Goal: Ask a question: Seek information or help from site administrators or community

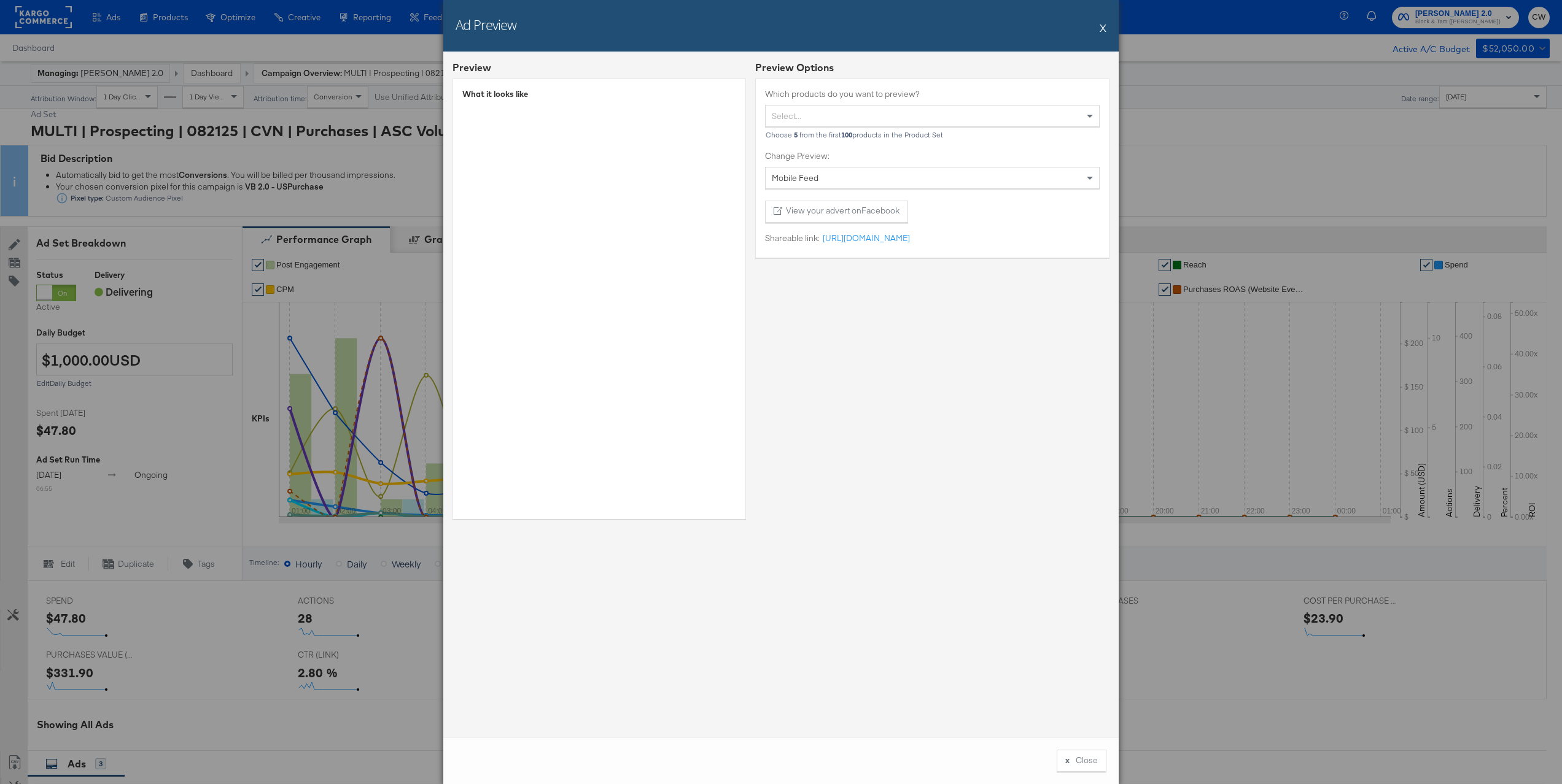
scroll to position [311, 0]
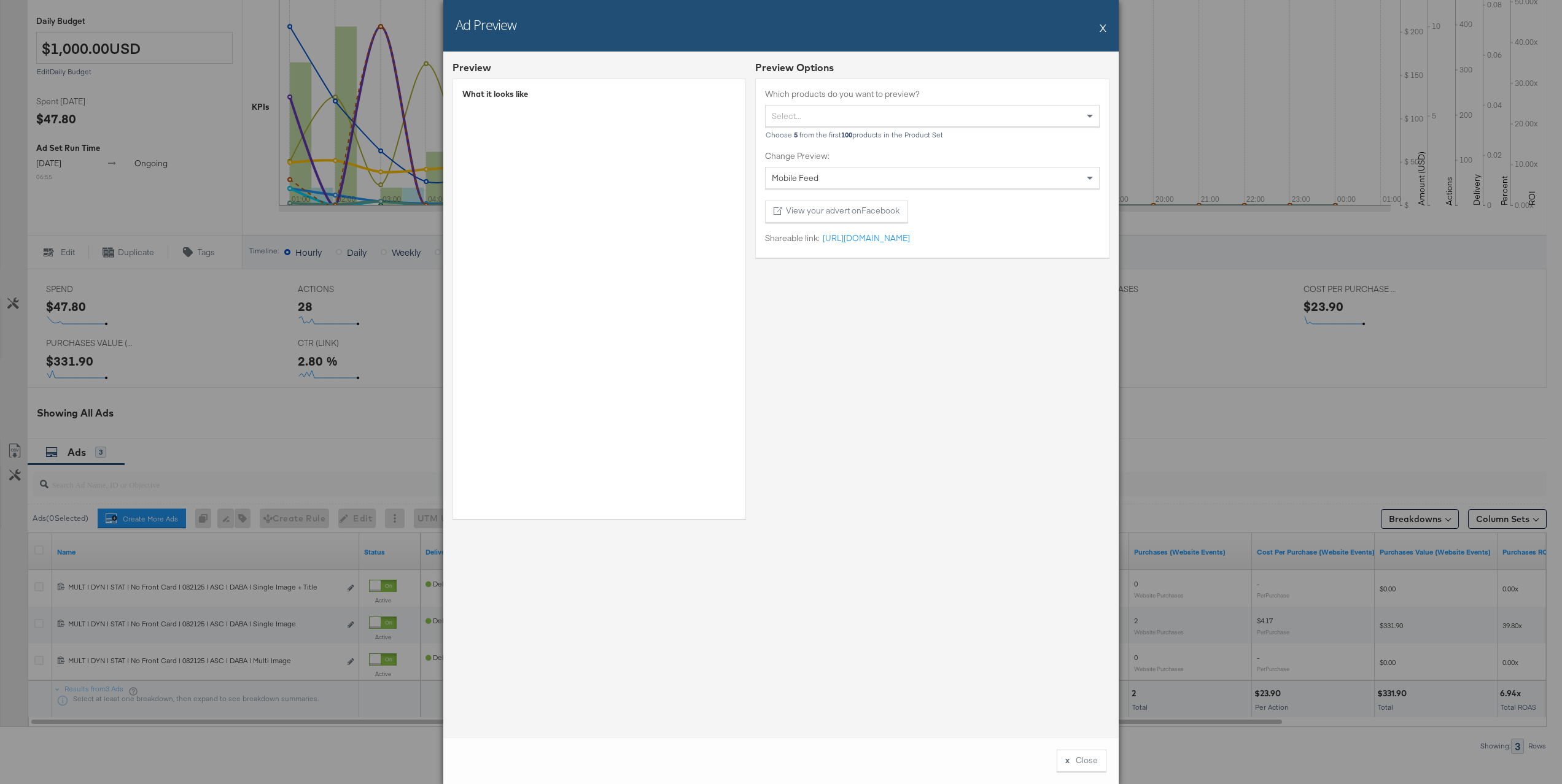
click at [1095, 35] on div "Ad Preview X" at bounding box center [781, 25] width 675 height 51
click at [1104, 29] on button "X" at bounding box center [1103, 28] width 7 height 25
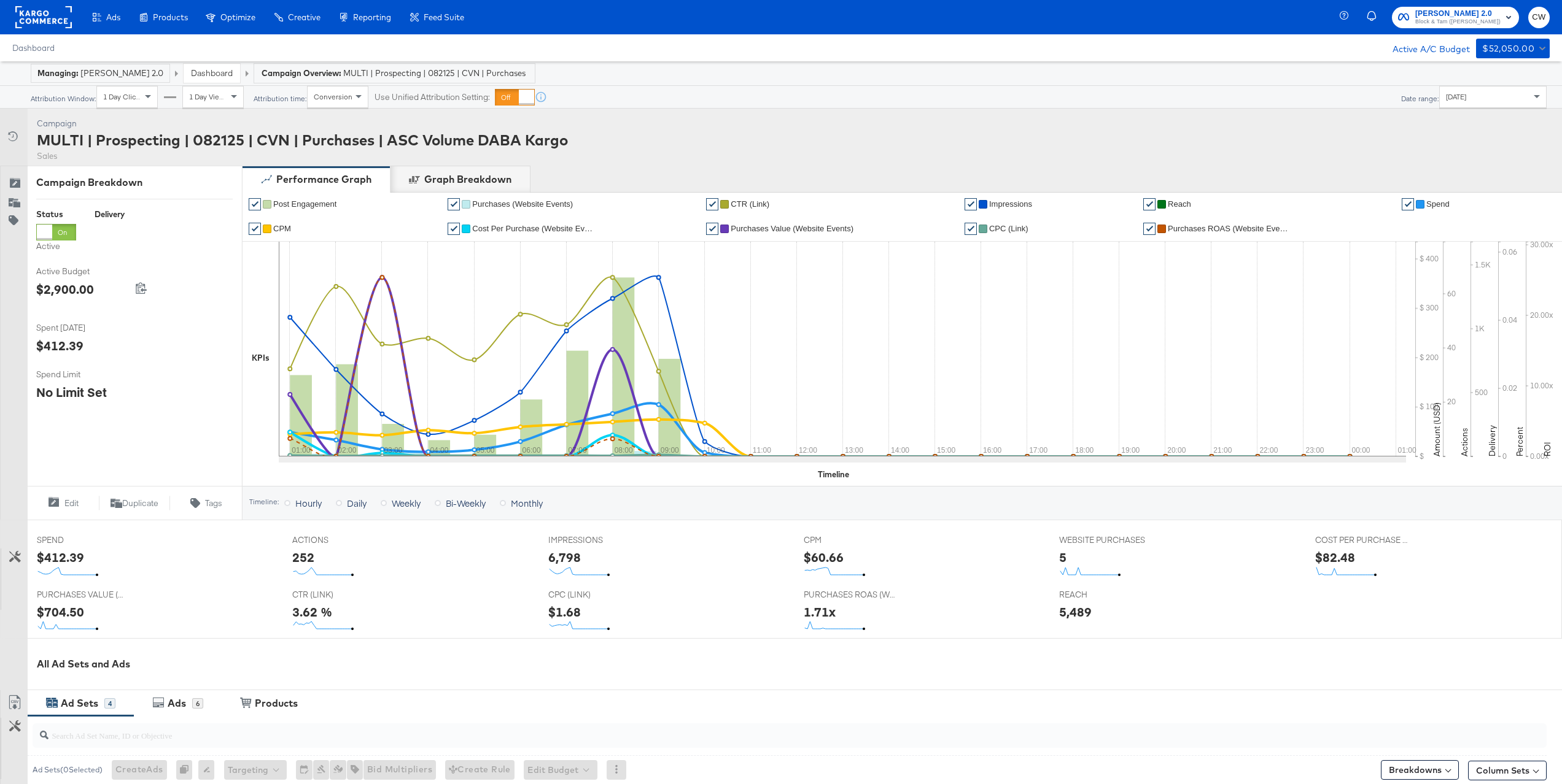
scroll to position [342, 0]
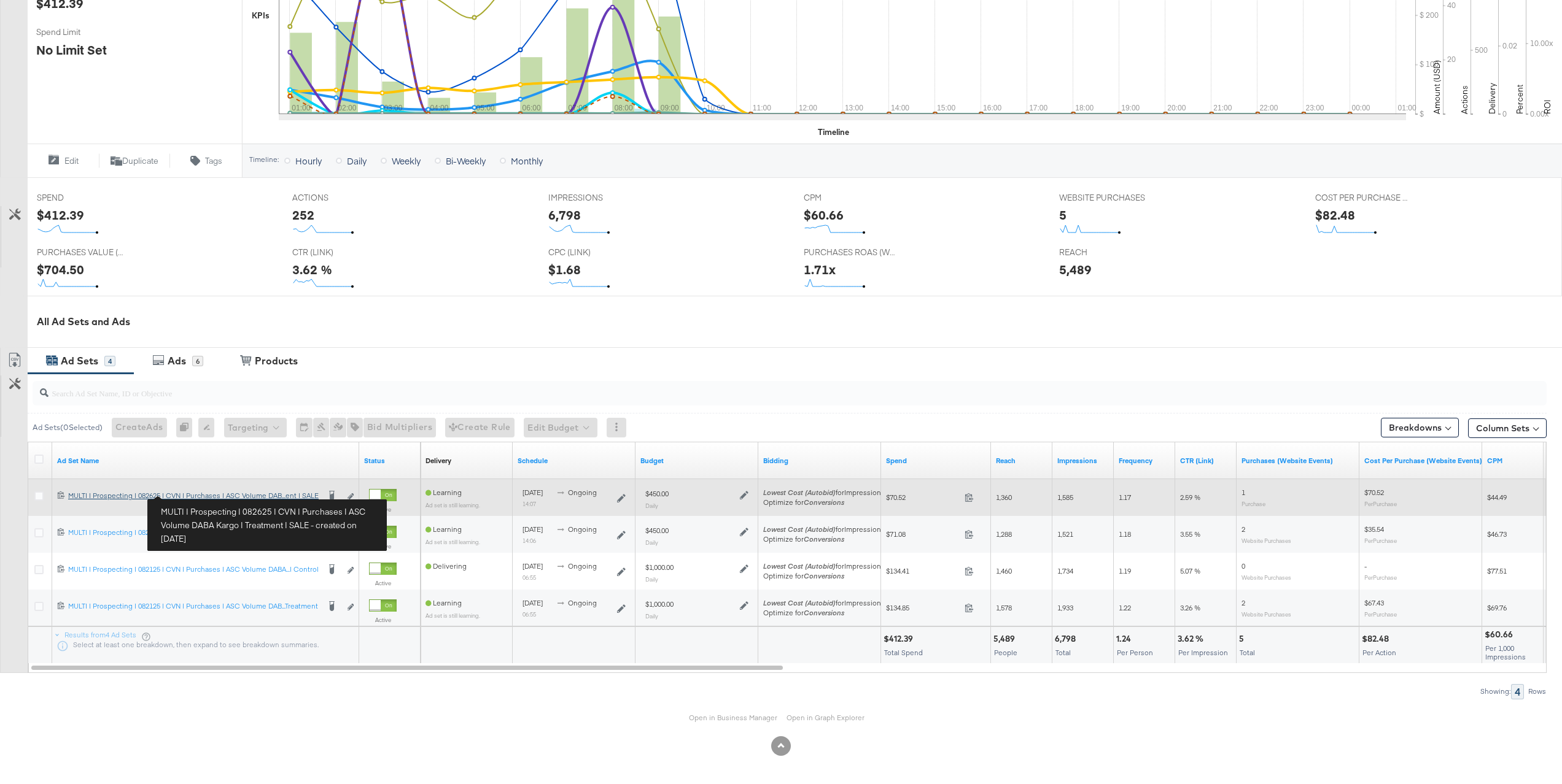
click at [300, 492] on div "MULTI | Prospecting | 082625 | CVN | Purchases | ASC Volume DABA Kargo | Treatm…" at bounding box center [193, 496] width 250 height 10
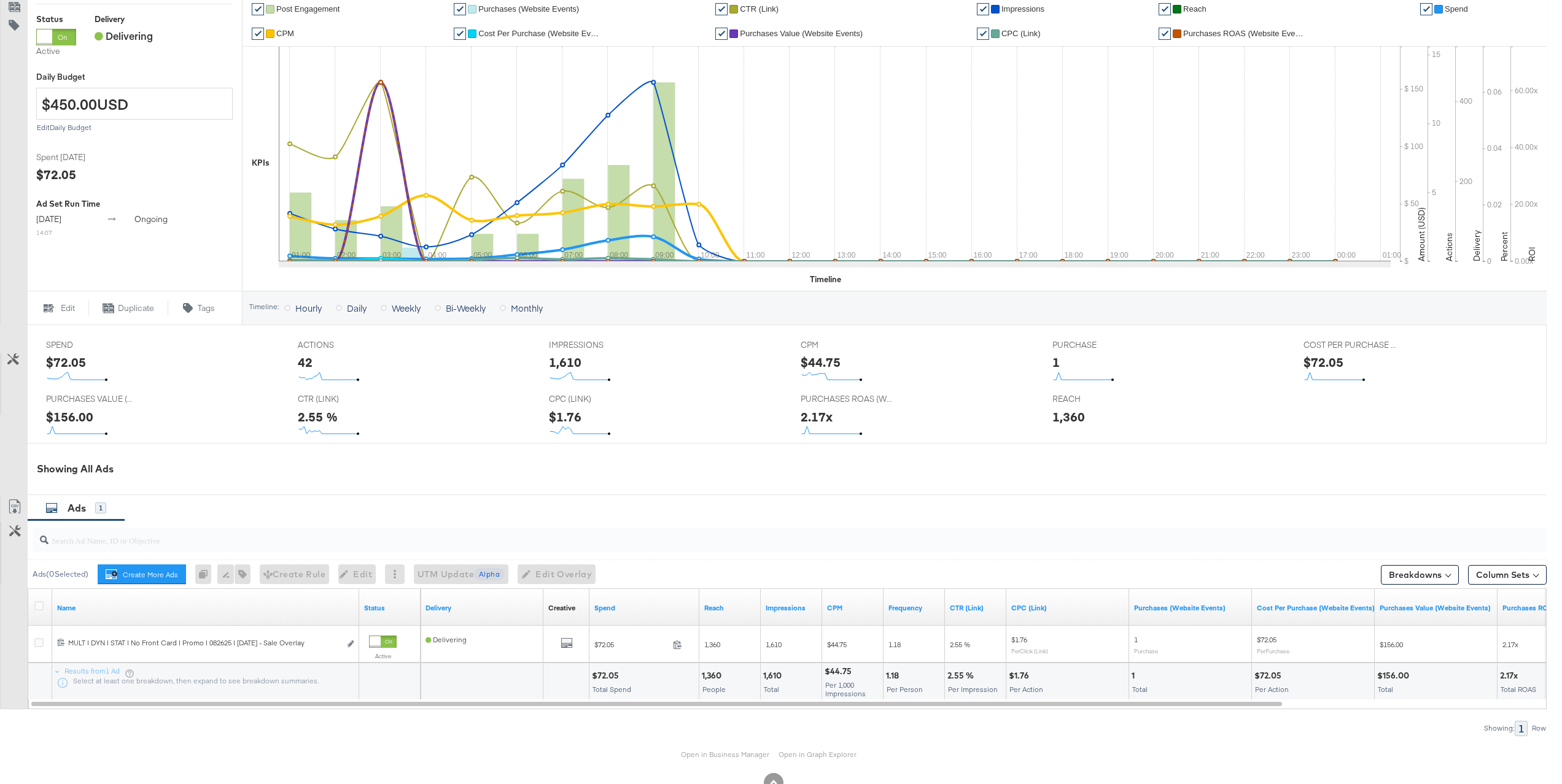
scroll to position [293, 0]
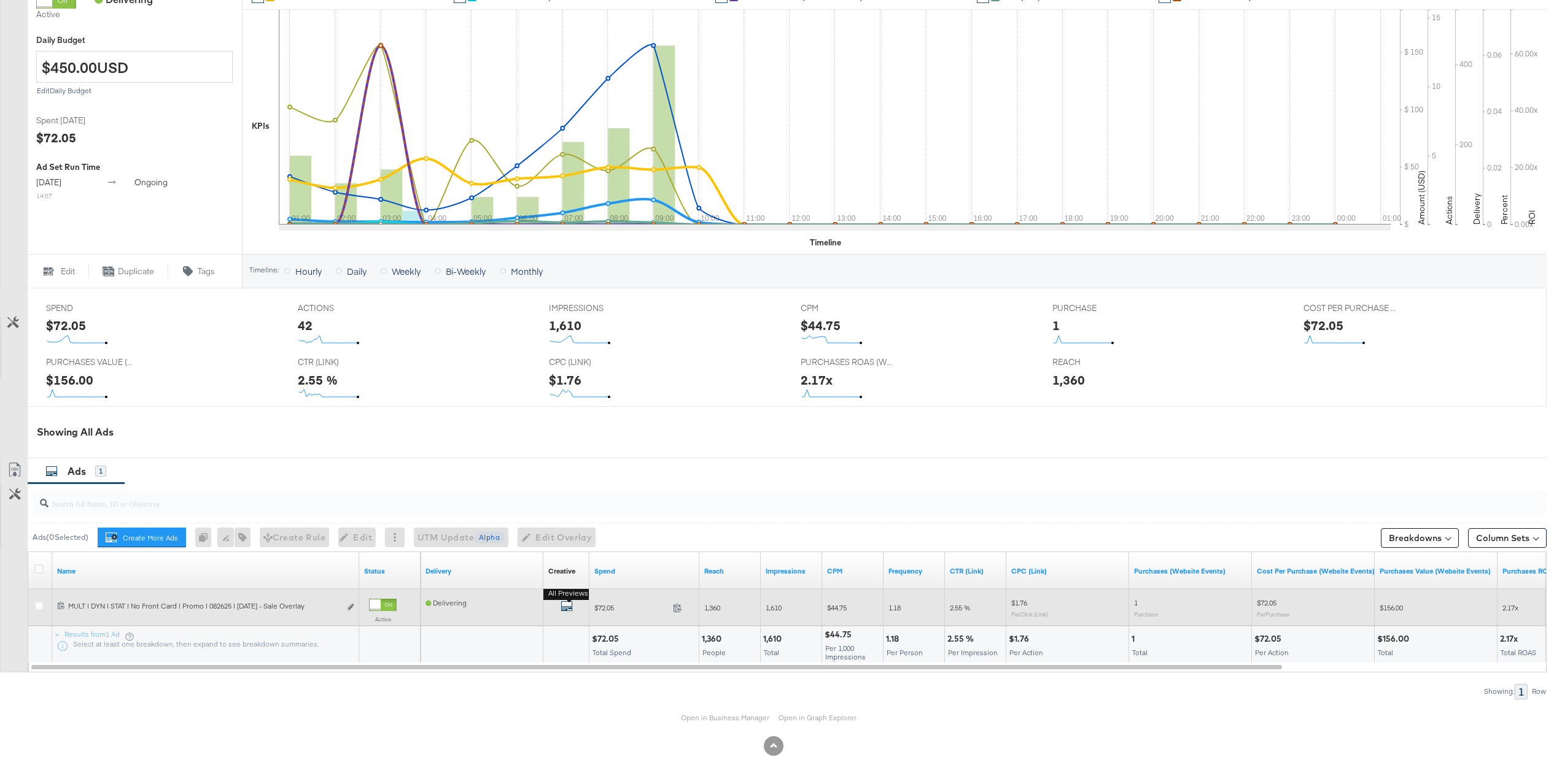
click at [566, 608] on icon "default" at bounding box center [566, 606] width 12 height 12
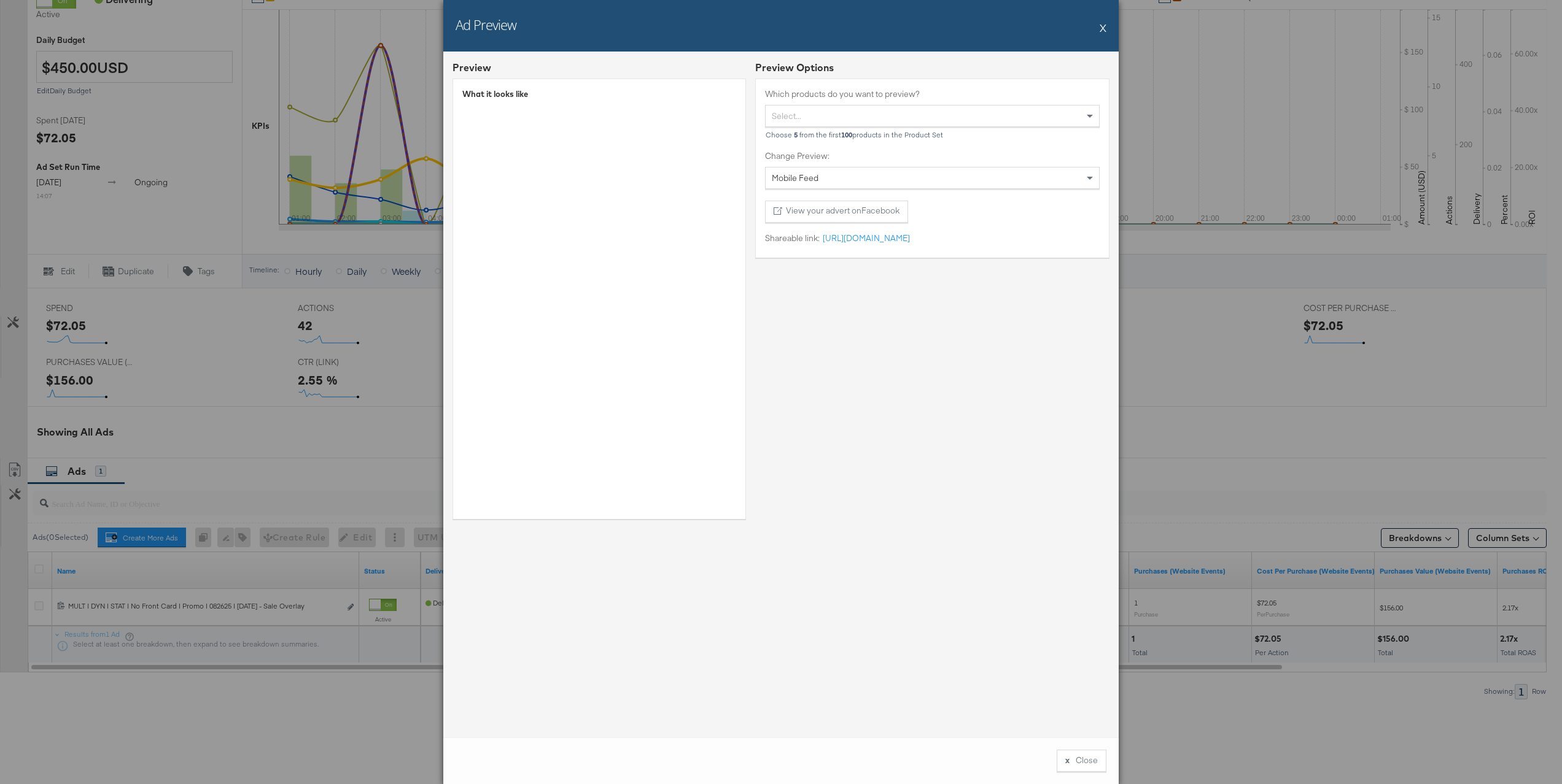
click at [1101, 27] on button "X" at bounding box center [1103, 28] width 7 height 25
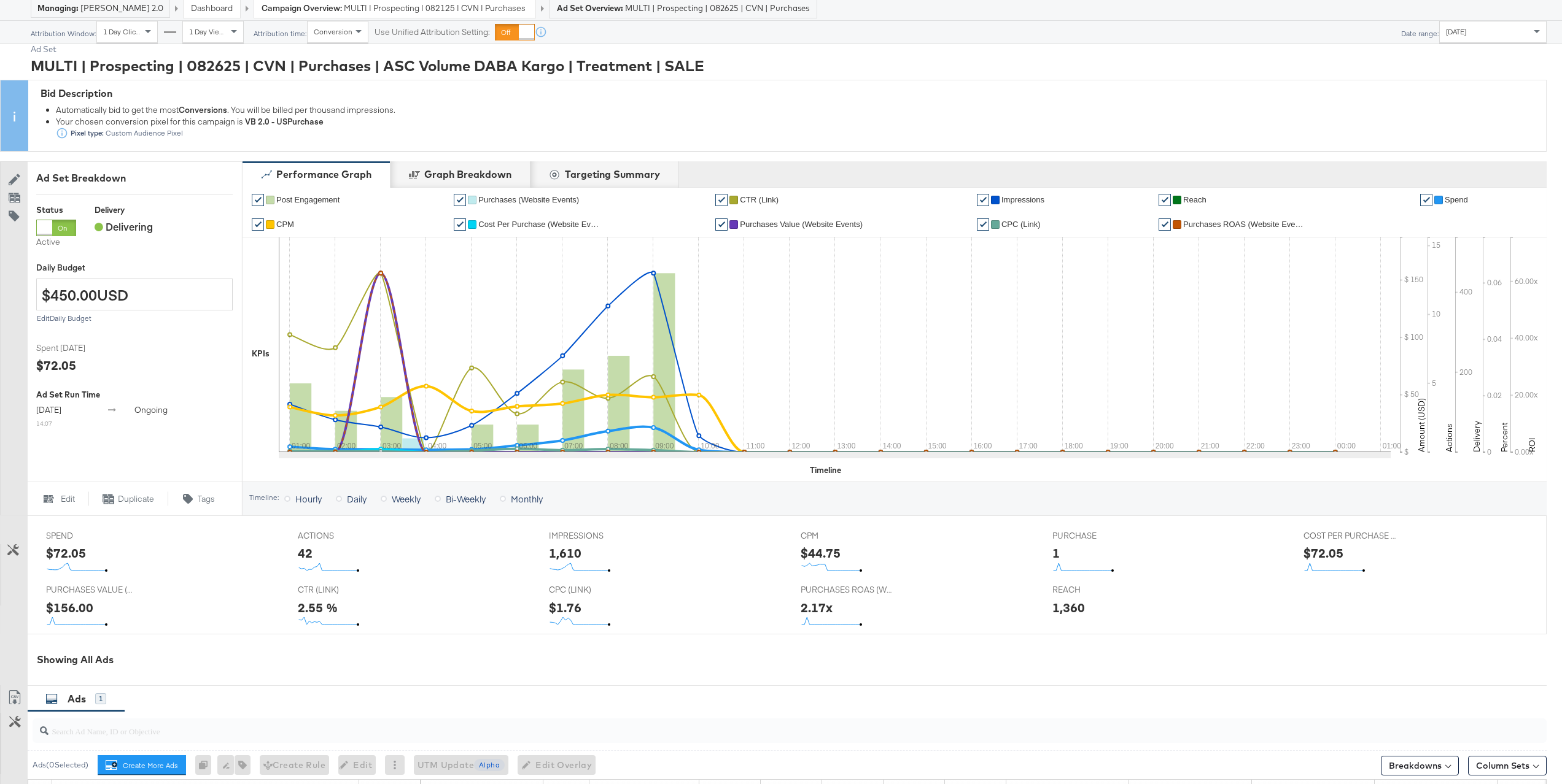
scroll to position [0, 0]
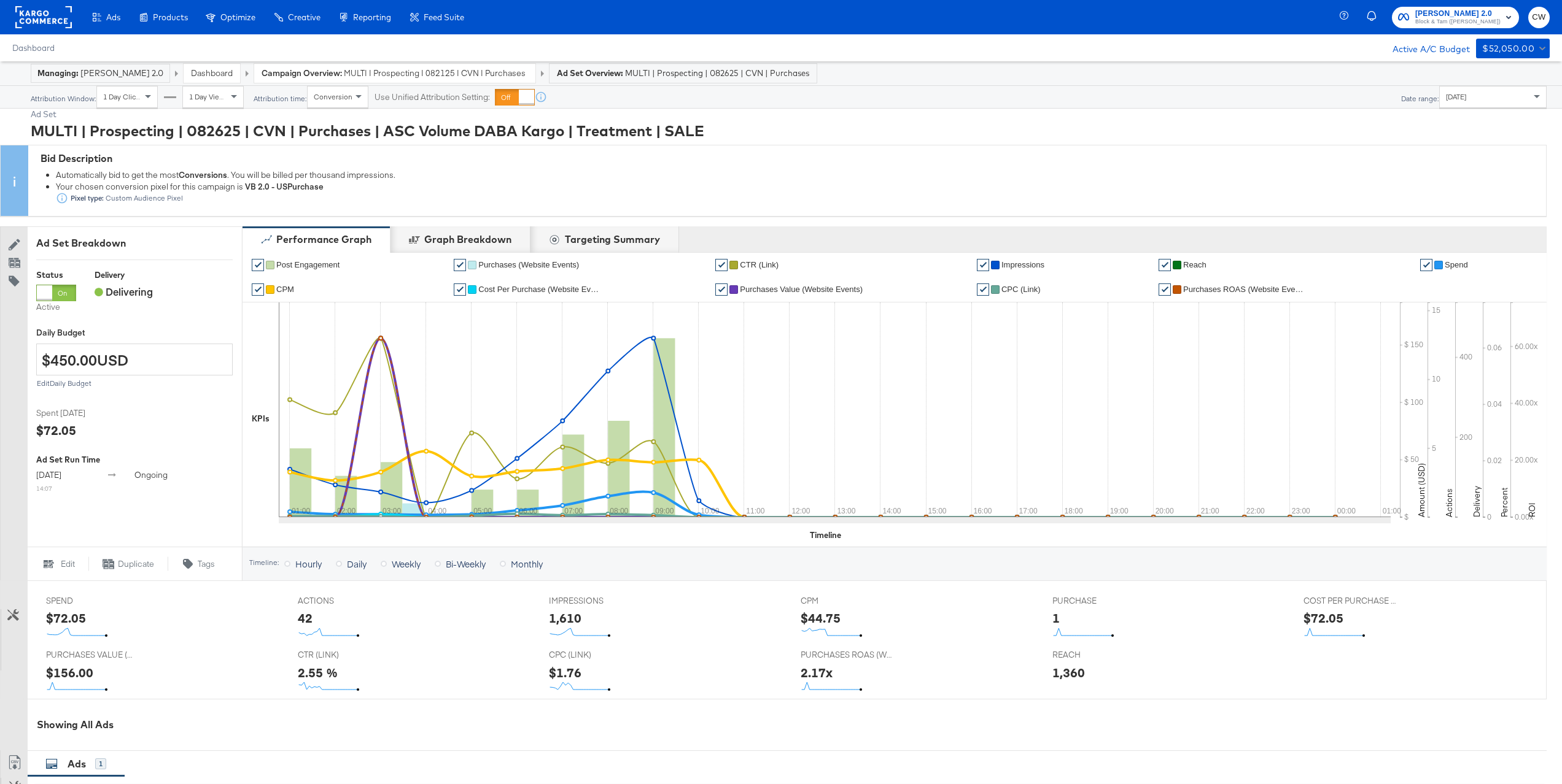
click at [1478, 97] on div "Today" at bounding box center [1493, 97] width 106 height 21
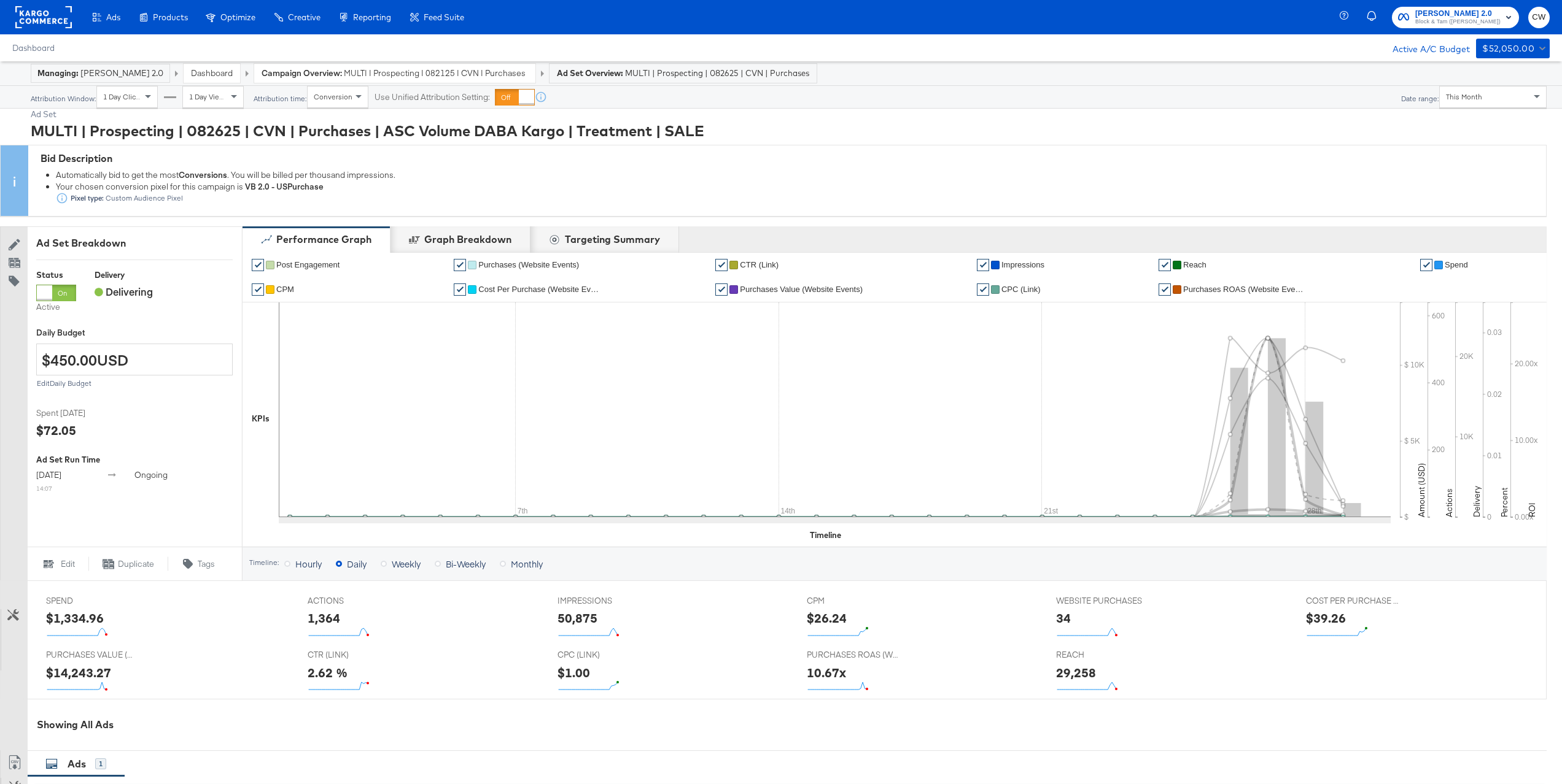
click at [1029, 289] on span "CPC (Link)" at bounding box center [1021, 289] width 39 height 9
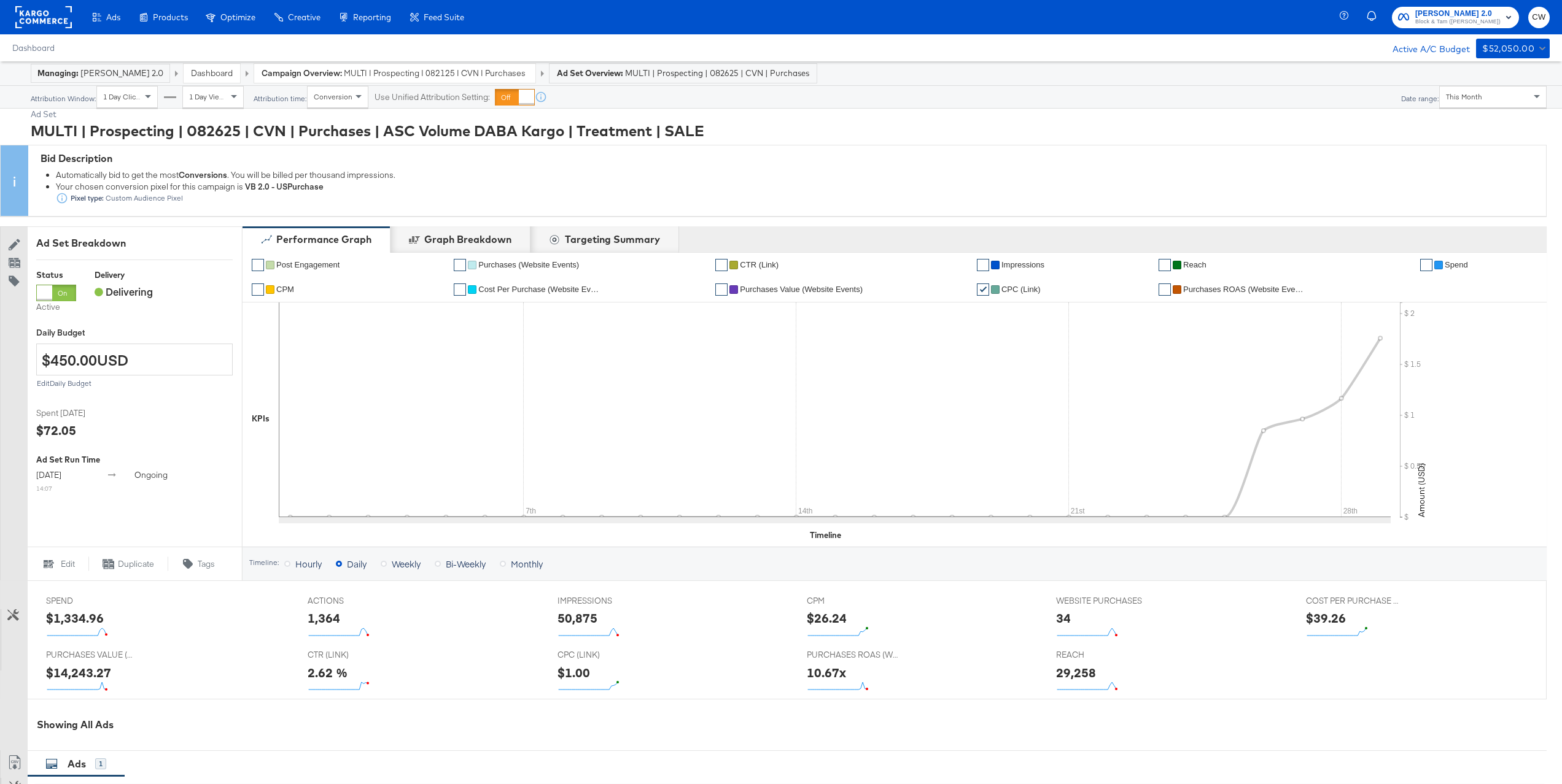
click at [771, 270] on li "✔ CTR (Link)" at bounding box center [841, 265] width 253 height 25
click at [774, 265] on span "CTR (Link)" at bounding box center [759, 265] width 38 height 9
click at [217, 71] on link "Dashboard" at bounding box center [212, 73] width 41 height 11
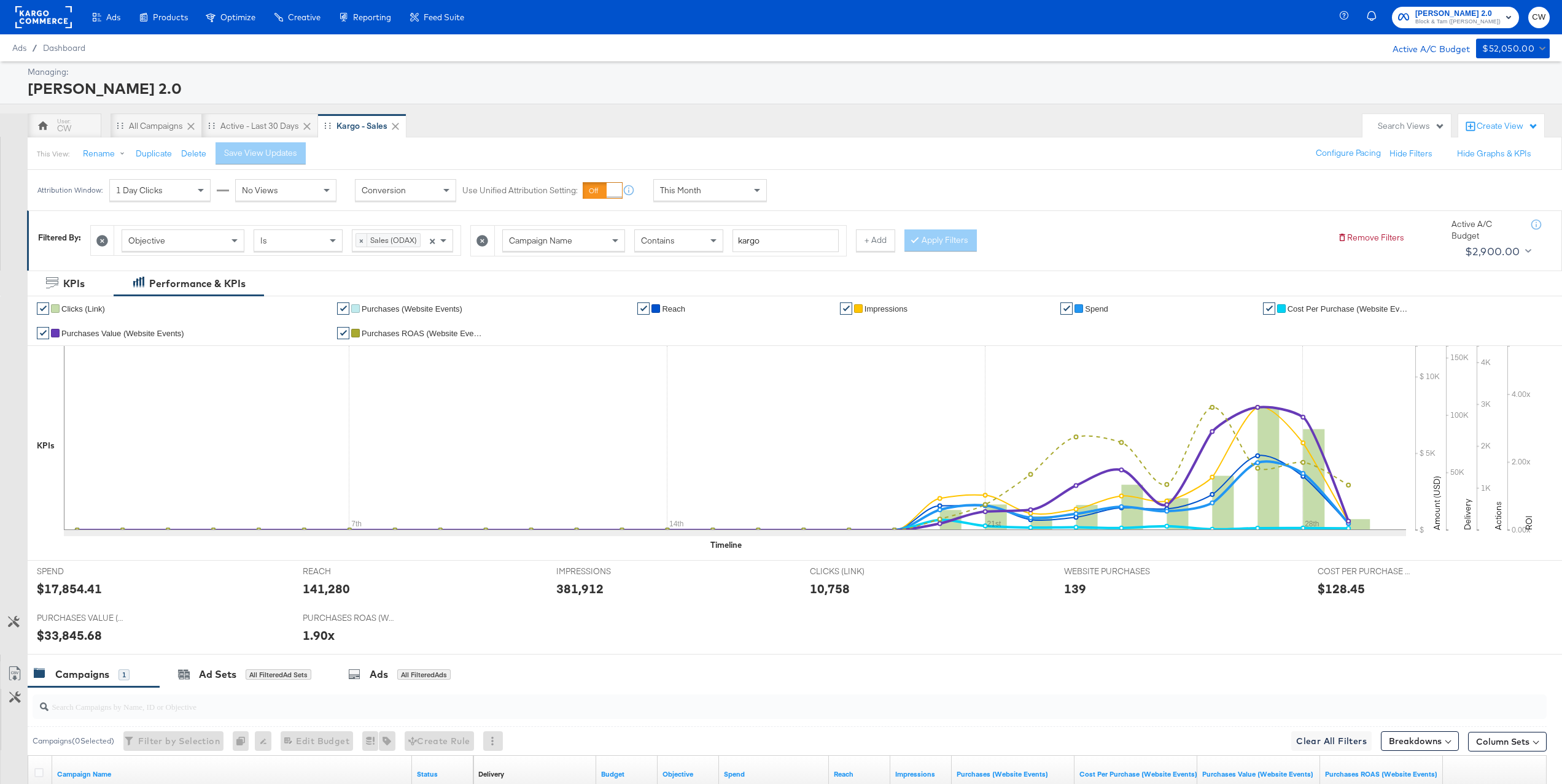
scroll to position [173, 0]
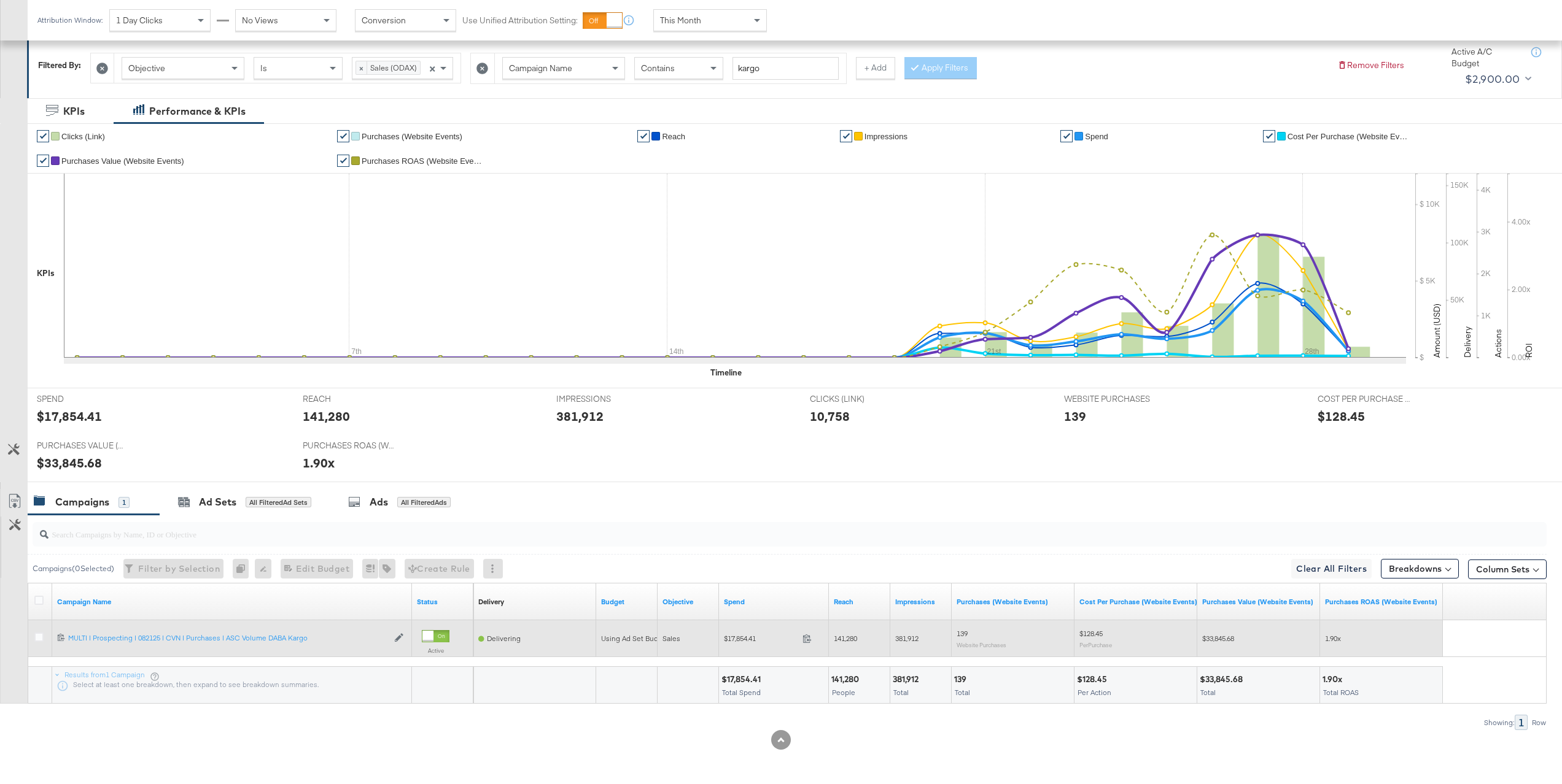
click at [246, 644] on div "120231785004450770 MULTI | Prospecting | 082125 | CVN | Purchases | ASC Volume …" at bounding box center [232, 638] width 360 height 20
click at [258, 639] on div "MULTI | Prospecting | 082125 | CVN | Purchases | ASC Volume DABA Kargo MULTI | …" at bounding box center [228, 638] width 320 height 10
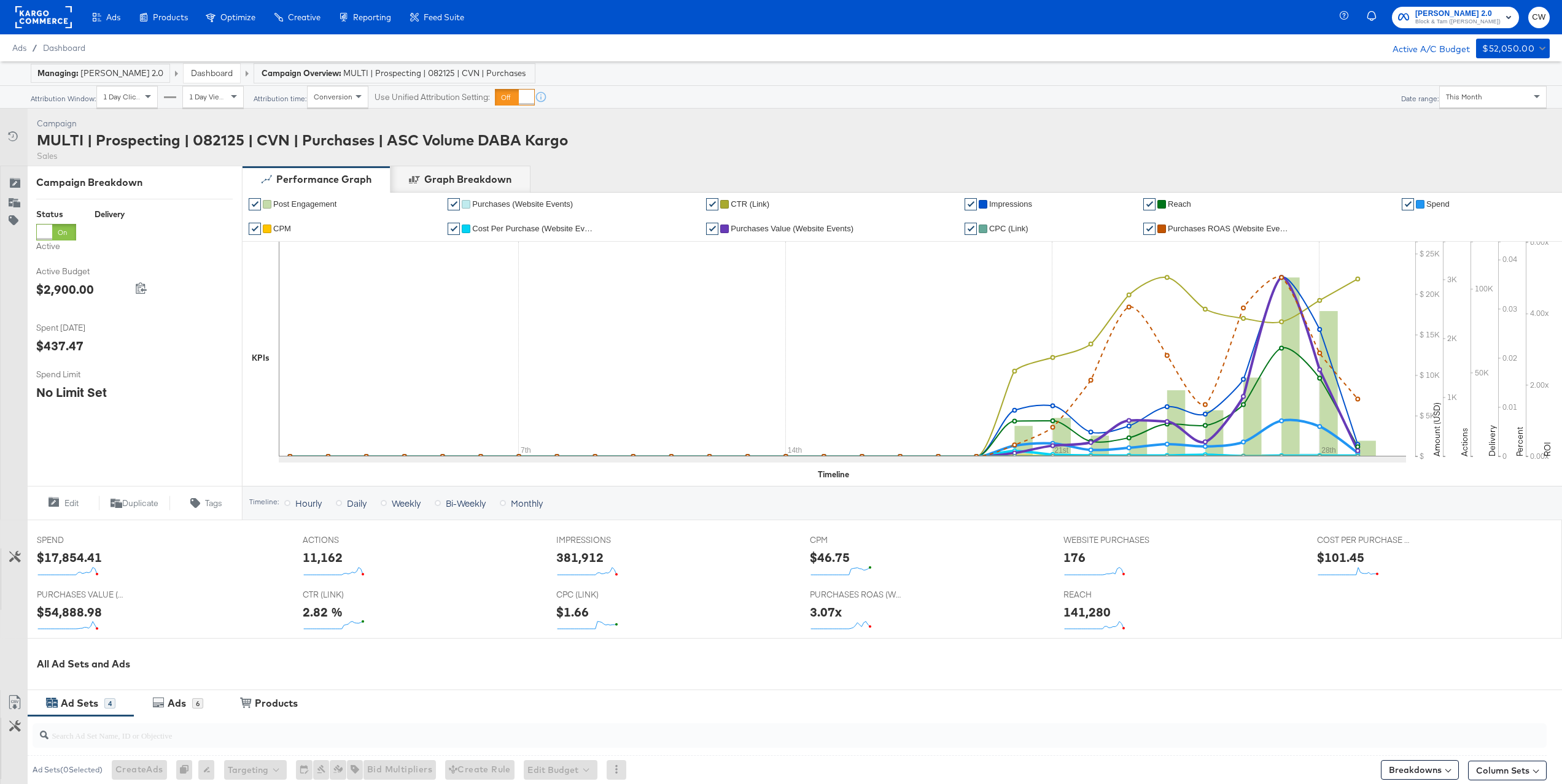
click at [1488, 93] on div "This Month" at bounding box center [1493, 97] width 106 height 21
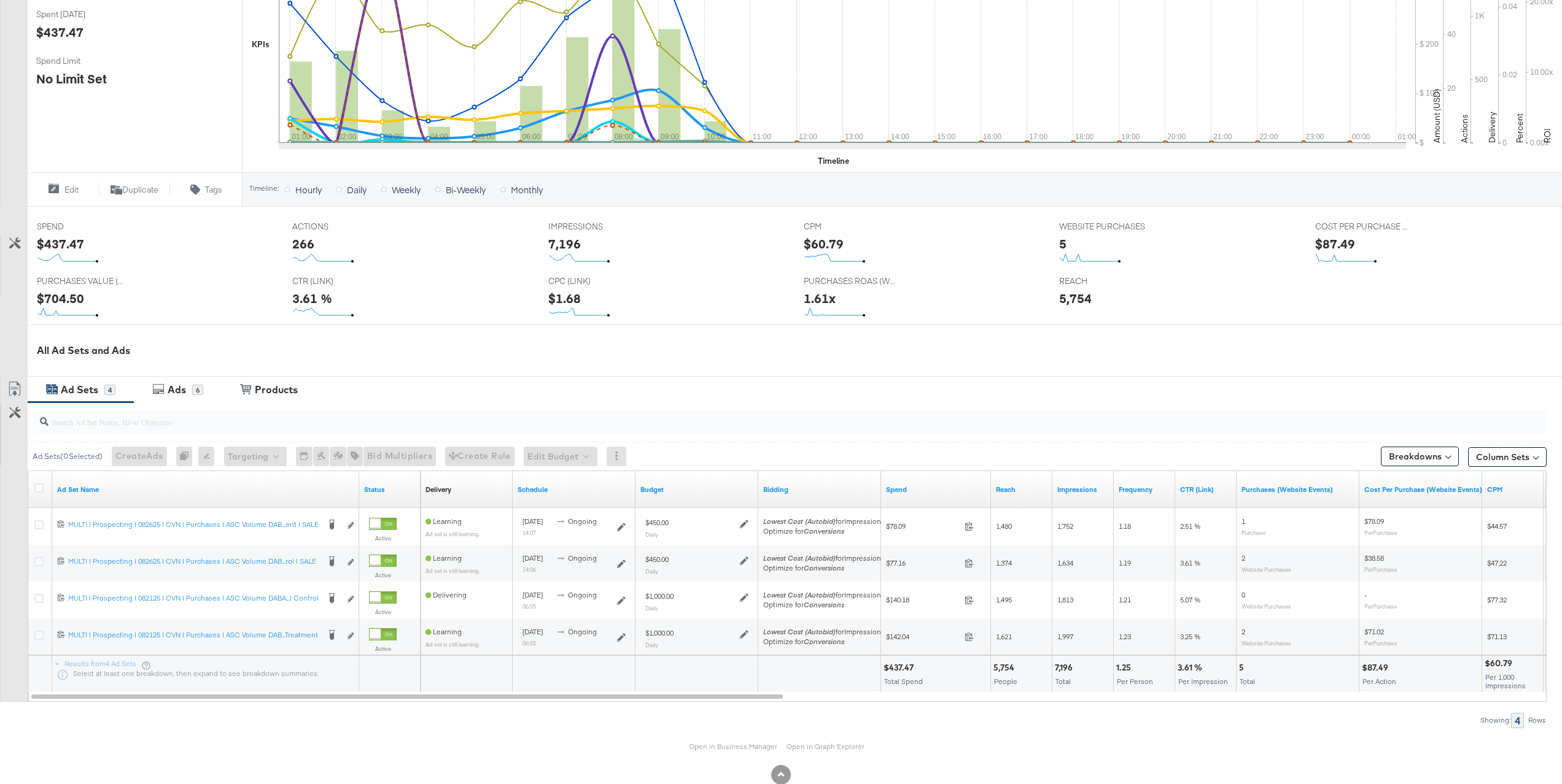
scroll to position [320, 0]
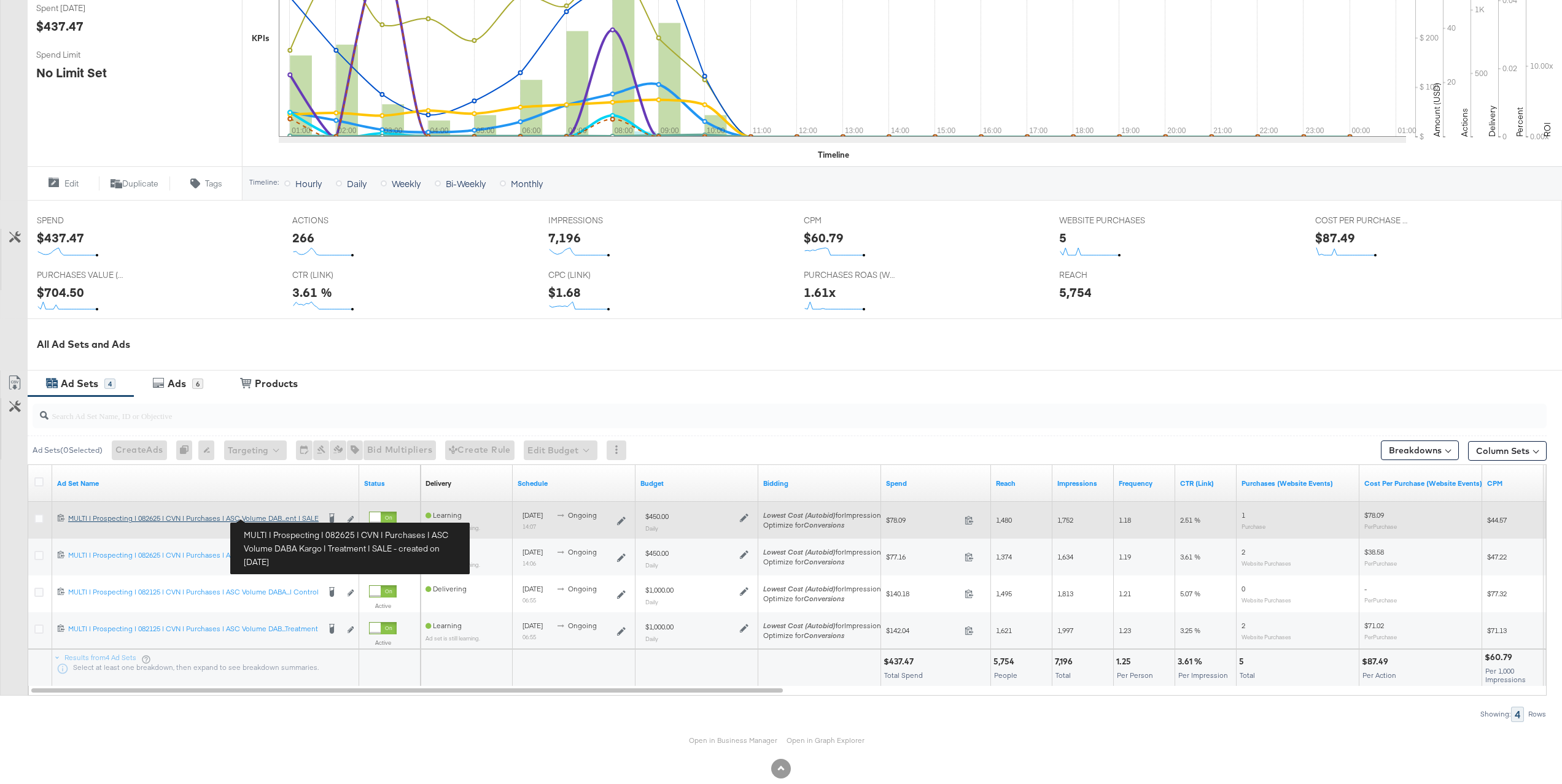
click at [276, 517] on div "MULTI | Prospecting | 082625 | CVN | Purchases | ASC Volume DABA Kargo | Treatm…" at bounding box center [193, 519] width 250 height 10
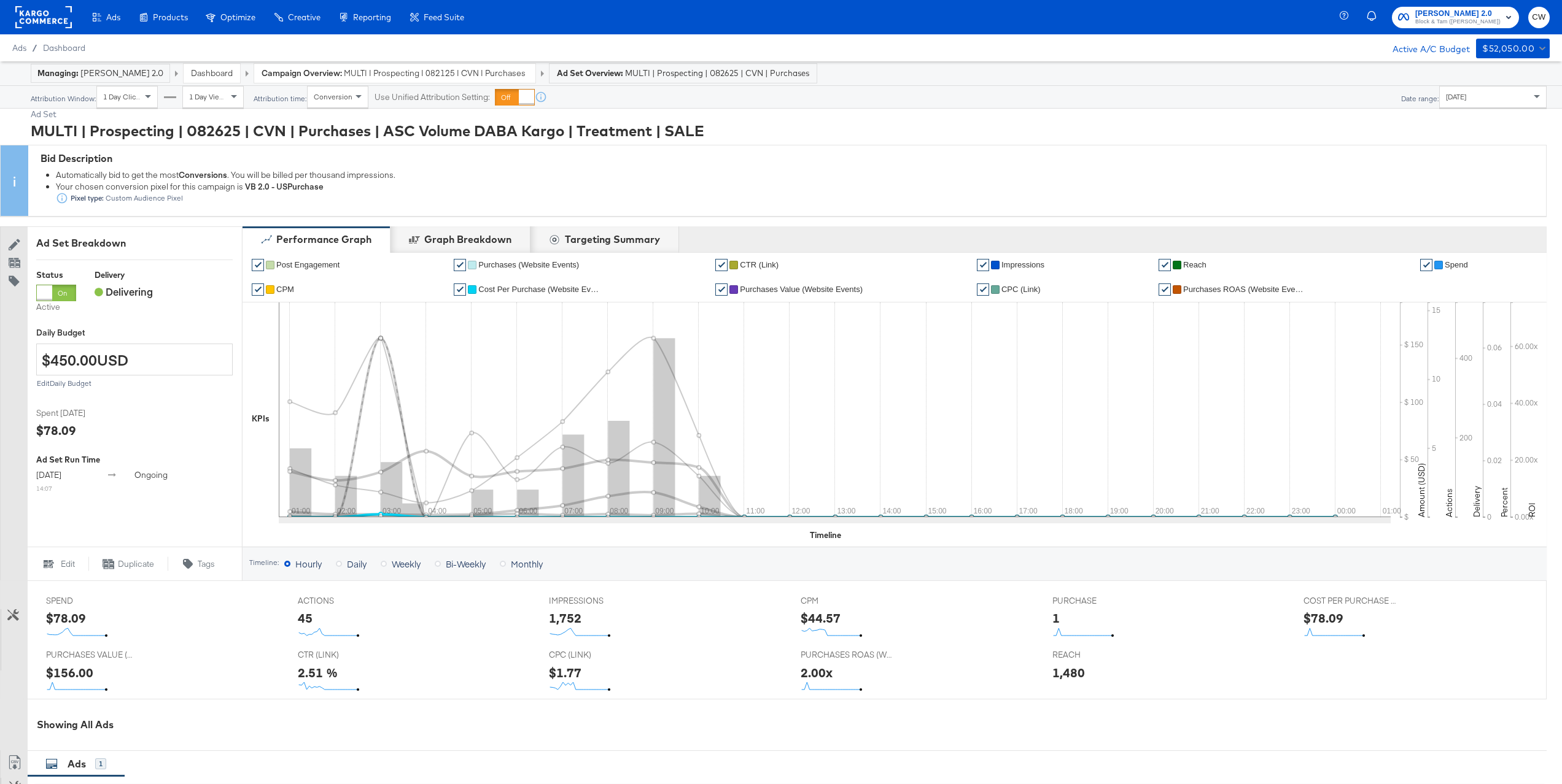
scroll to position [293, 0]
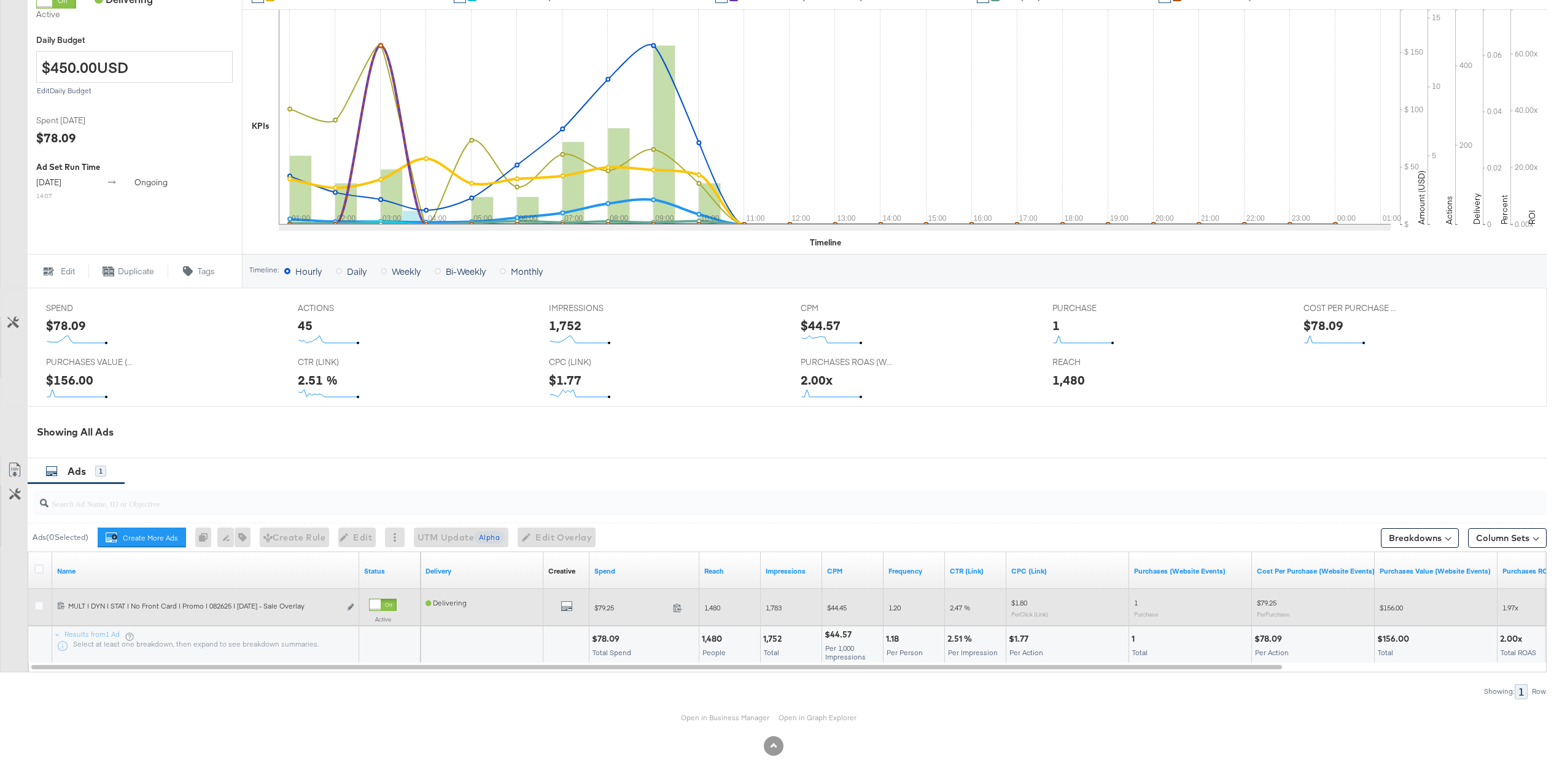
click at [570, 615] on div "All Previews" at bounding box center [566, 608] width 46 height 25
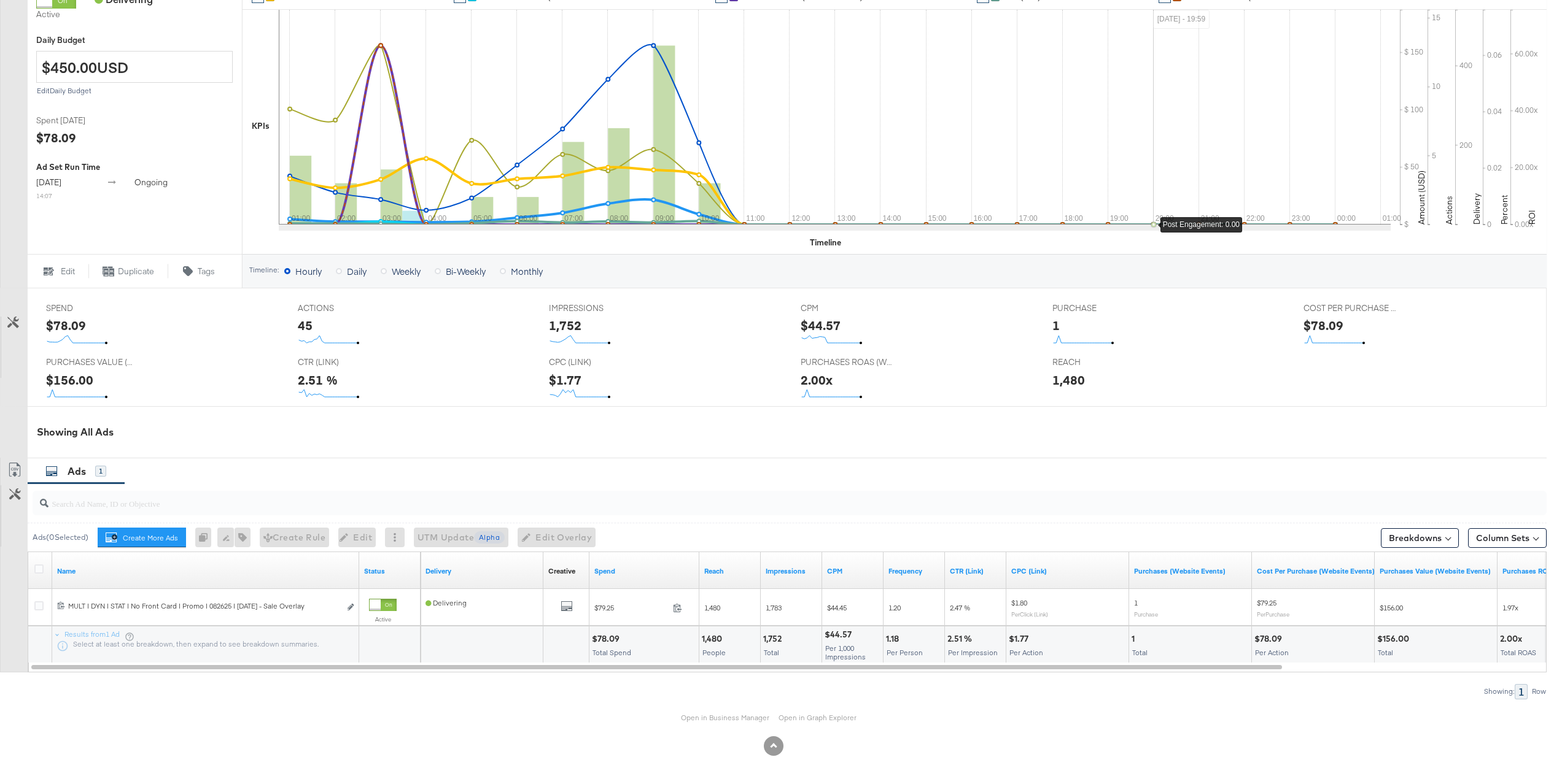
scroll to position [0, 0]
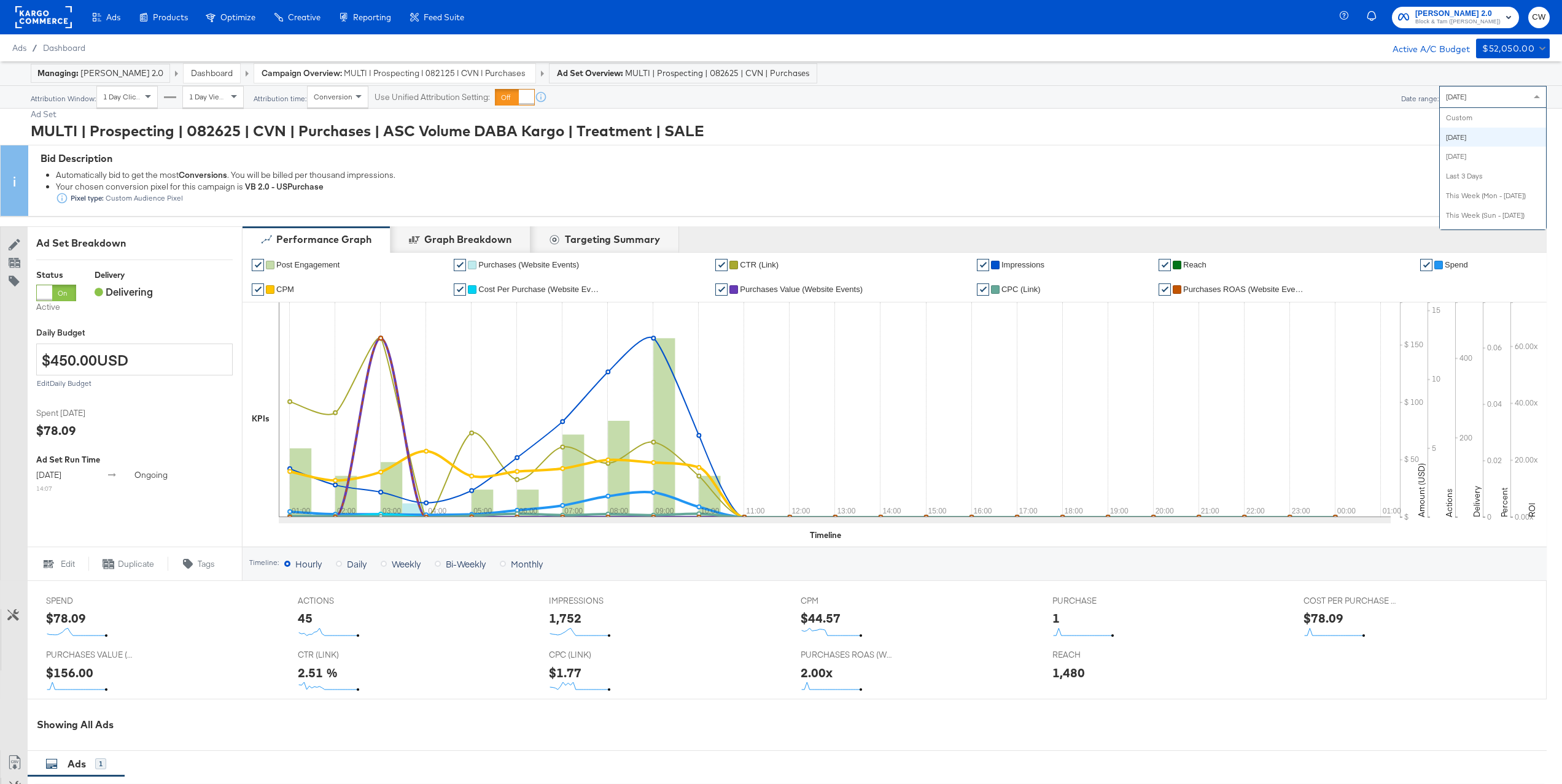
click at [1477, 91] on div "Today" at bounding box center [1493, 97] width 106 height 21
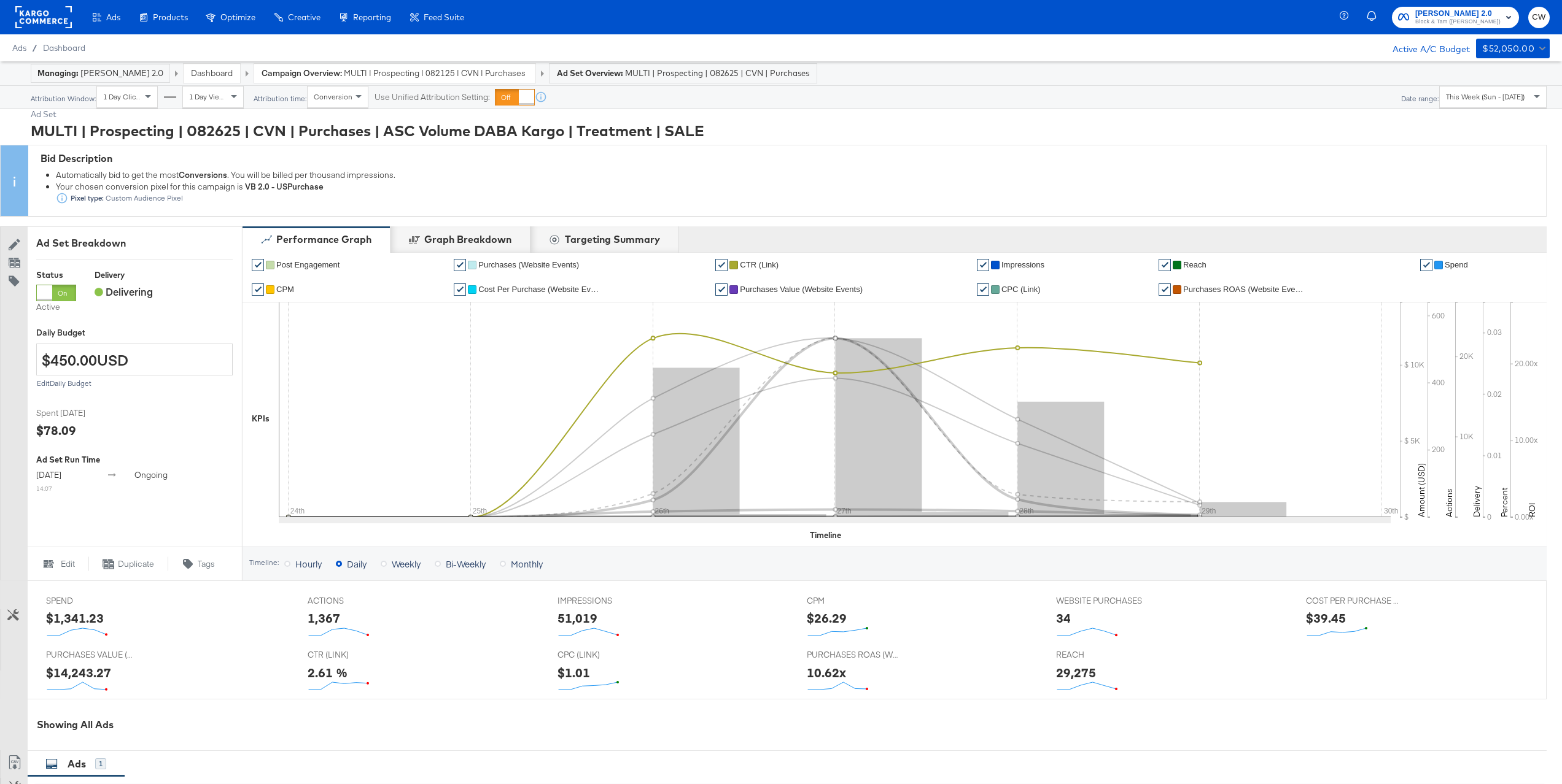
click at [770, 265] on span "CTR (Link)" at bounding box center [759, 265] width 38 height 9
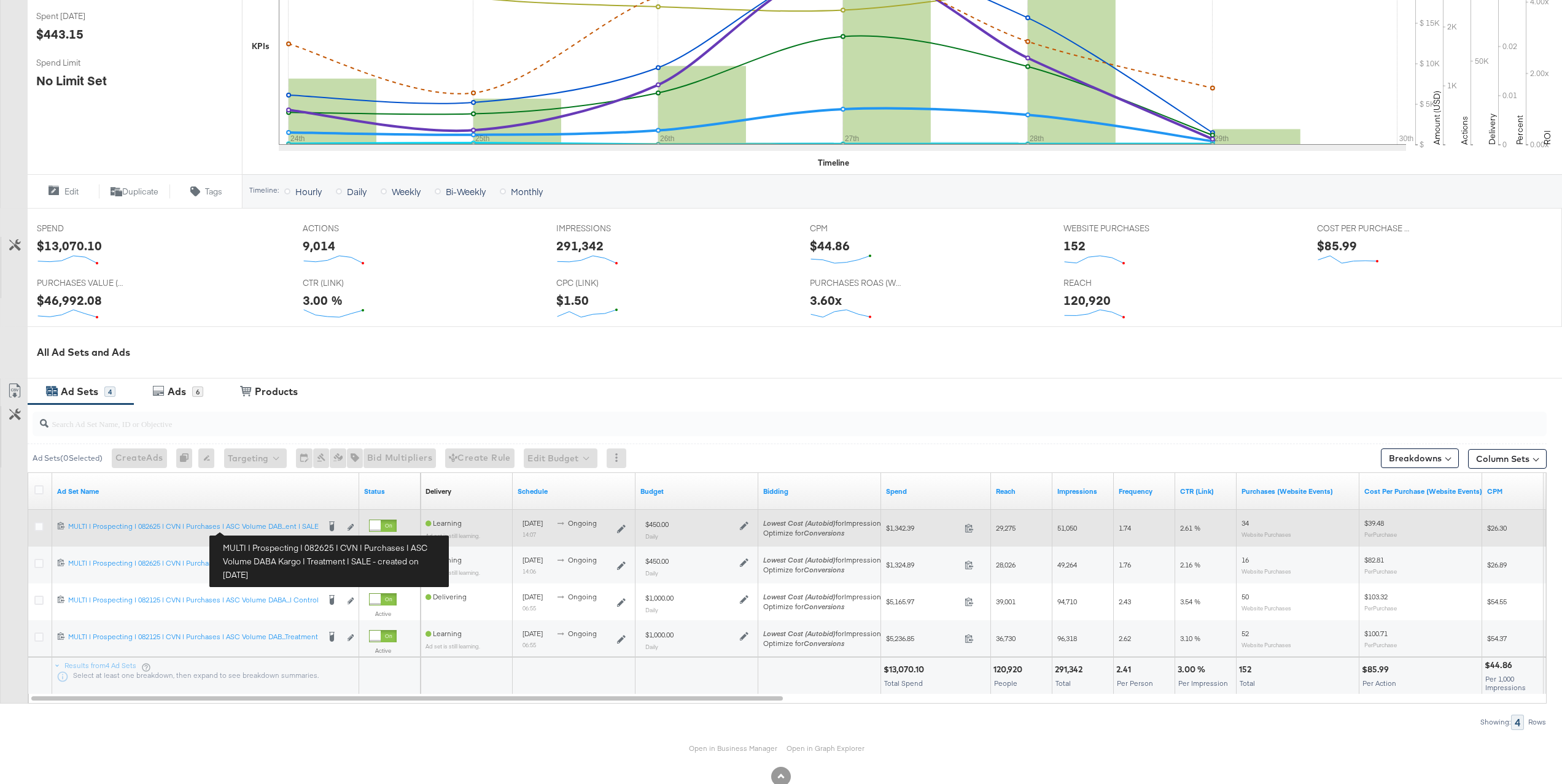
scroll to position [314, 0]
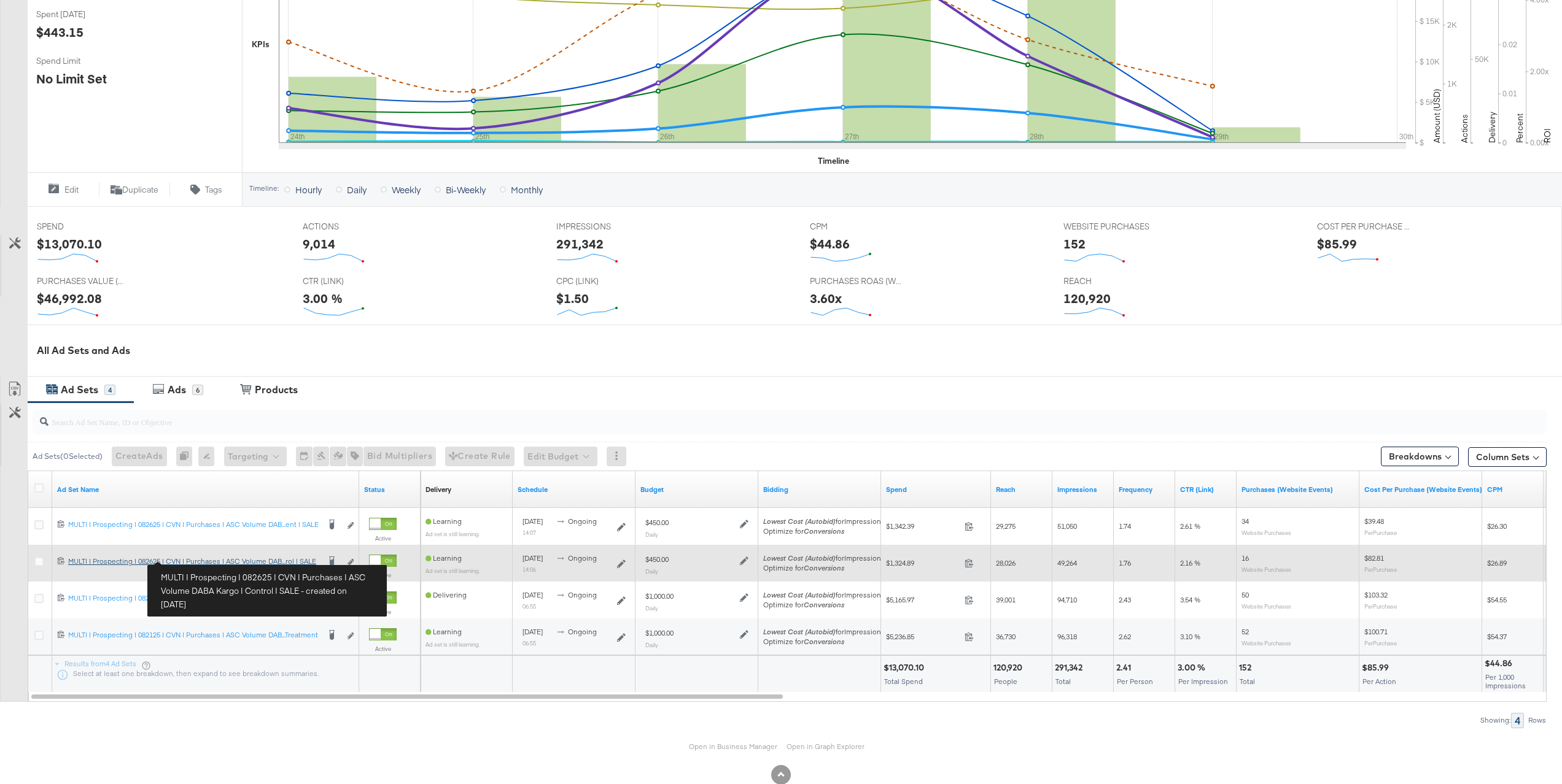
click at [262, 566] on div "MULTI | Prospecting | 082625 | CVN | Purchases | ASC Volume DABA Kargo | Contro…" at bounding box center [193, 562] width 250 height 10
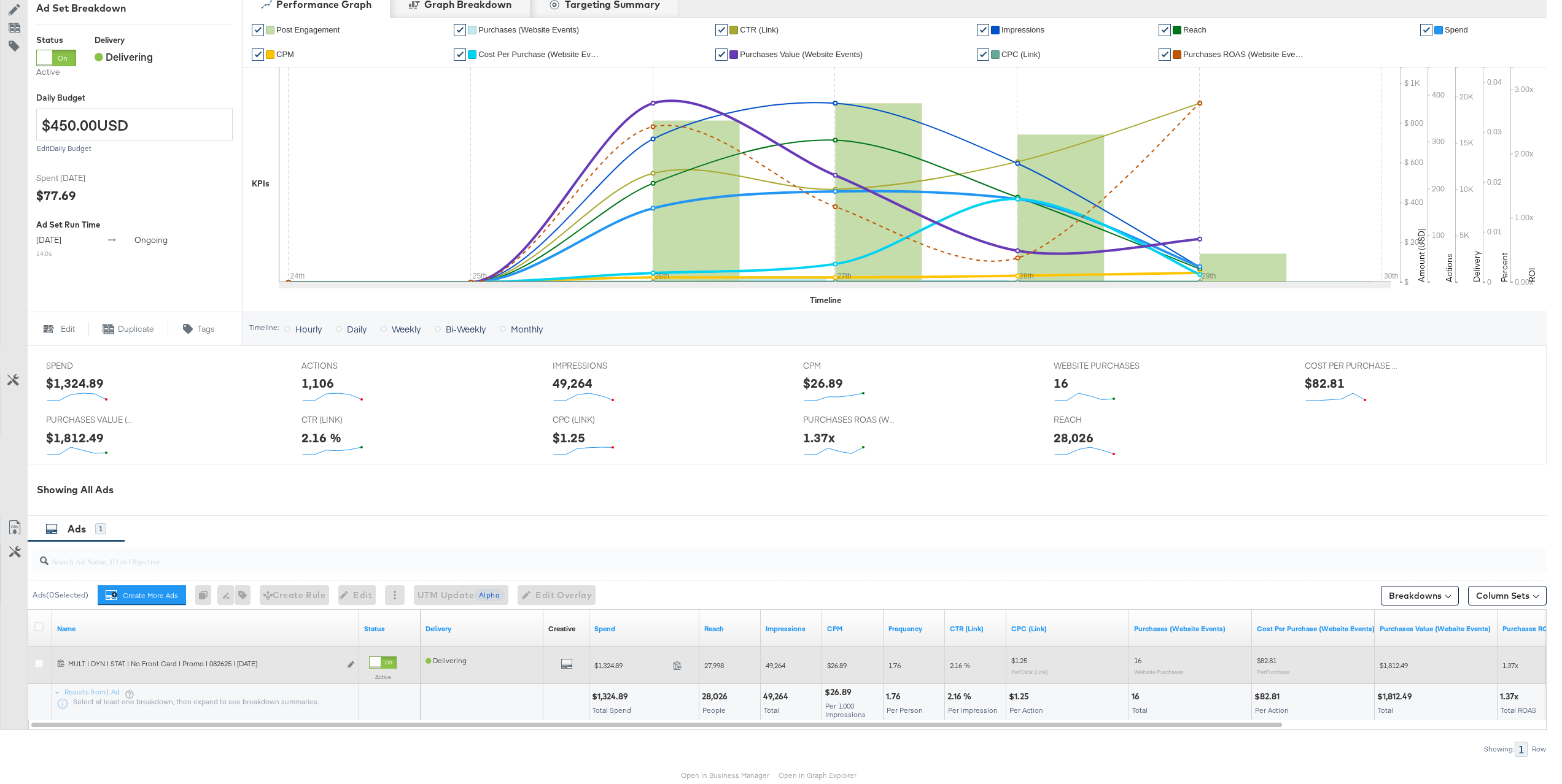
scroll to position [275, 0]
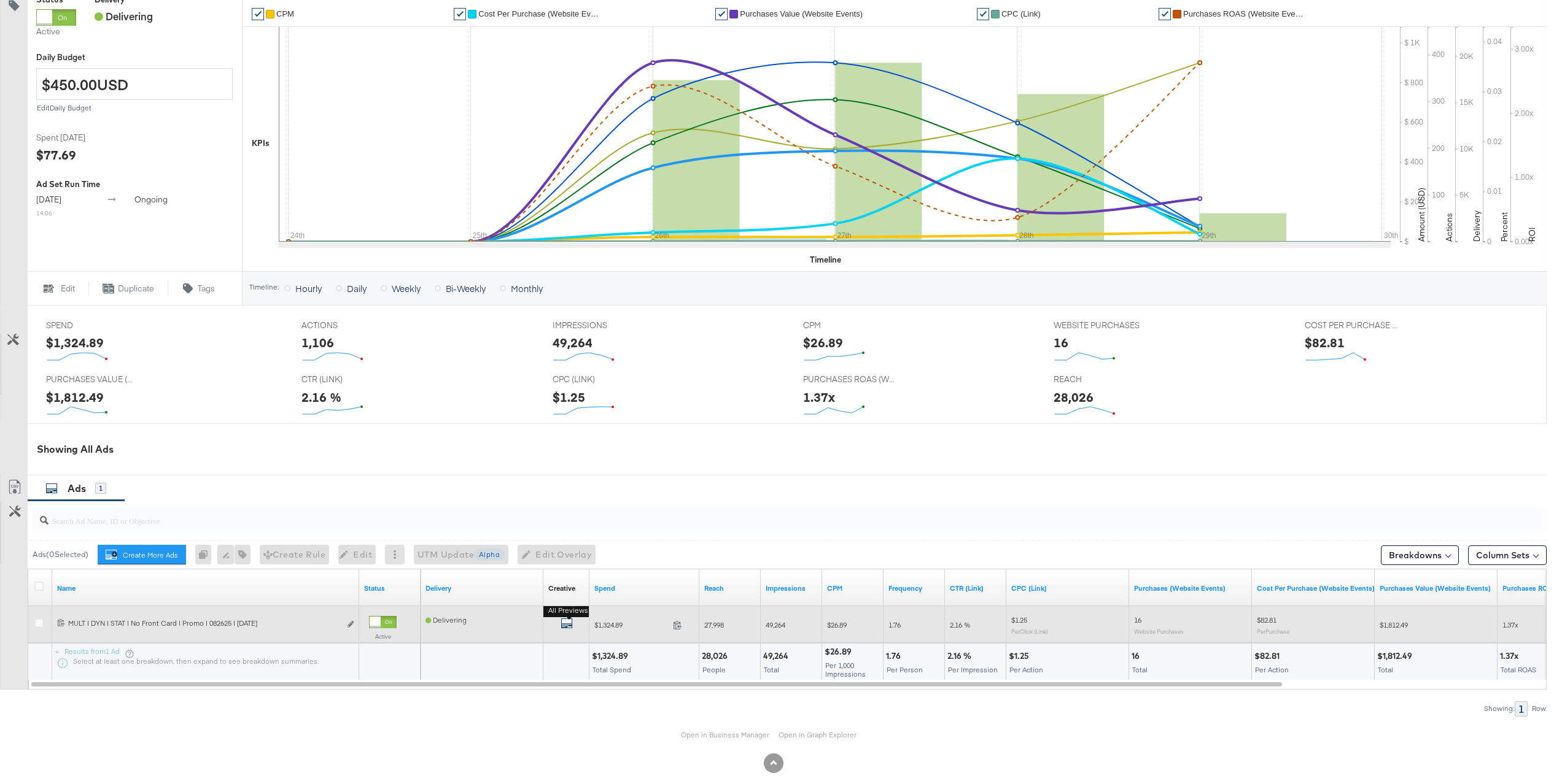
click at [570, 626] on icon "default" at bounding box center [566, 624] width 12 height 12
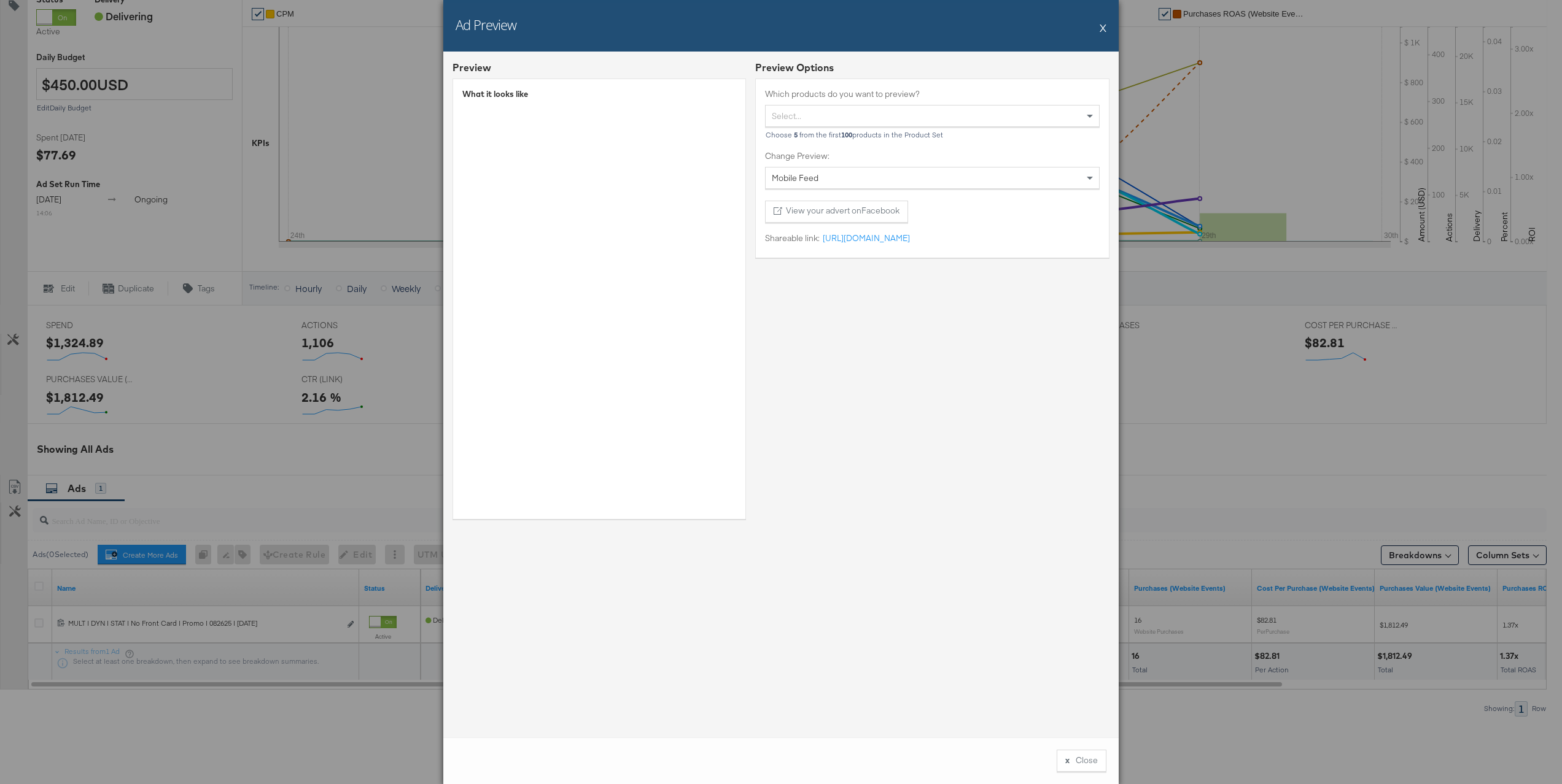
click at [1098, 29] on div "Ad Preview X" at bounding box center [781, 25] width 675 height 51
click at [1104, 29] on button "X" at bounding box center [1103, 28] width 7 height 25
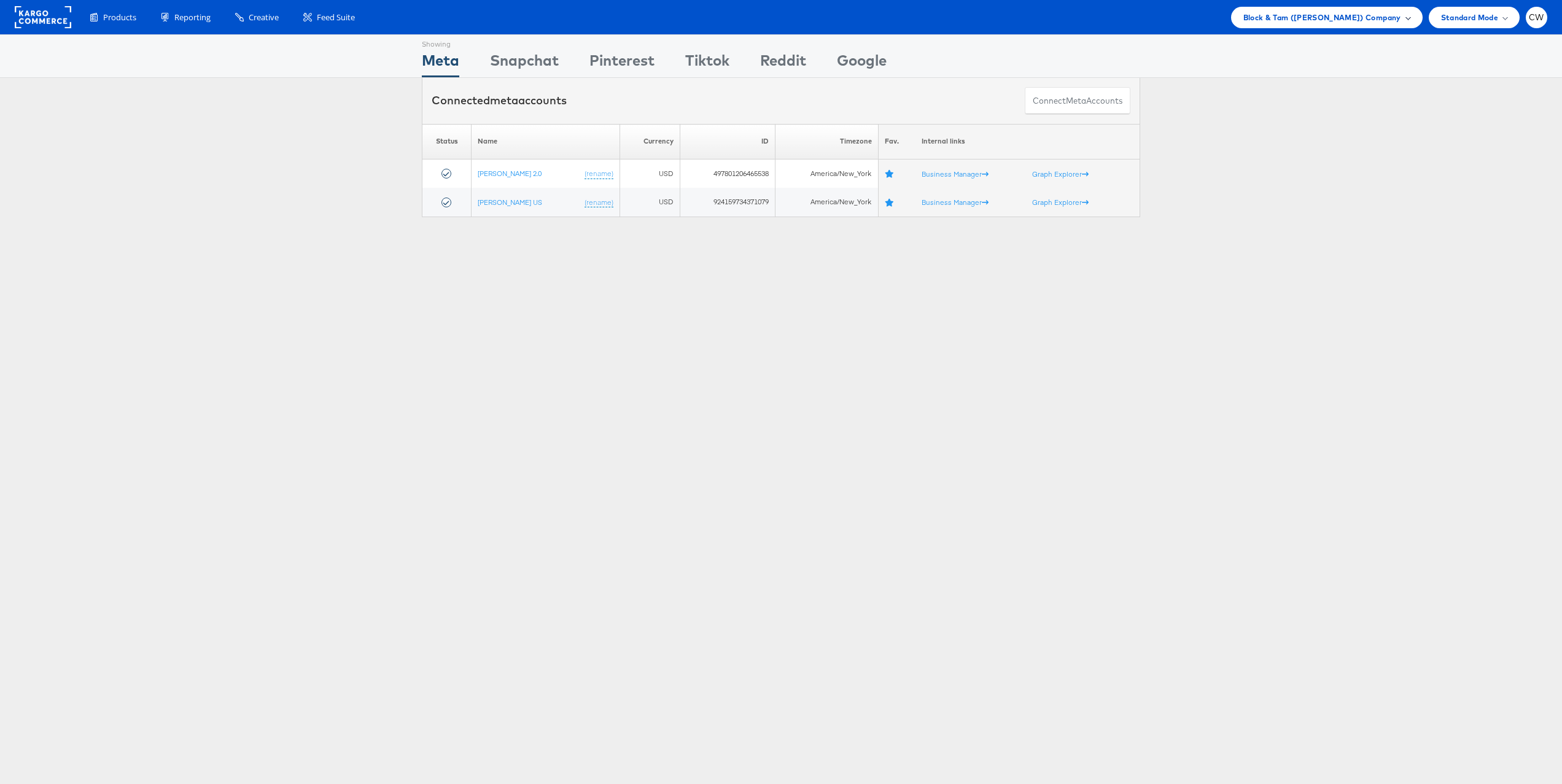
click at [1349, 20] on span "Block & Tam (Veronica Beard) Company" at bounding box center [1323, 17] width 158 height 13
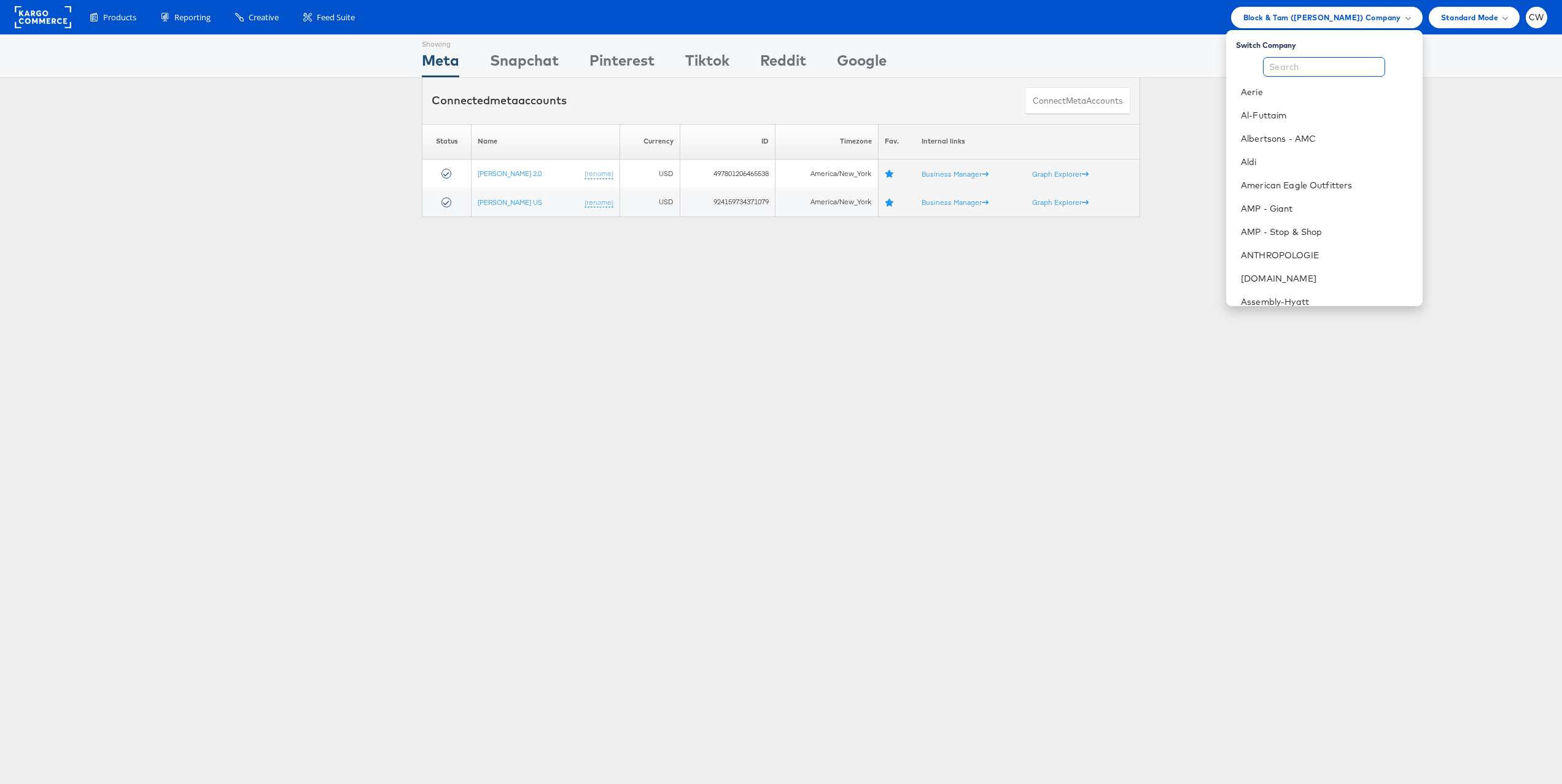
click at [1293, 64] on input "text" at bounding box center [1324, 67] width 122 height 20
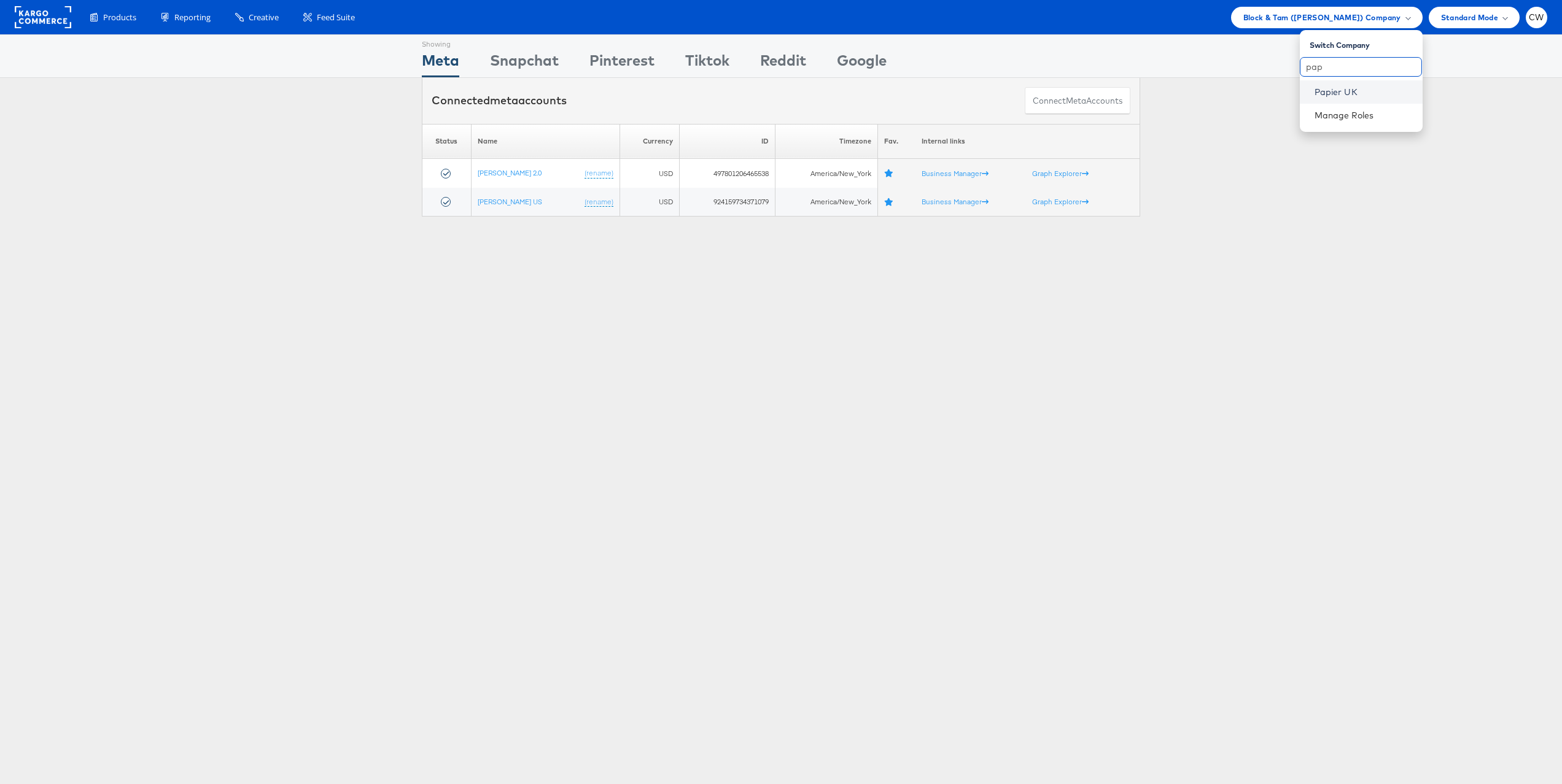
type input "pap"
click at [1326, 86] on link "Papier UK" at bounding box center [1364, 92] width 98 height 12
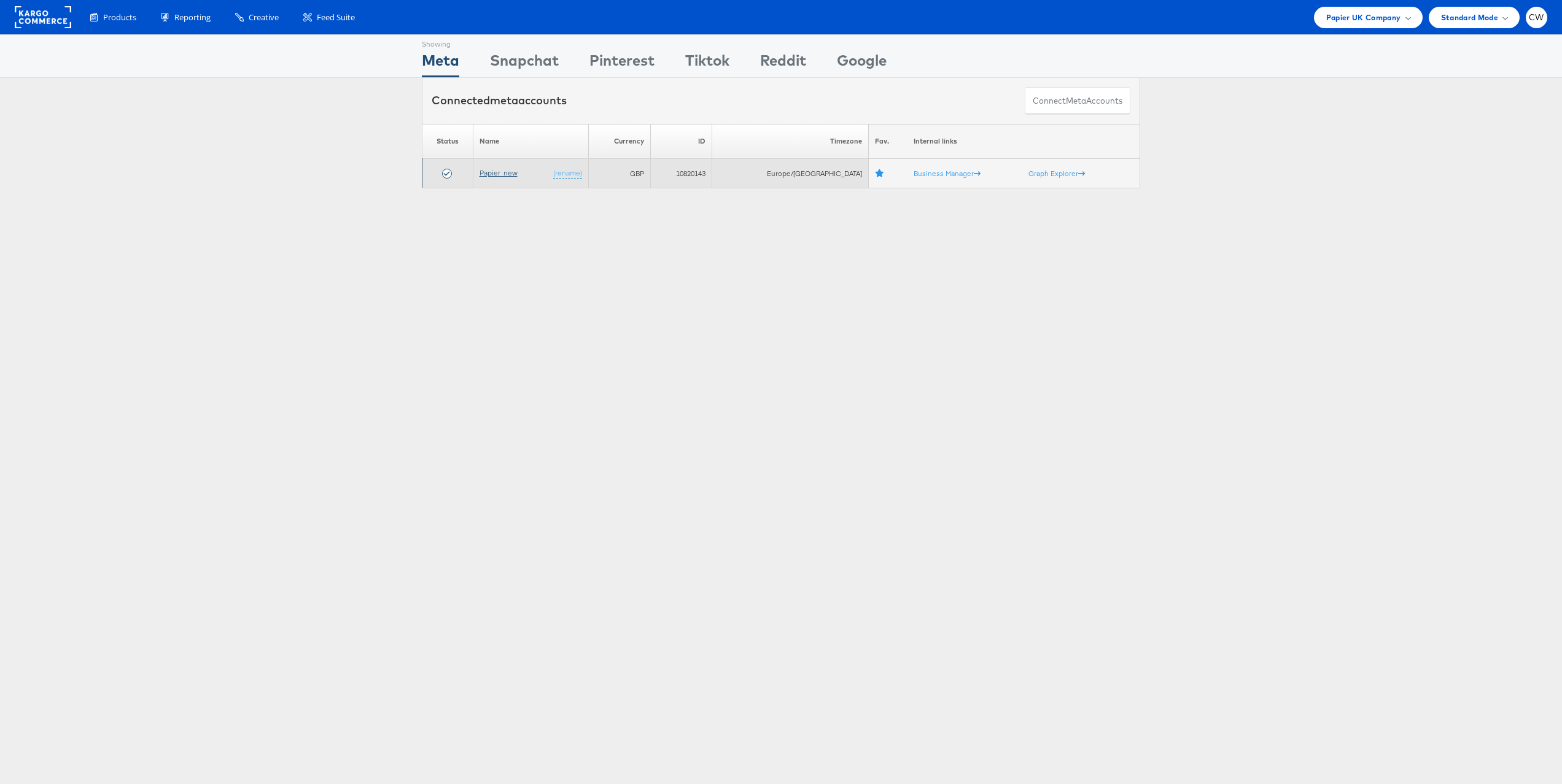
click at [512, 173] on link "Papier_new" at bounding box center [499, 173] width 38 height 9
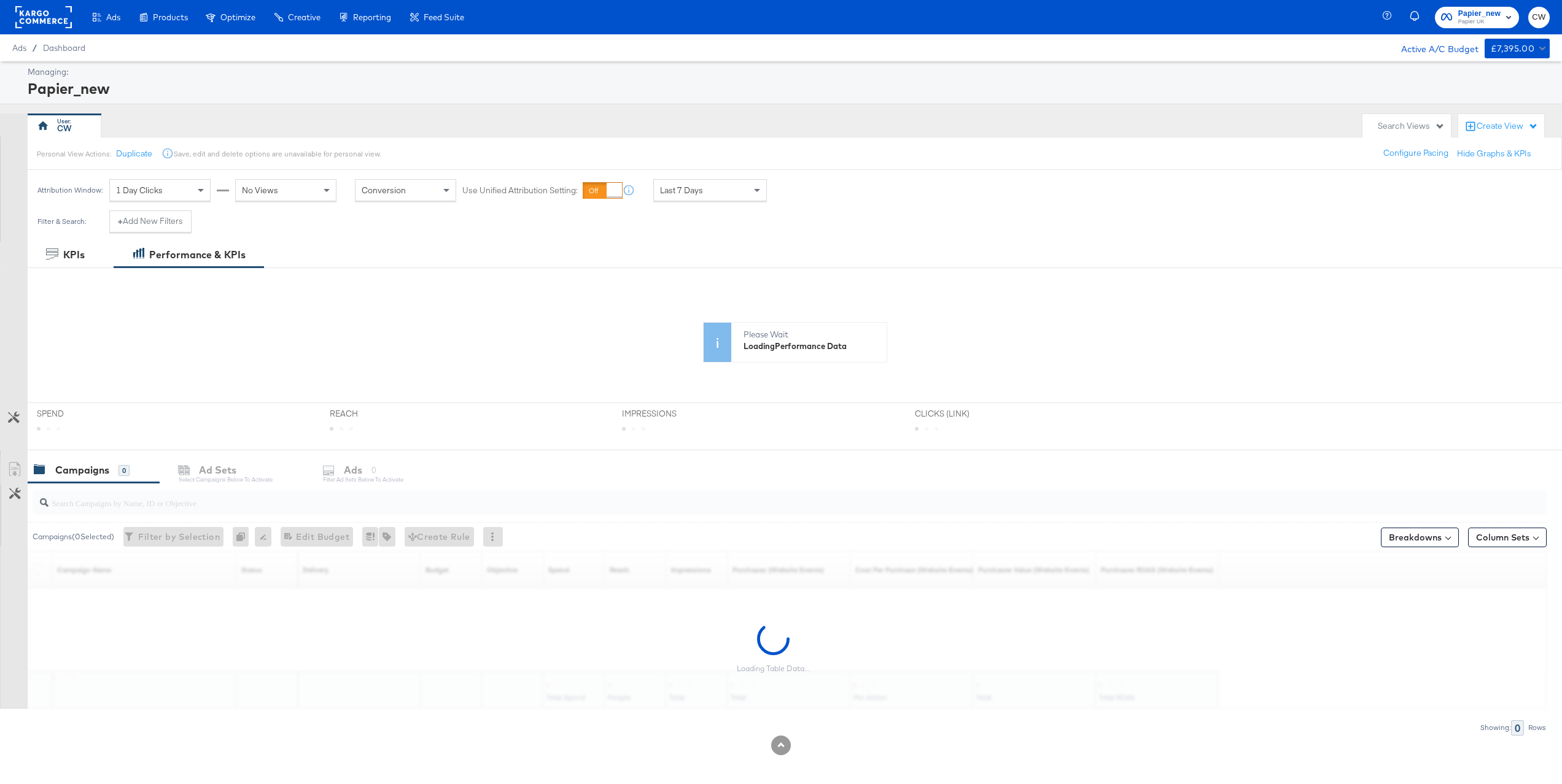
click at [1390, 14] on icon "button" at bounding box center [1389, 16] width 11 height 11
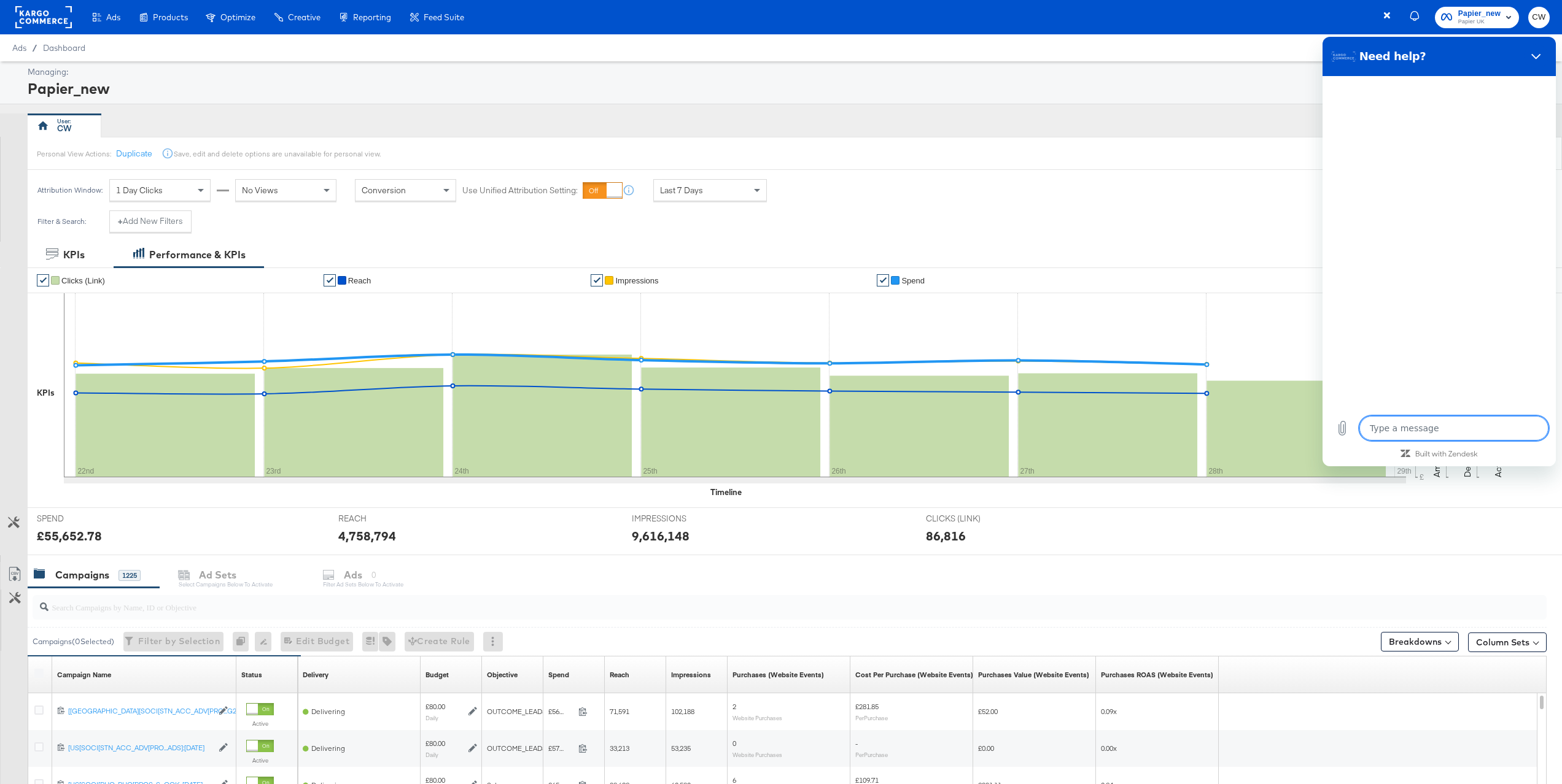
type textarea "x"
type textarea "t"
type textarea "x"
type textarea "th"
type textarea "x"
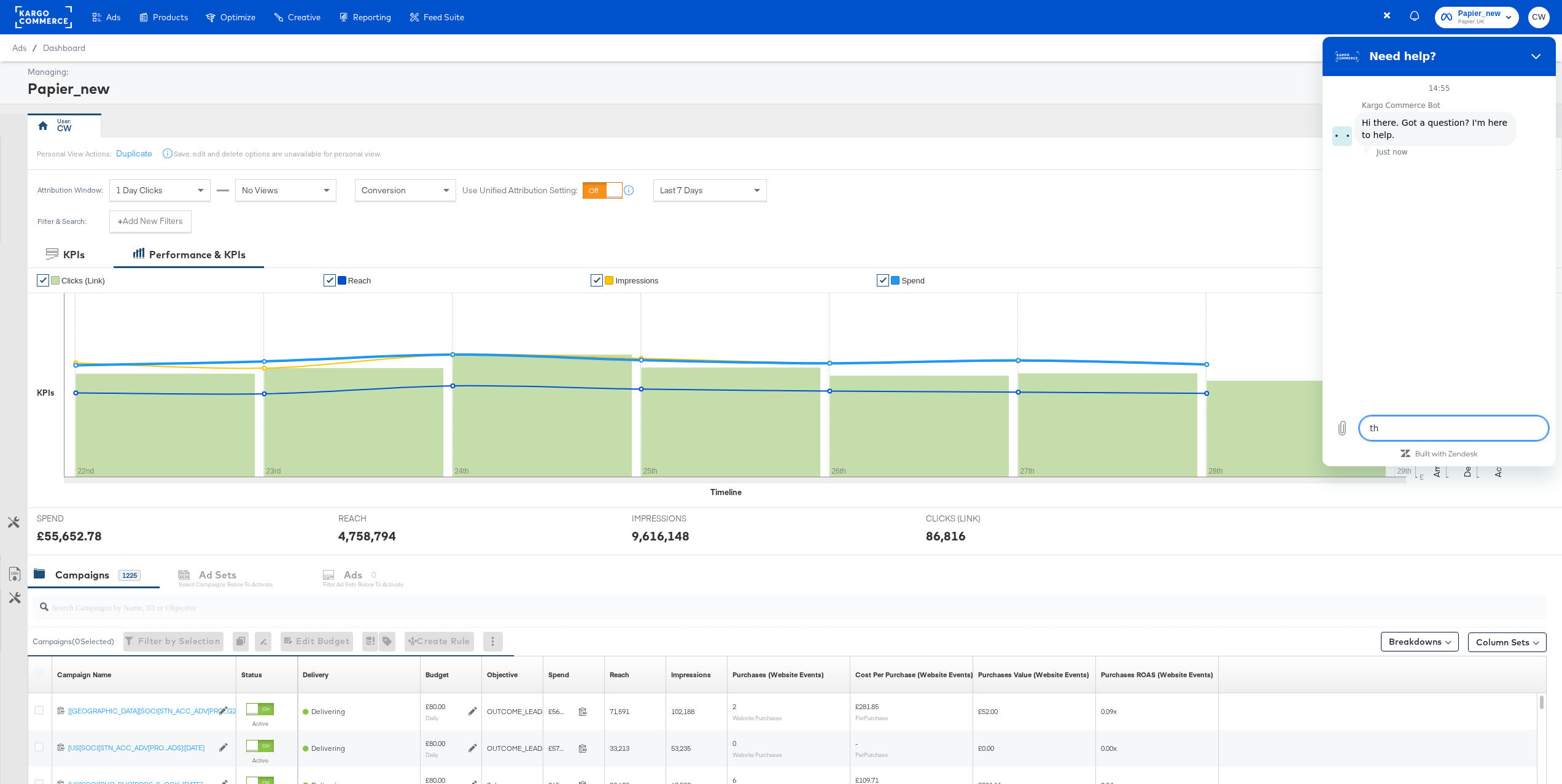
type textarea "thi"
type textarea "x"
type textarea "th"
type textarea "x"
type textarea "t"
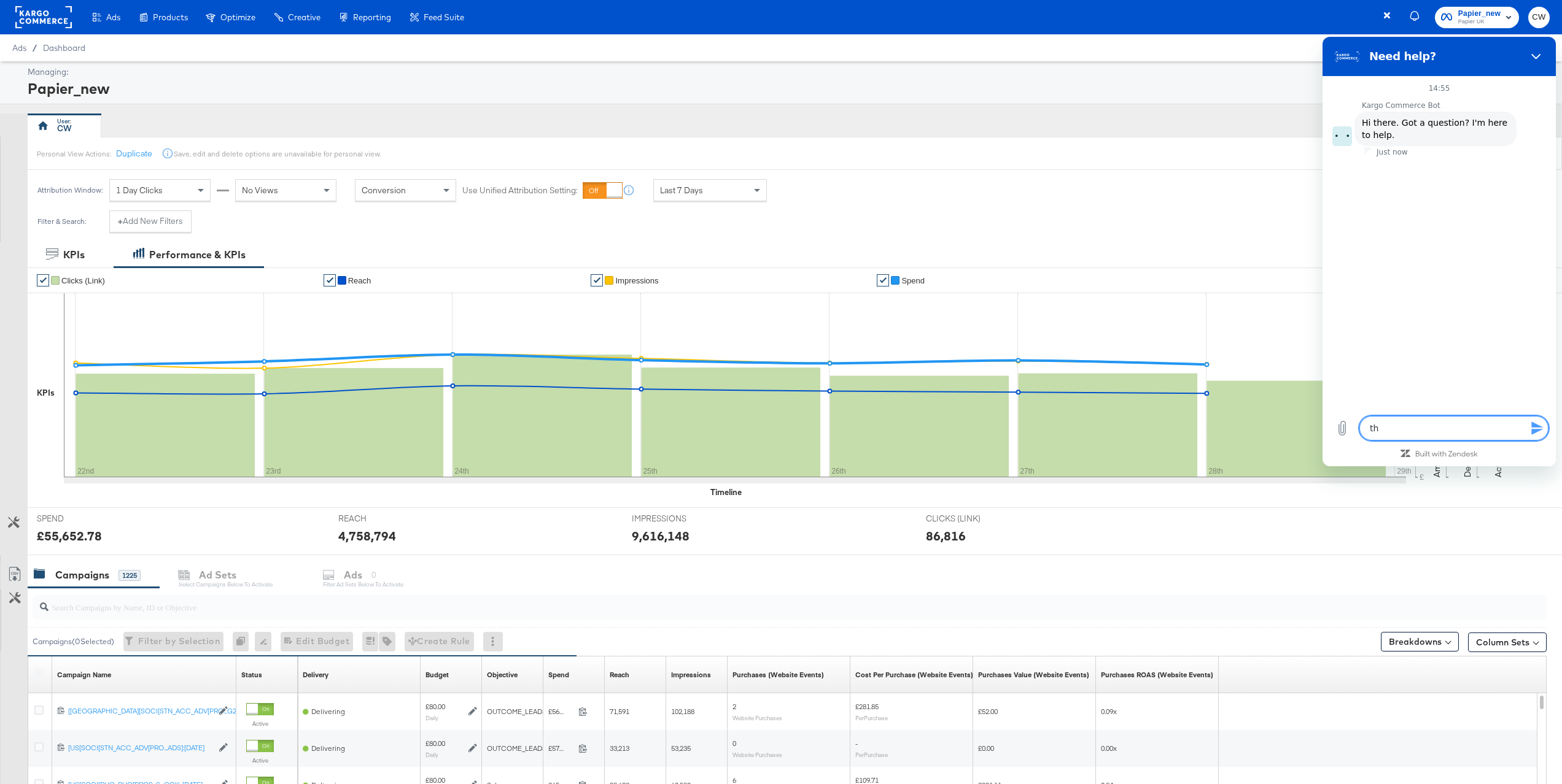
type textarea "x"
type textarea "b"
type textarea "x"
type textarea "bi"
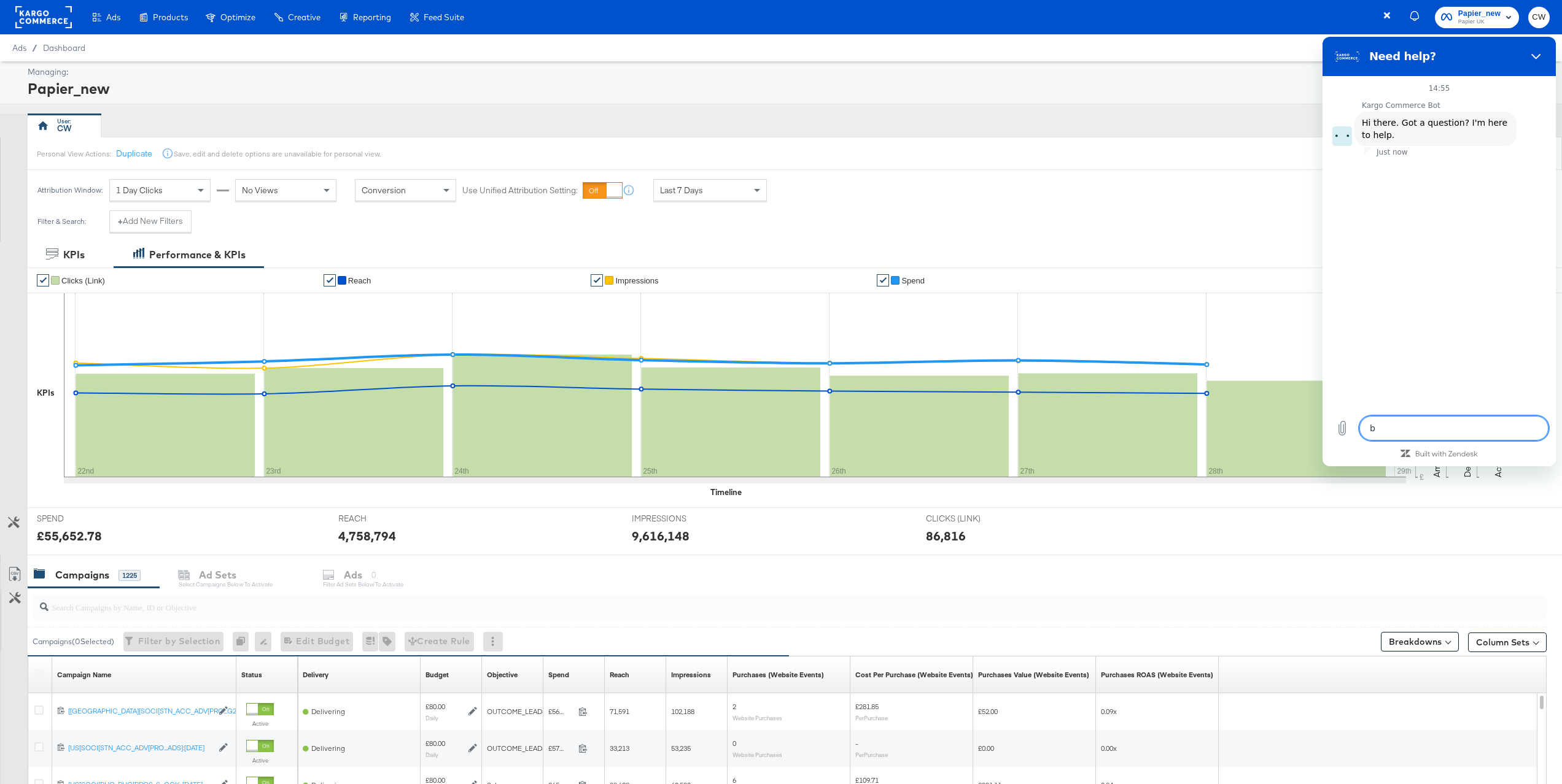
type textarea "x"
type textarea "bid"
type textarea "x"
type textarea "bid"
type textarea "x"
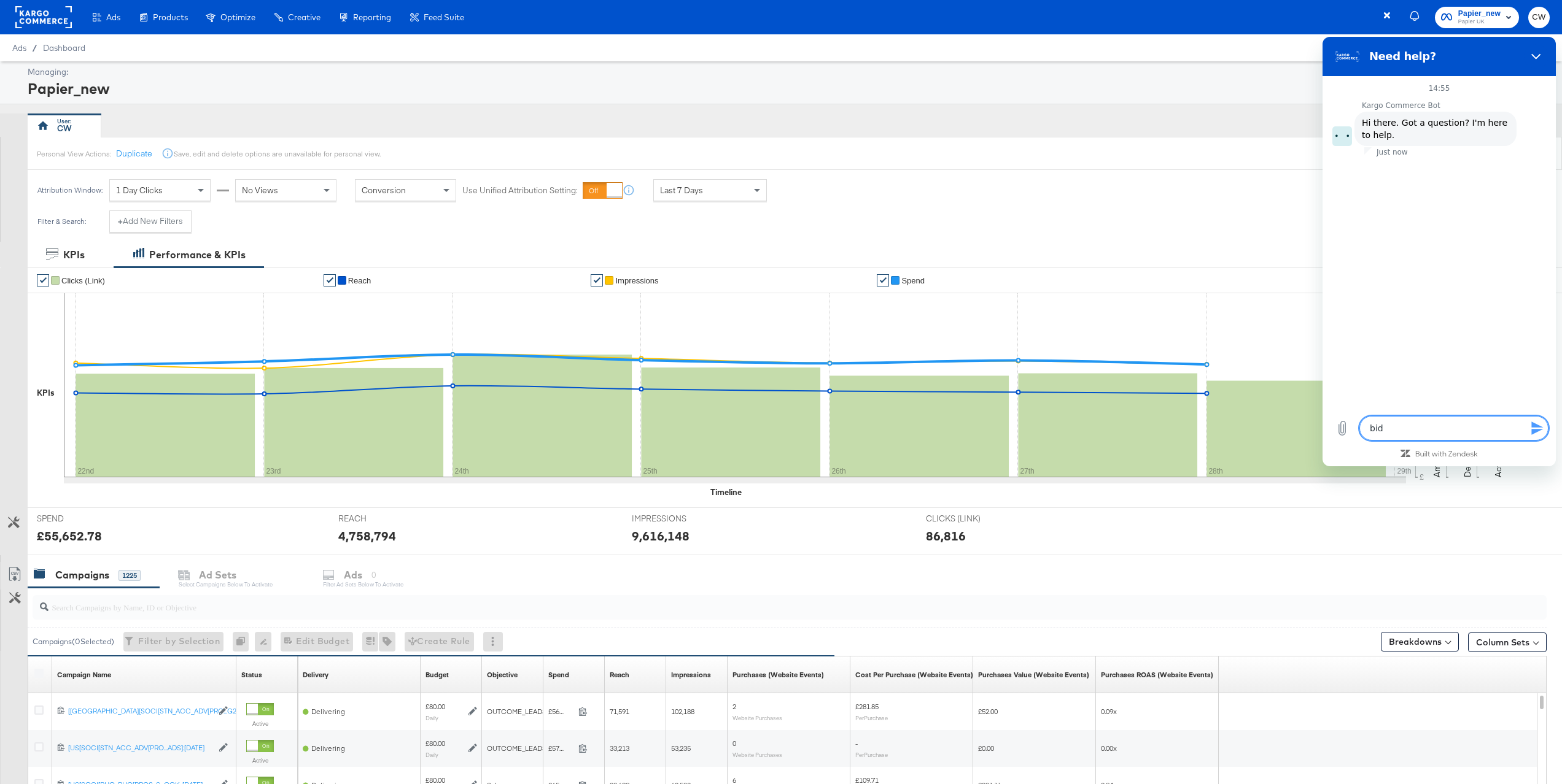
type textarea "bid m"
type textarea "x"
type textarea "bid mu"
type textarea "x"
type textarea "bid mul"
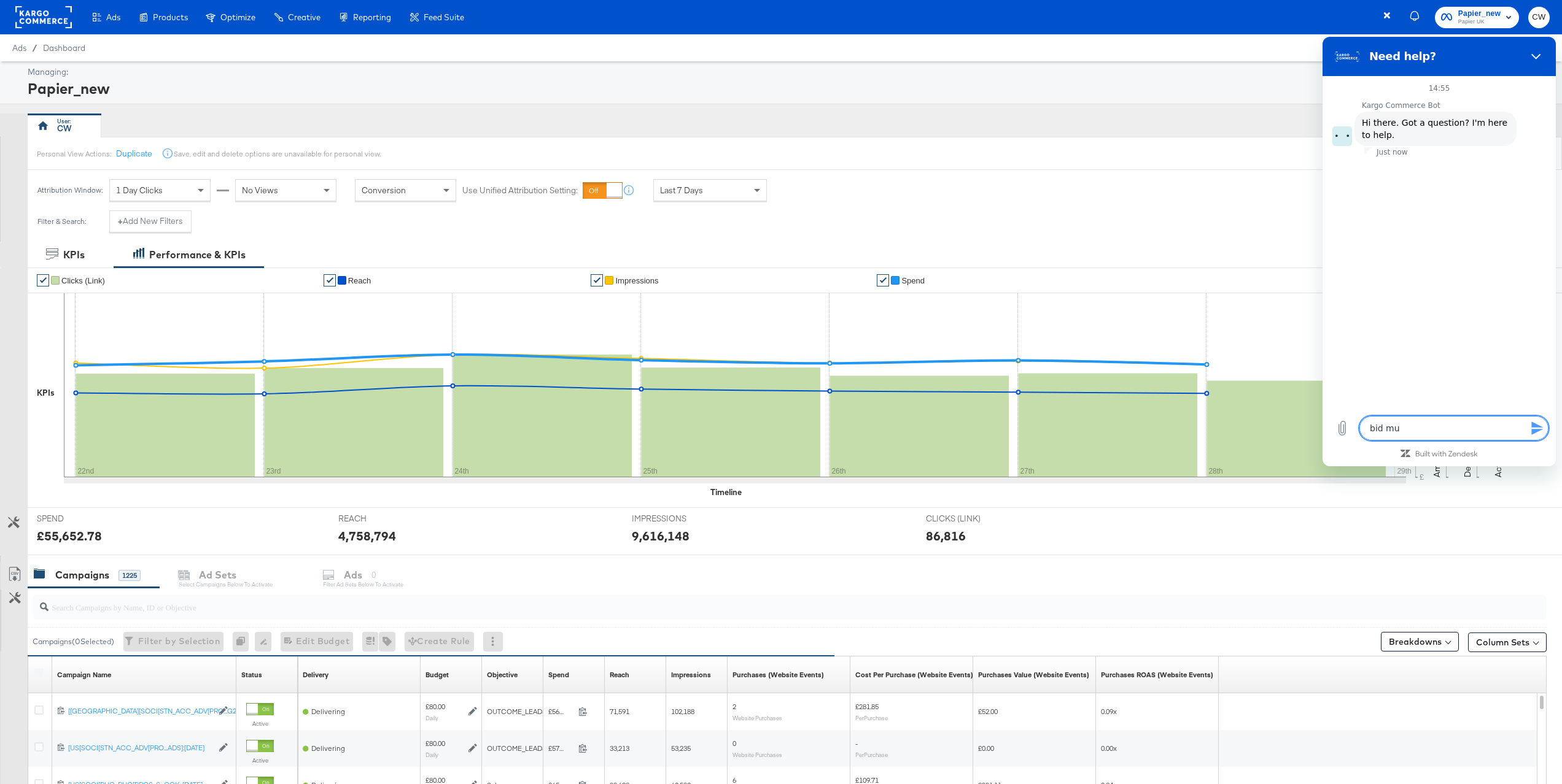
type textarea "x"
type textarea "bid mult"
type textarea "x"
type textarea "bid multi"
type textarea "x"
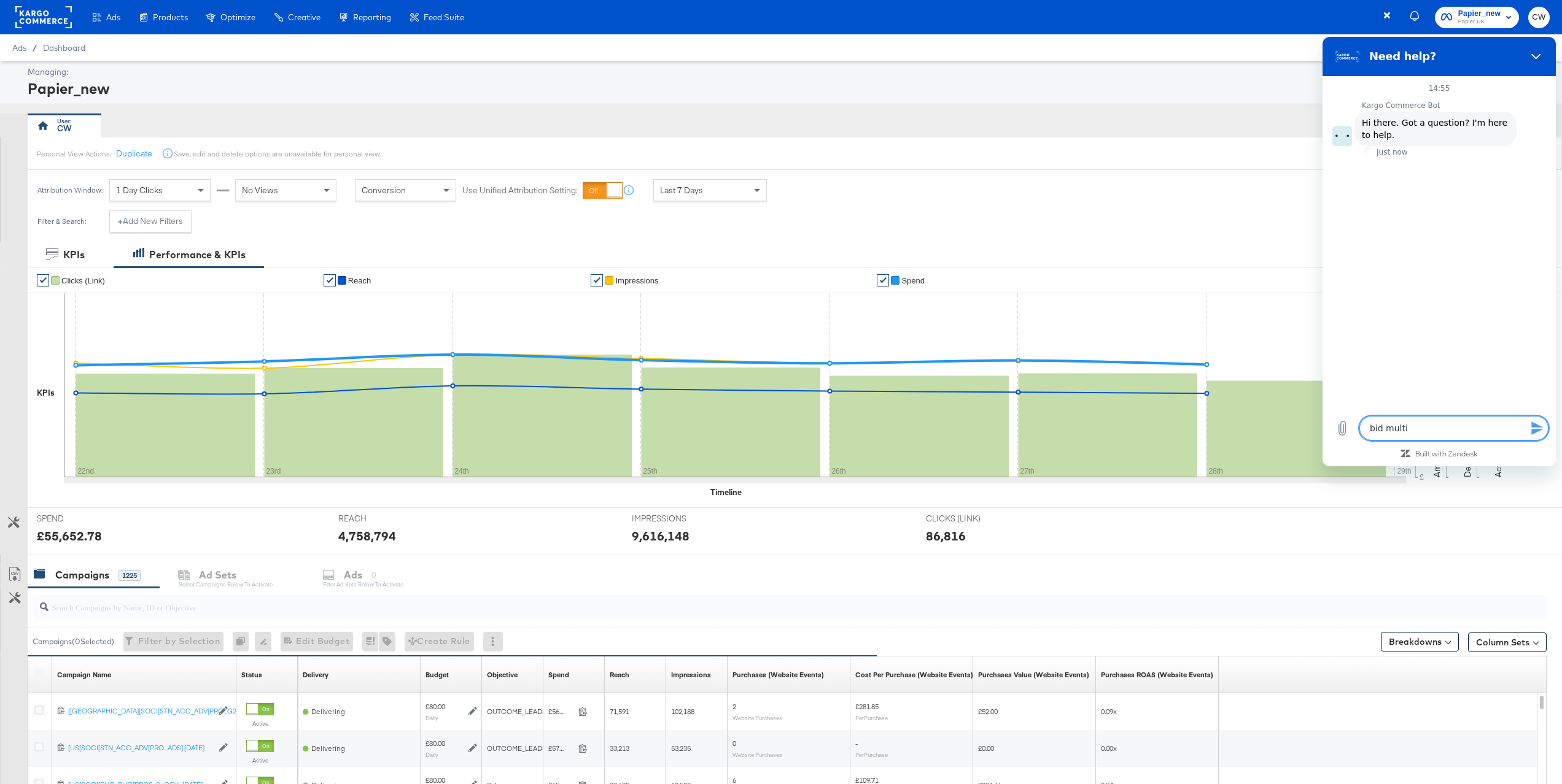
type textarea "bid multip"
type textarea "x"
type textarea "bid multipl"
type textarea "x"
type textarea "bid multipli"
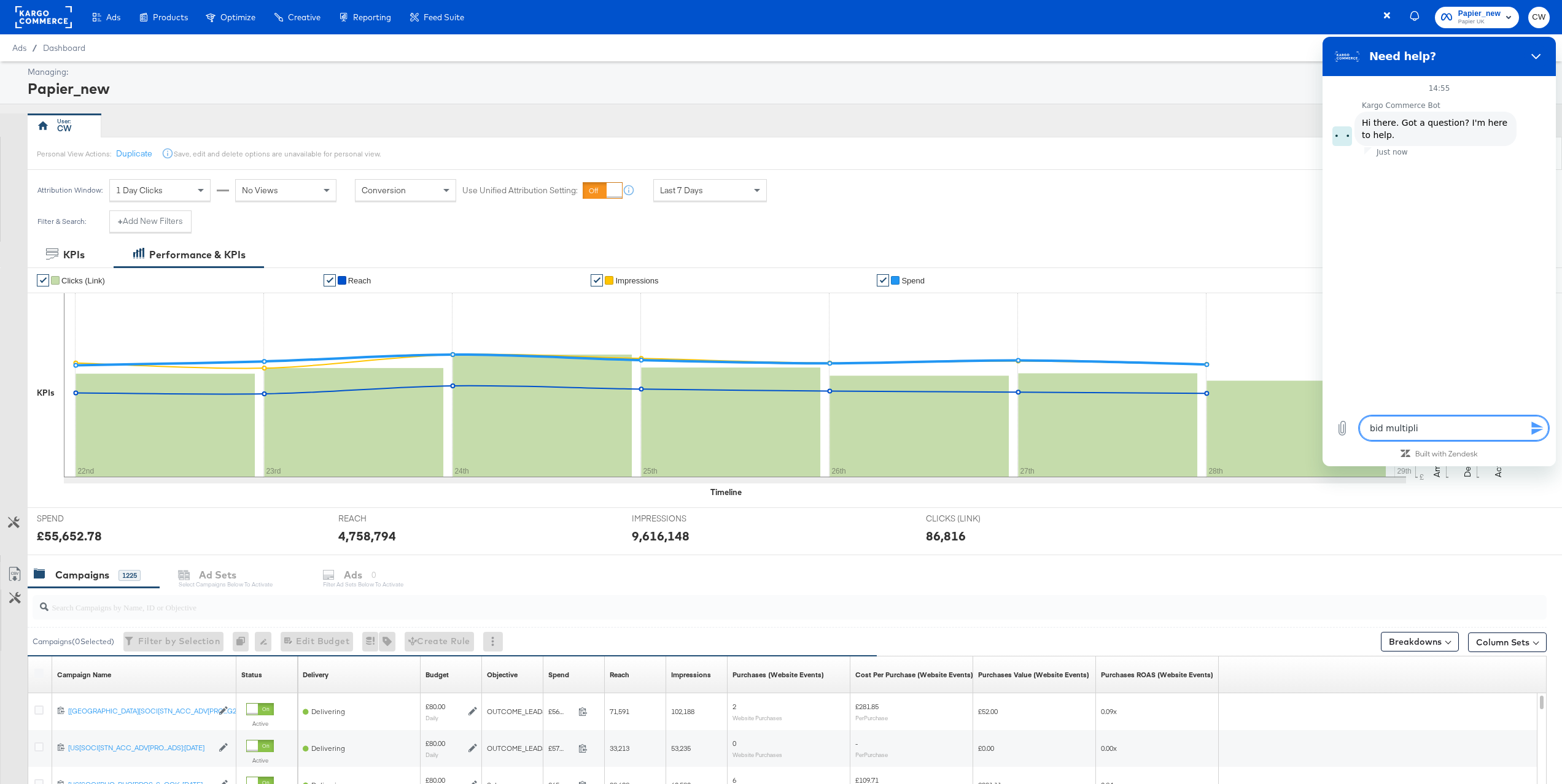
type textarea "x"
type textarea "bid multiplie"
type textarea "x"
type textarea "bid multiplier"
type textarea "x"
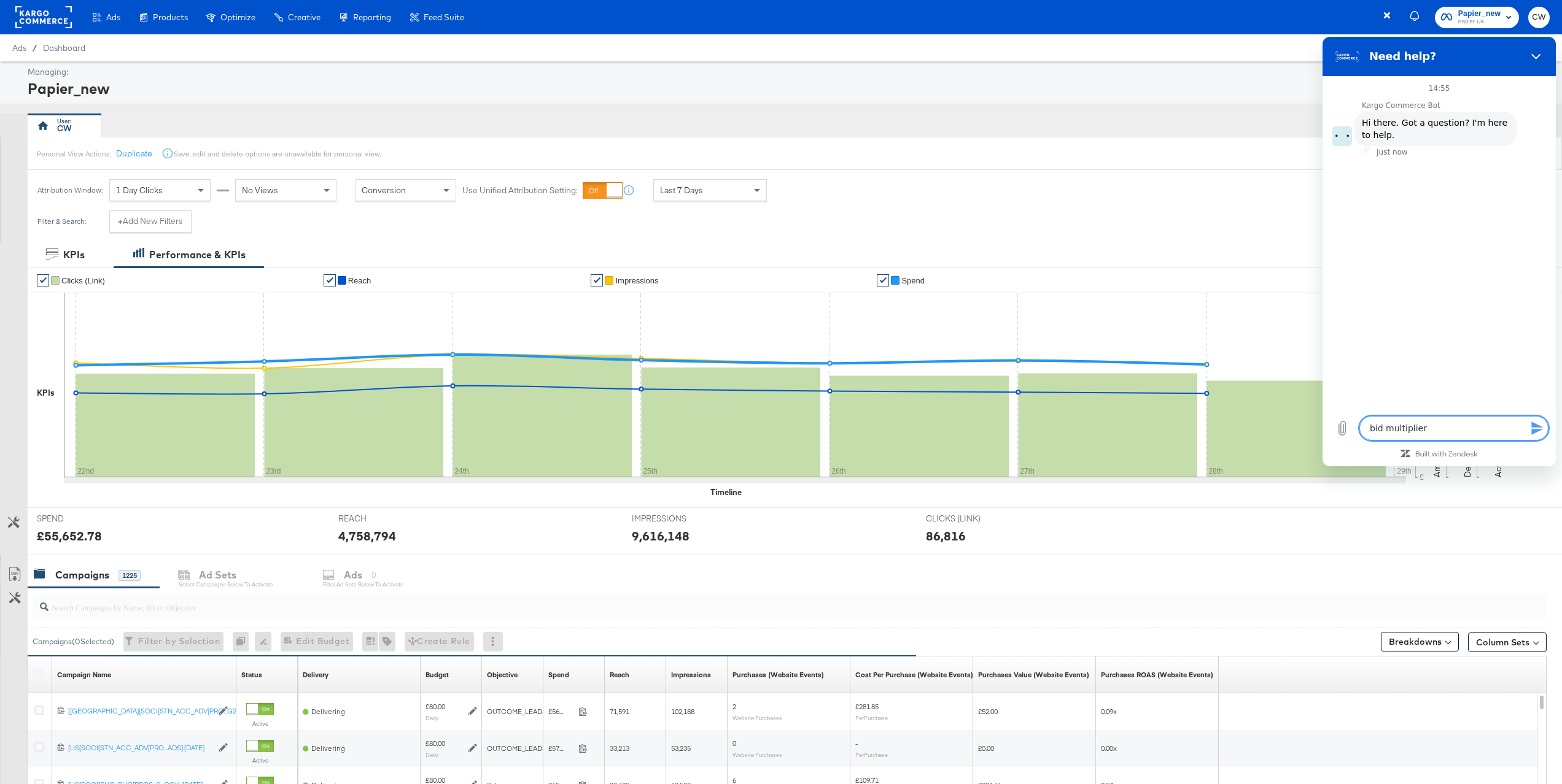
type textarea "bid multipliers"
type textarea "x"
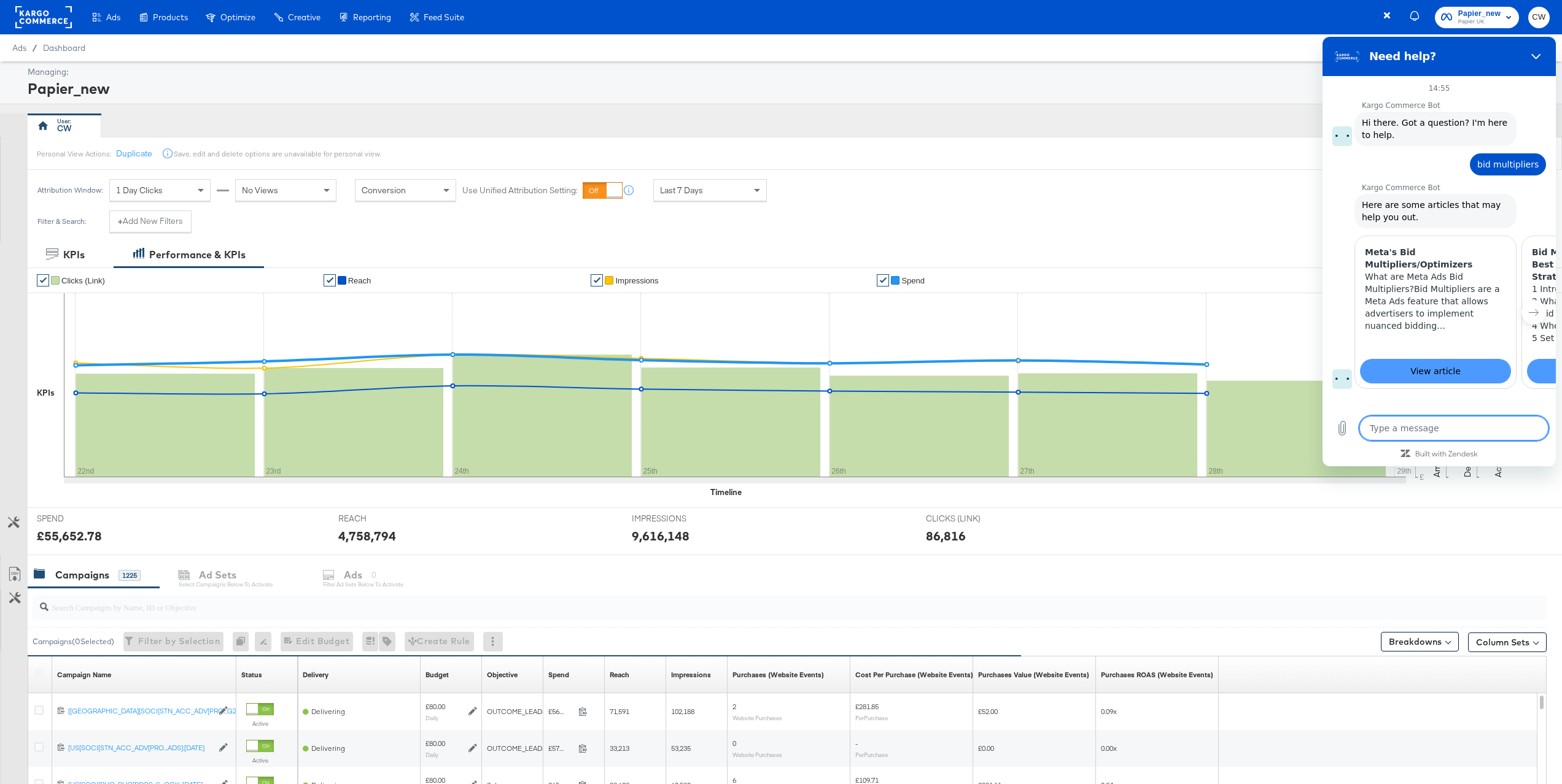
type textarea "x"
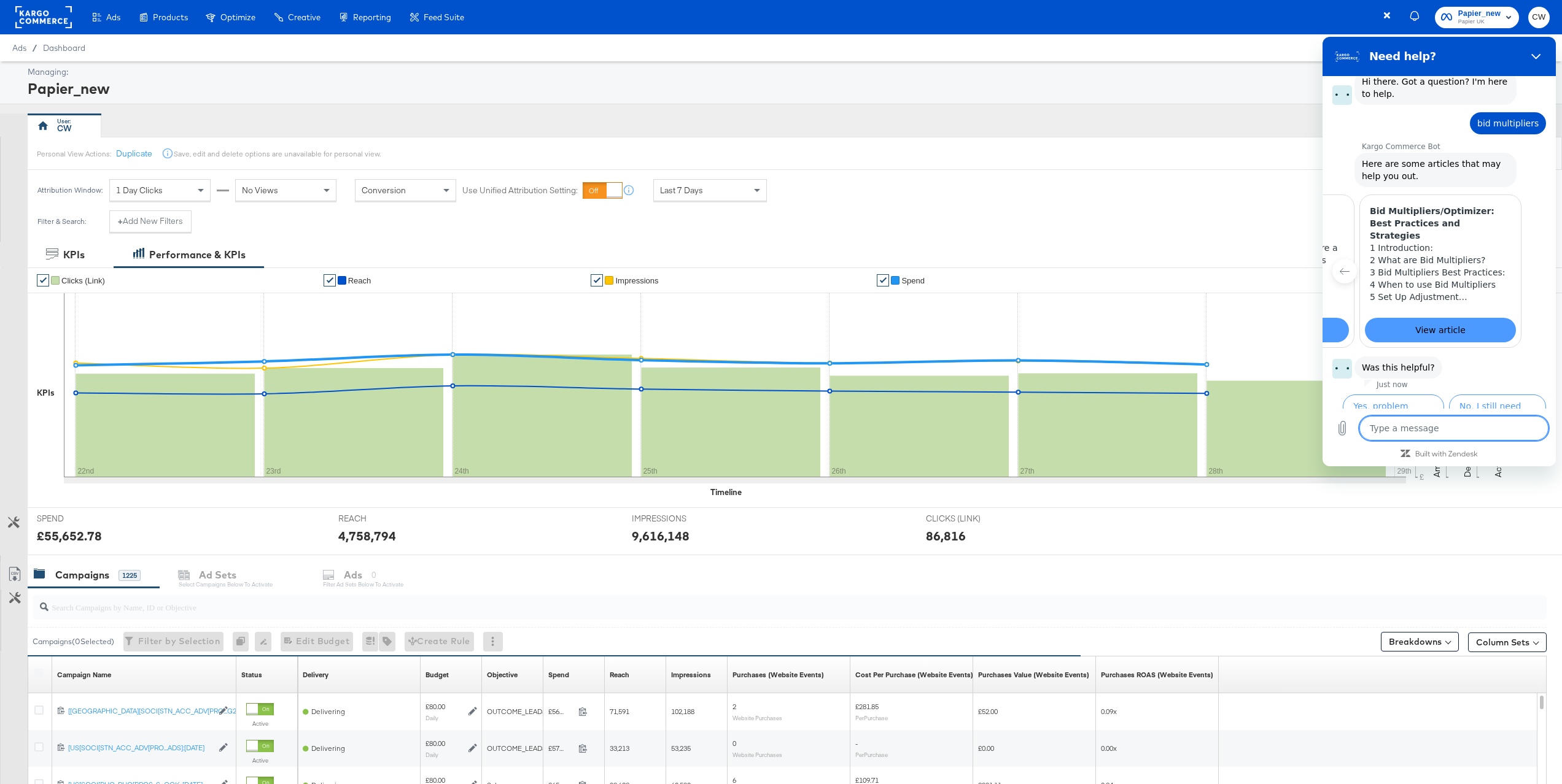
scroll to position [41, 0]
type textarea "c"
type textarea "x"
type textarea "cr"
type textarea "x"
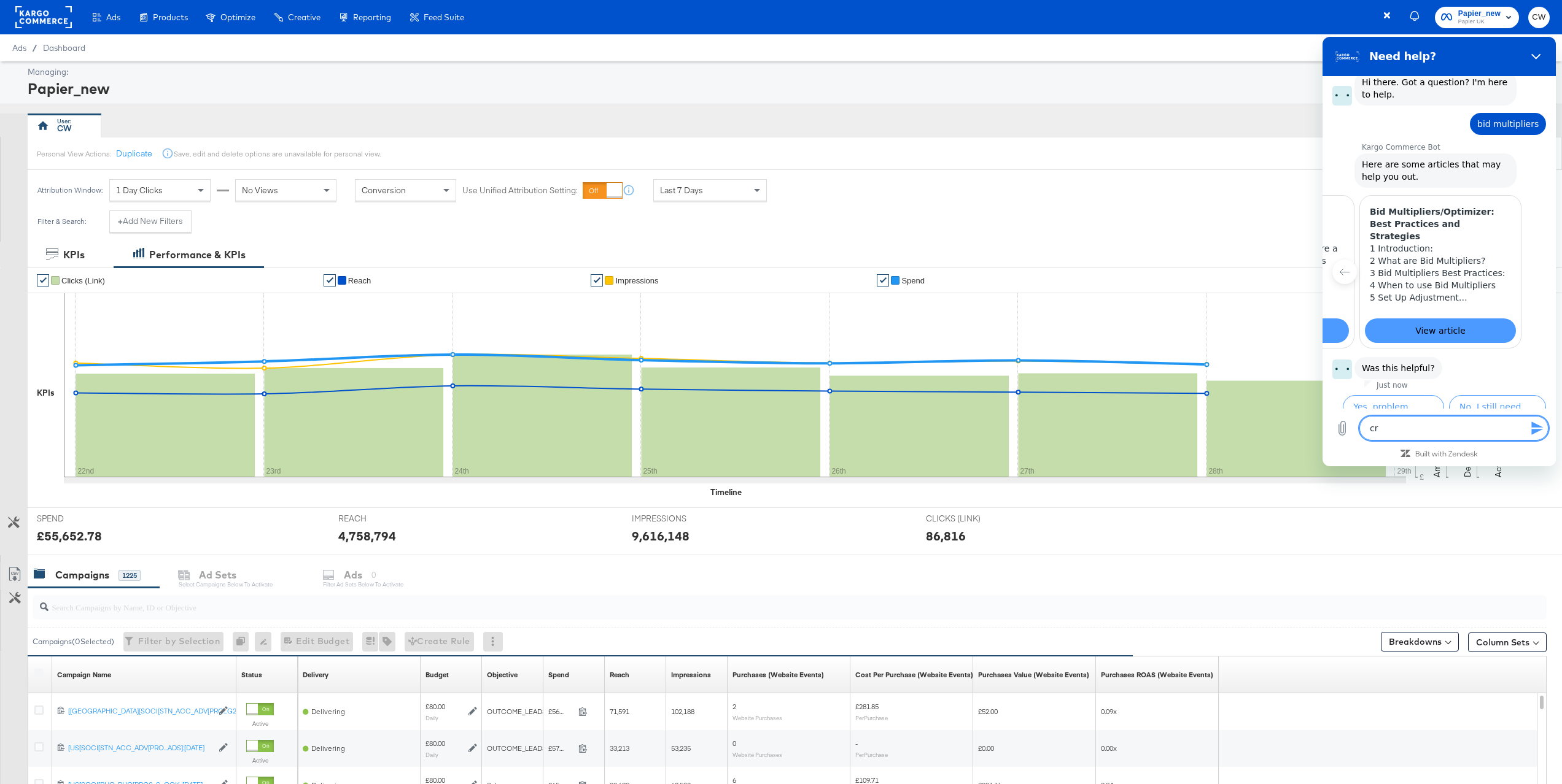
type textarea "cre"
type textarea "x"
type textarea "crea"
type textarea "x"
type textarea "creat"
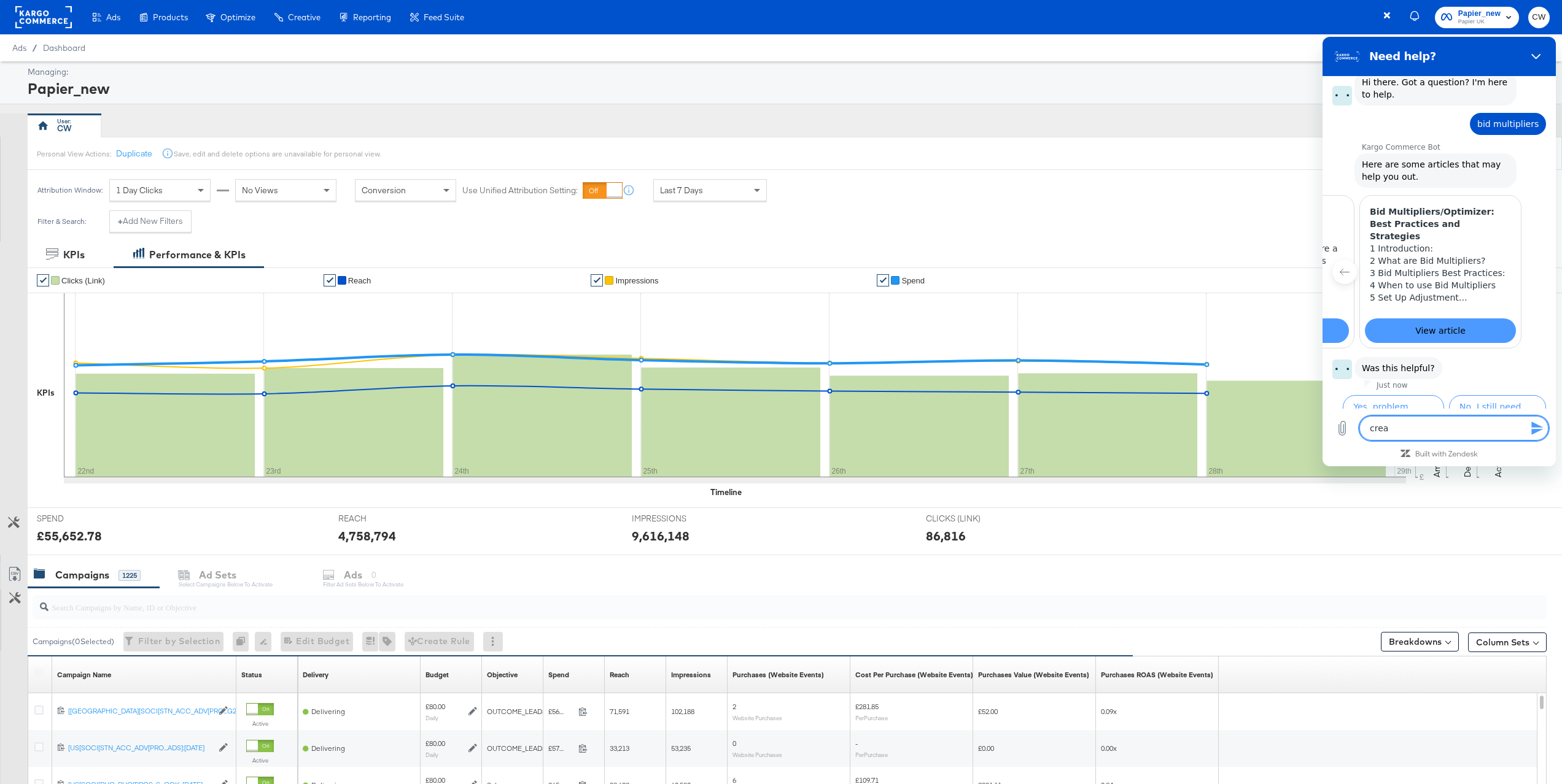
type textarea "x"
type textarea "creati"
type textarea "x"
type textarea "creativ"
type textarea "x"
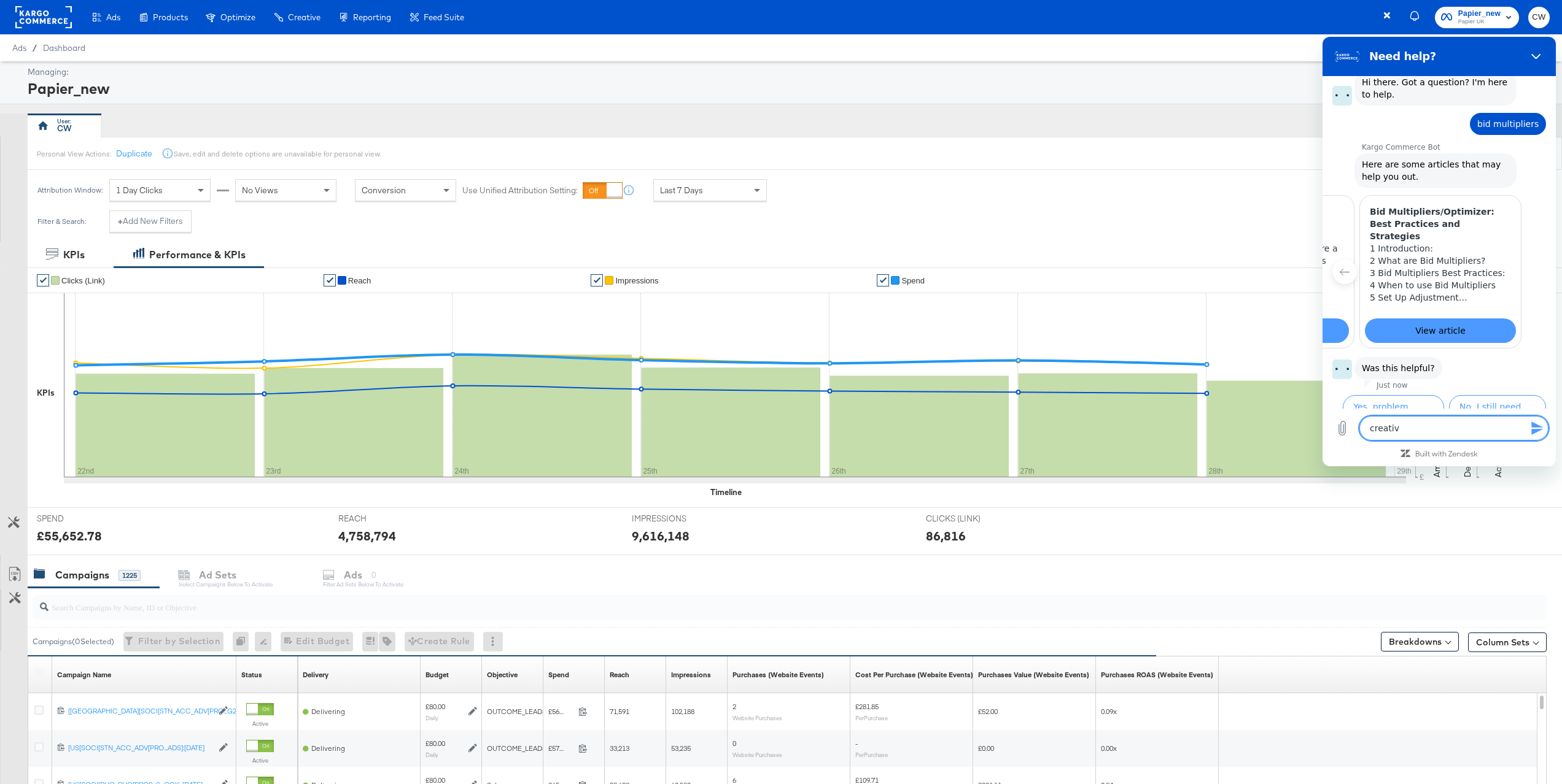
type textarea "creative"
type textarea "x"
type textarea "creativ"
type textarea "x"
type textarea "creati"
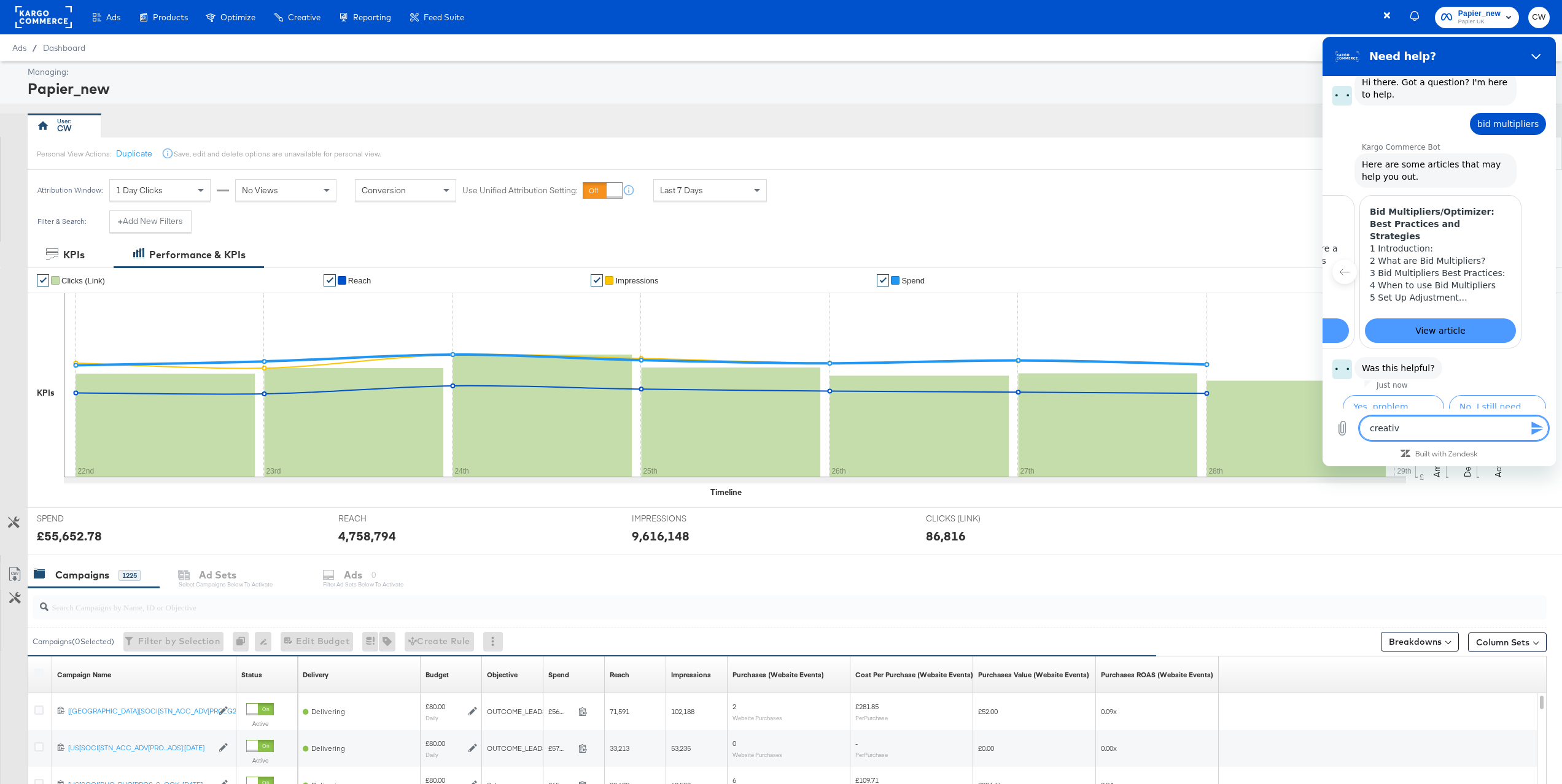
type textarea "x"
type textarea "creat"
type textarea "x"
type textarea "crea"
type textarea "x"
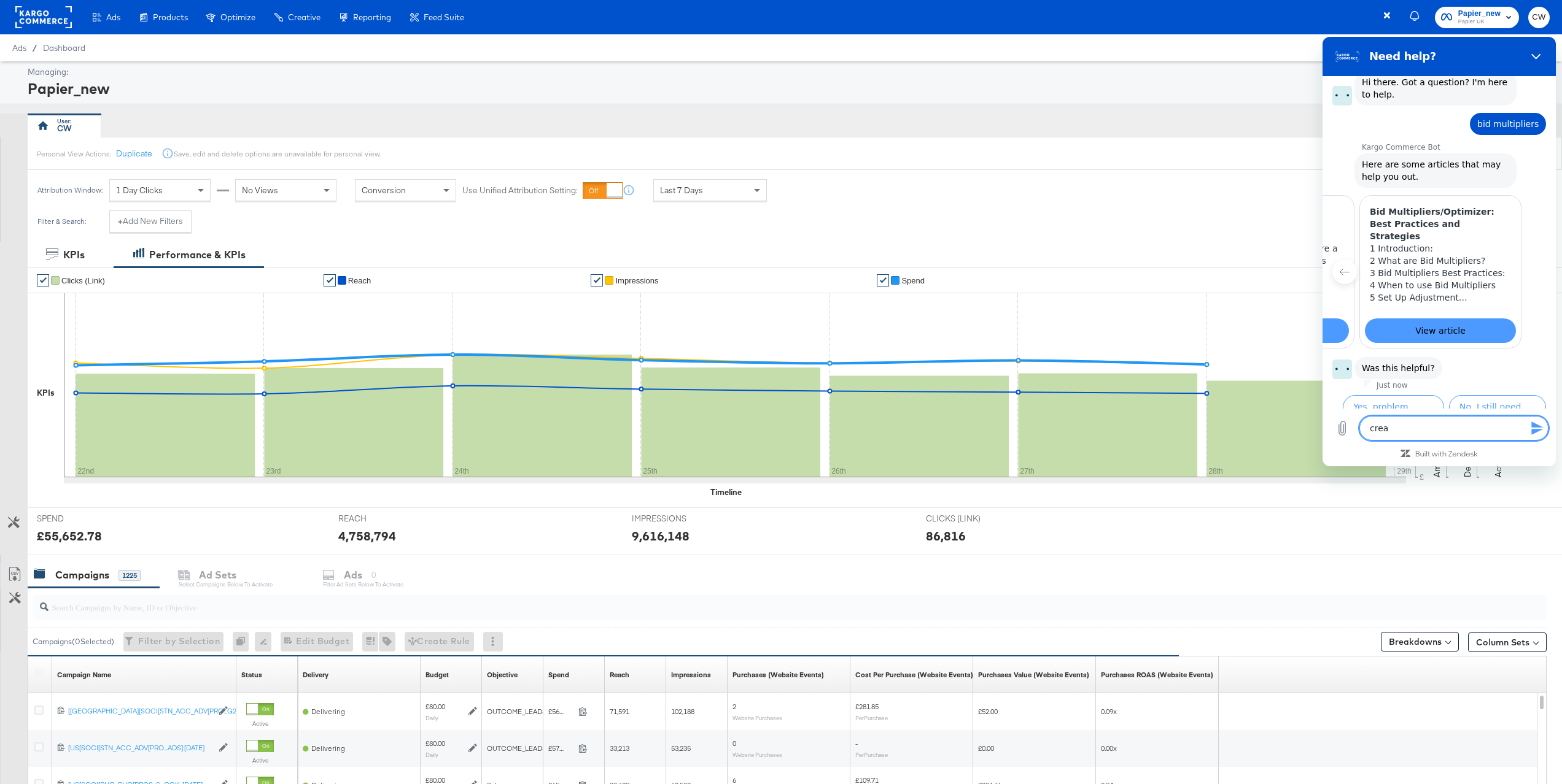
type textarea "cre"
type textarea "x"
type textarea "cr"
type textarea "x"
type textarea "c"
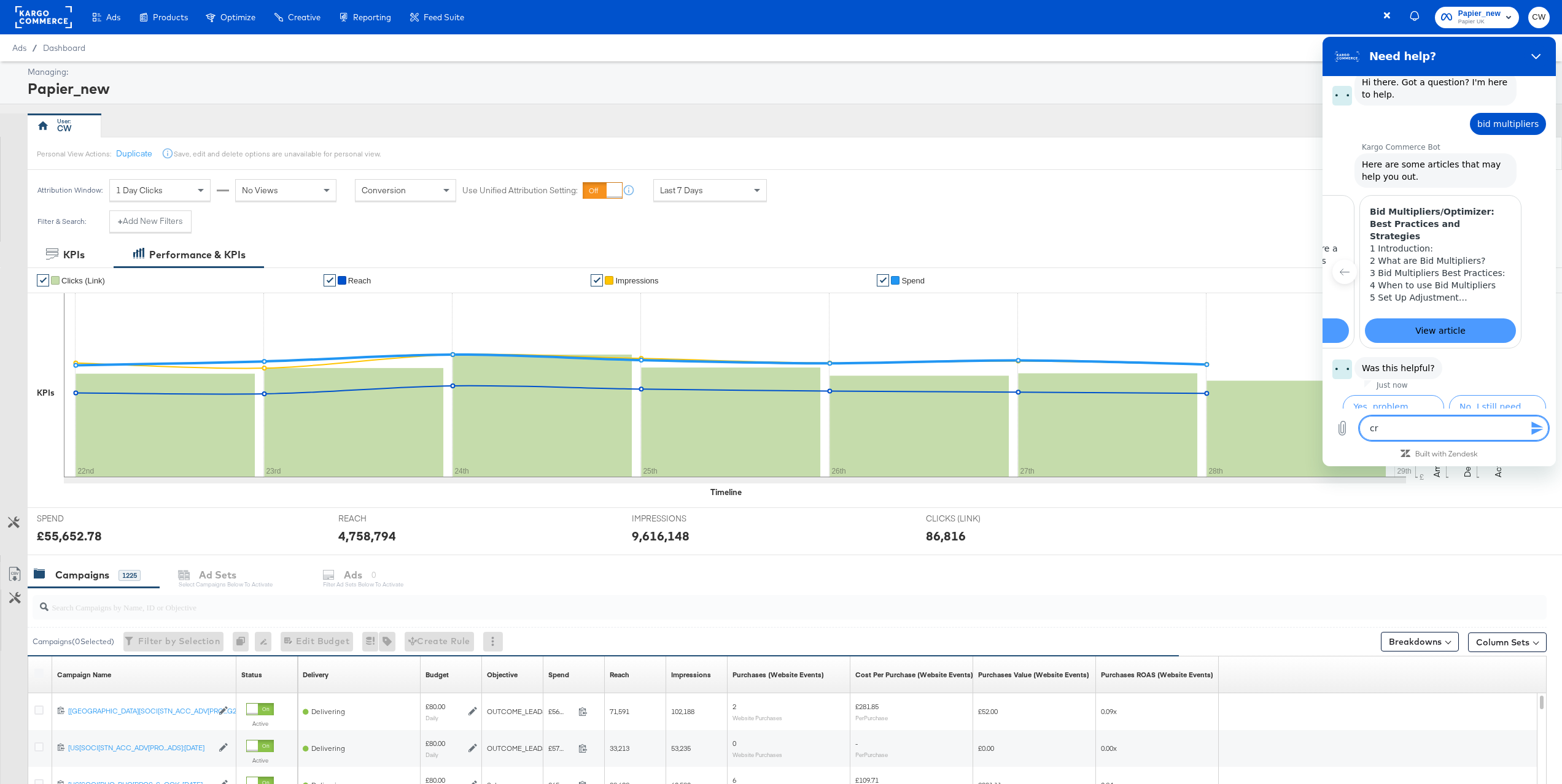
type textarea "x"
type textarea "o"
type textarea "x"
type textarea "ov"
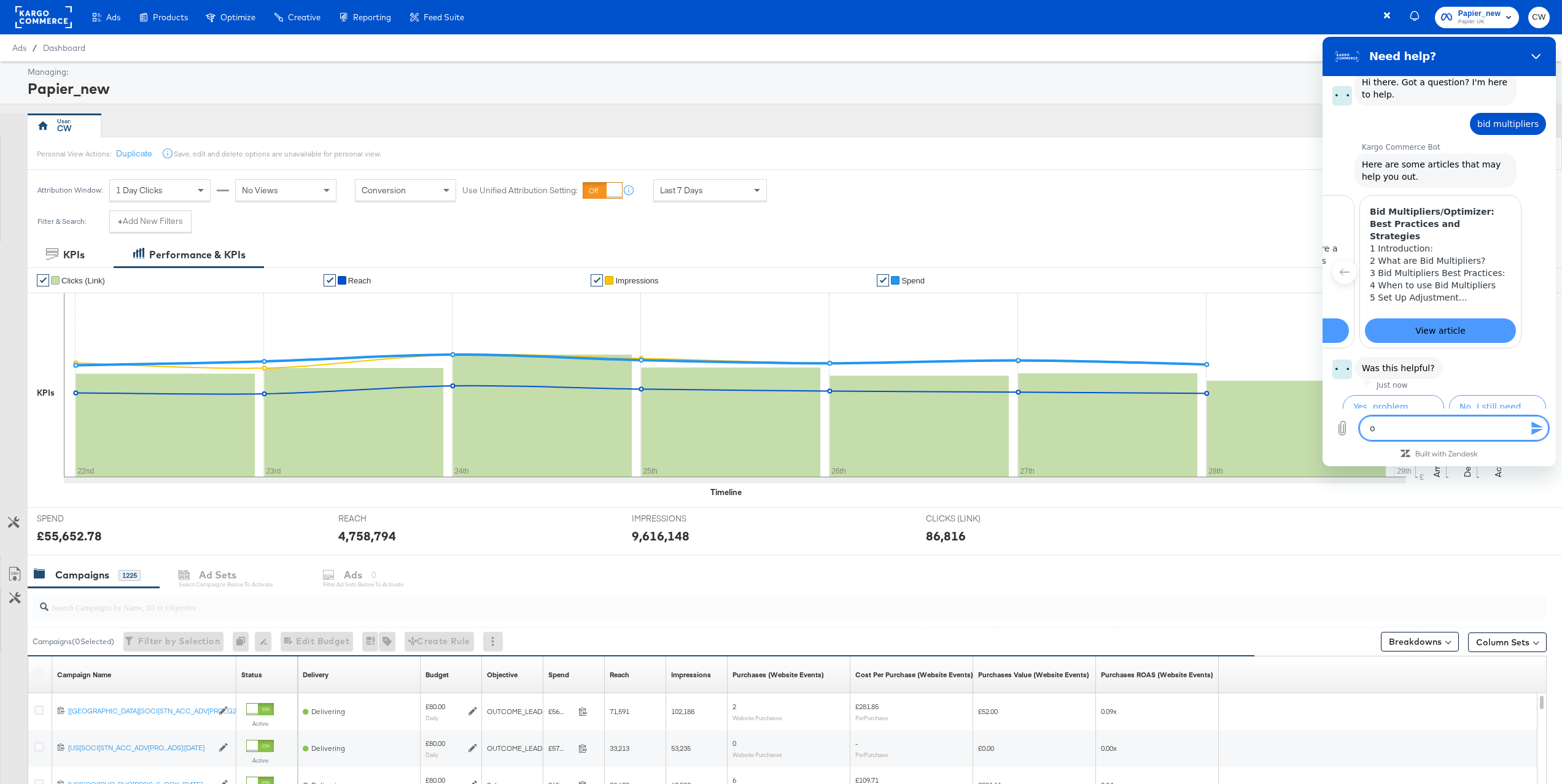
type textarea "x"
type textarea "ove"
type textarea "x"
type textarea "over"
type textarea "x"
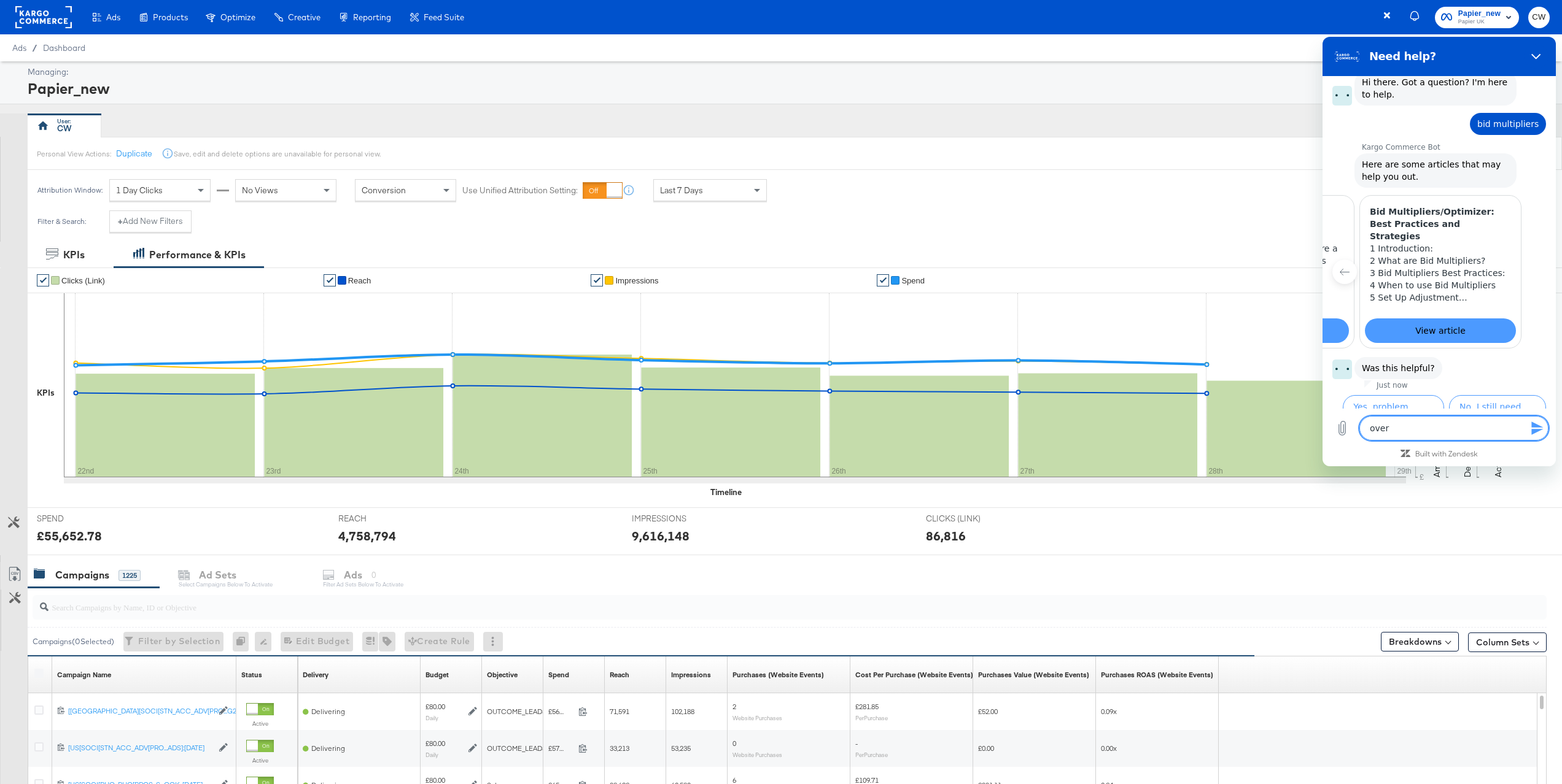
type textarea "ove"
type textarea "x"
type textarea "ov"
type textarea "x"
type textarea "o"
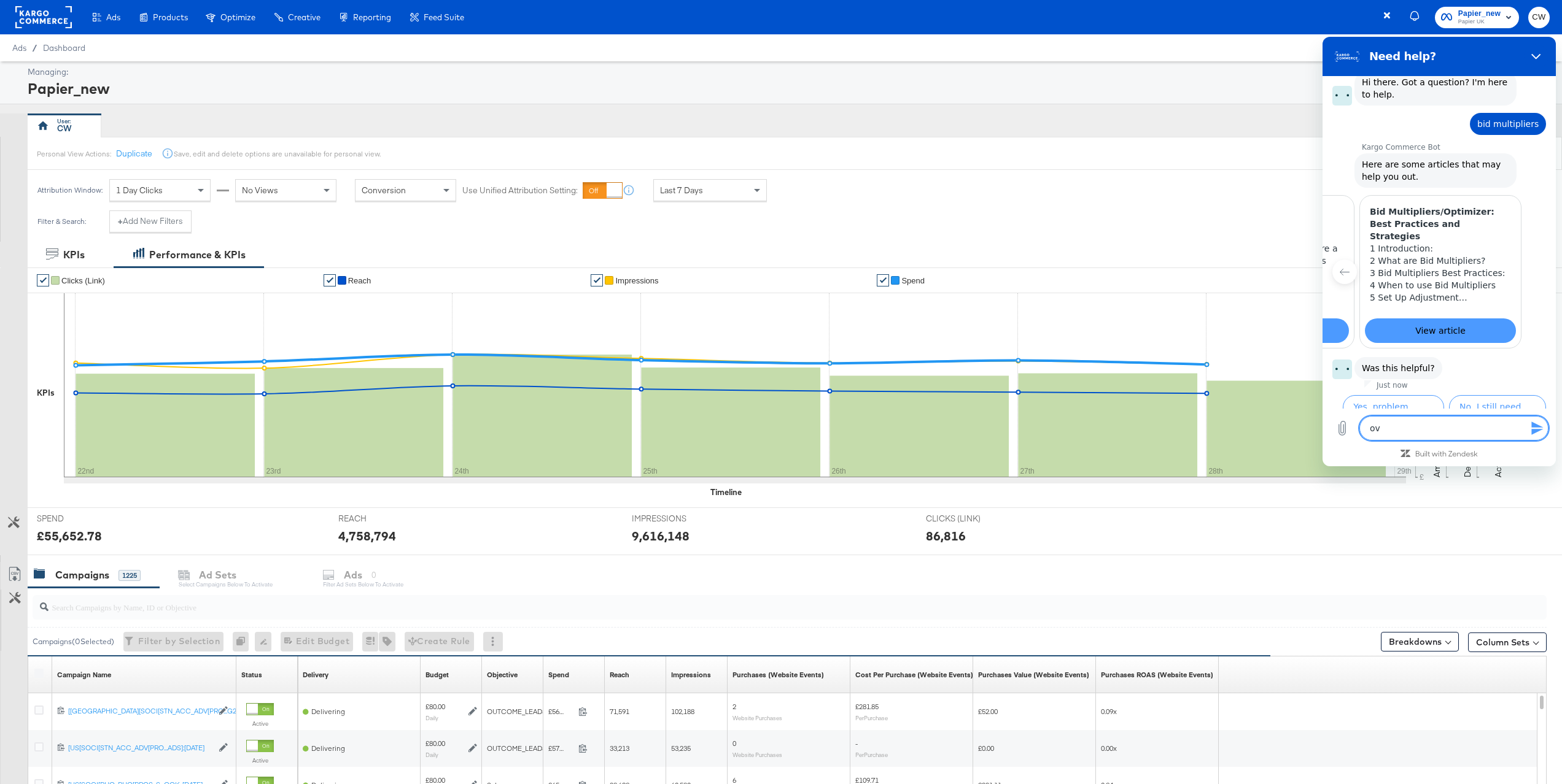
type textarea "x"
type textarea "c"
type textarea "x"
type textarea "cr"
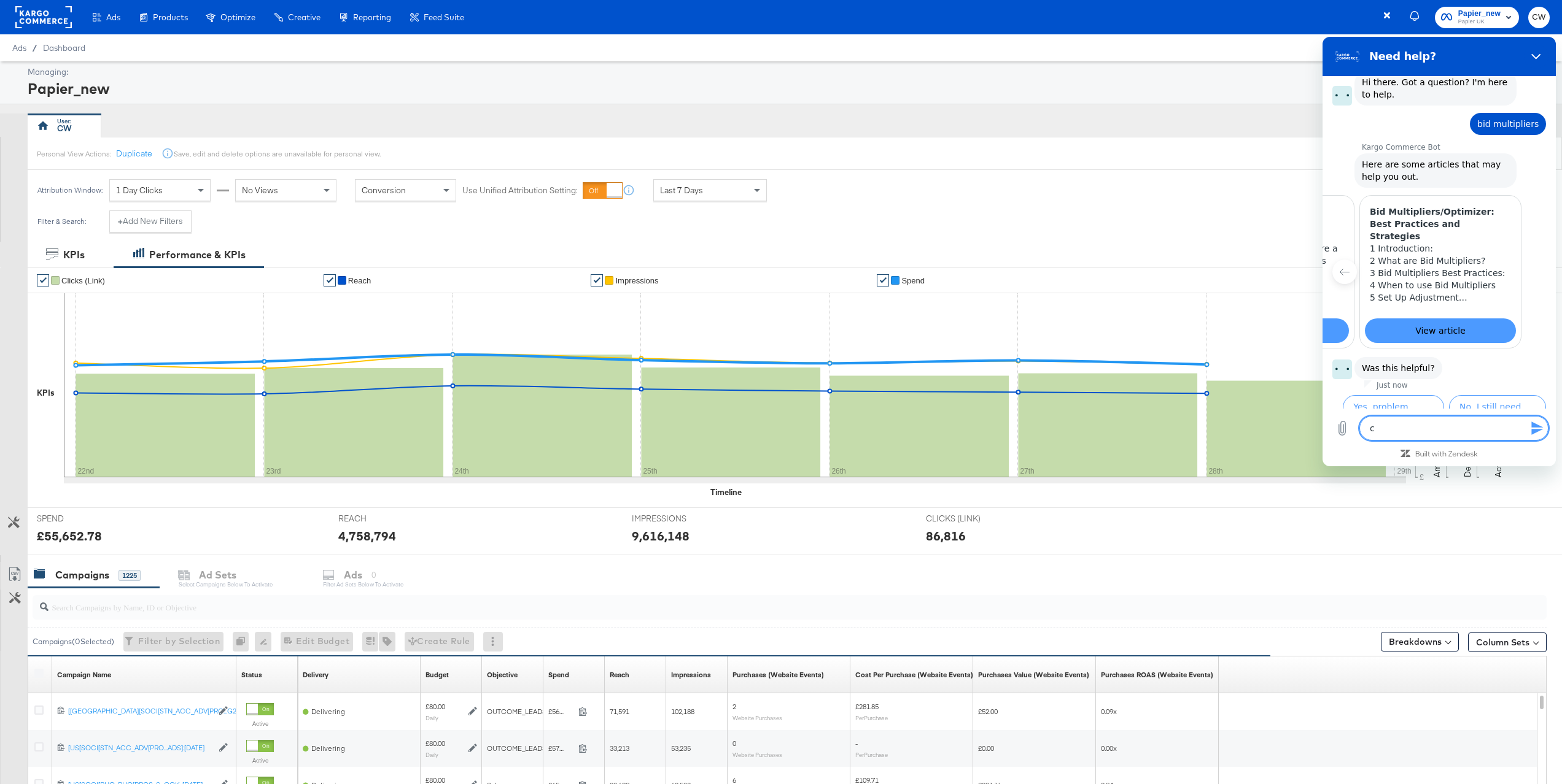
type textarea "x"
type textarea "cre"
type textarea "x"
type textarea "crea"
type textarea "x"
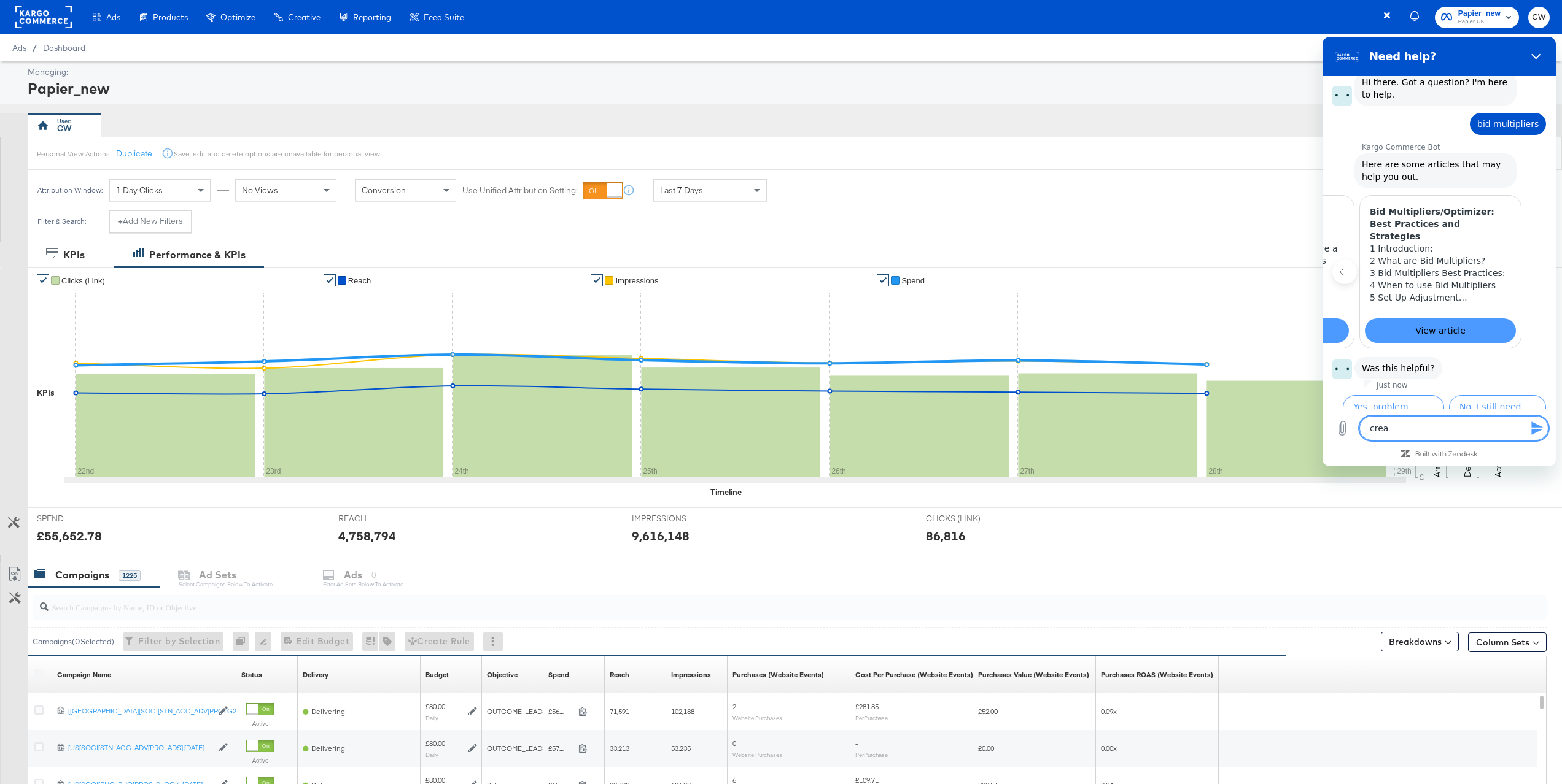
type textarea "creat"
type textarea "x"
type textarea "creati"
type textarea "x"
type textarea "creatib"
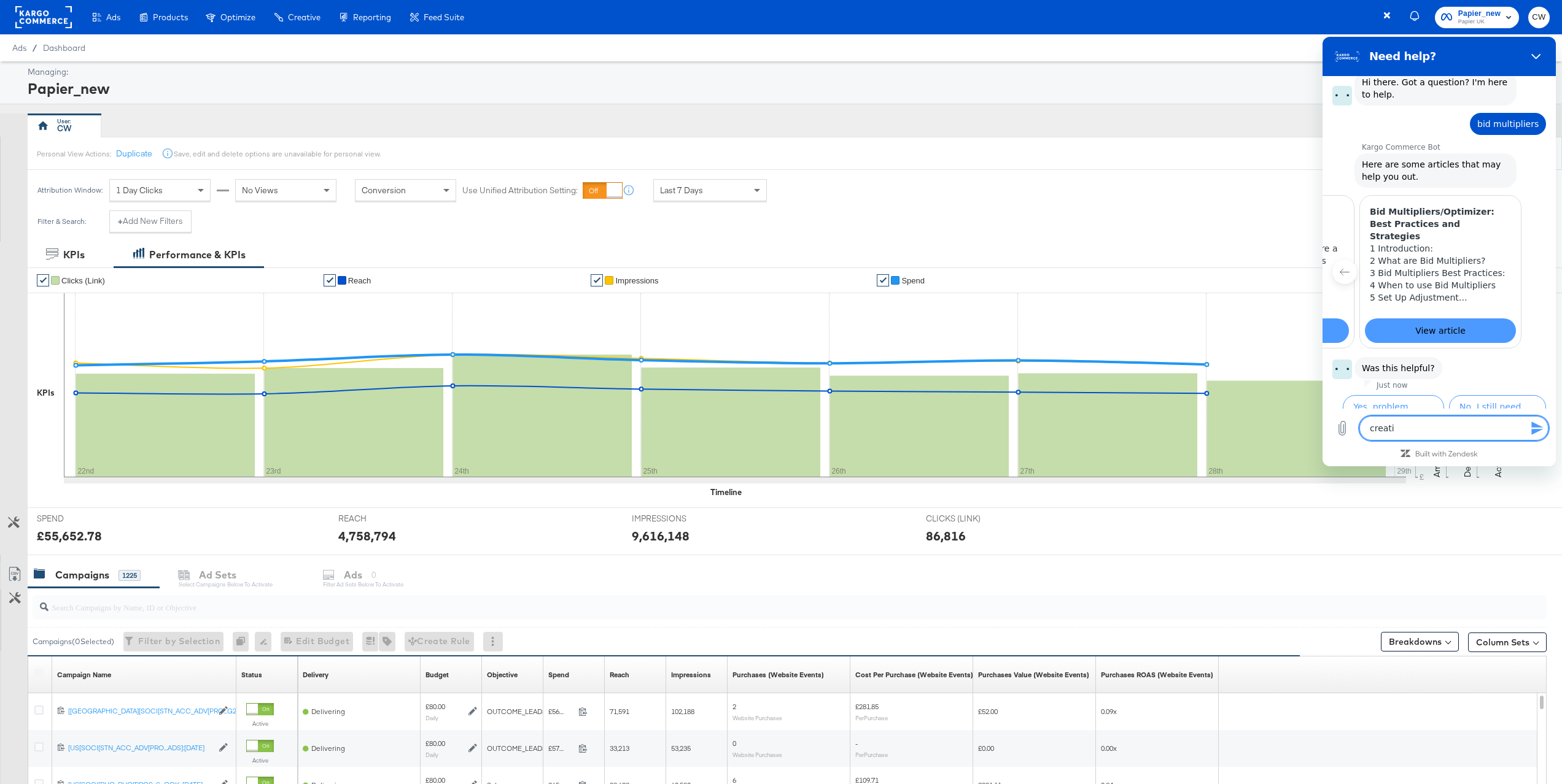
type textarea "x"
type textarea "creatibe"
type textarea "x"
type textarea "creatib"
type textarea "x"
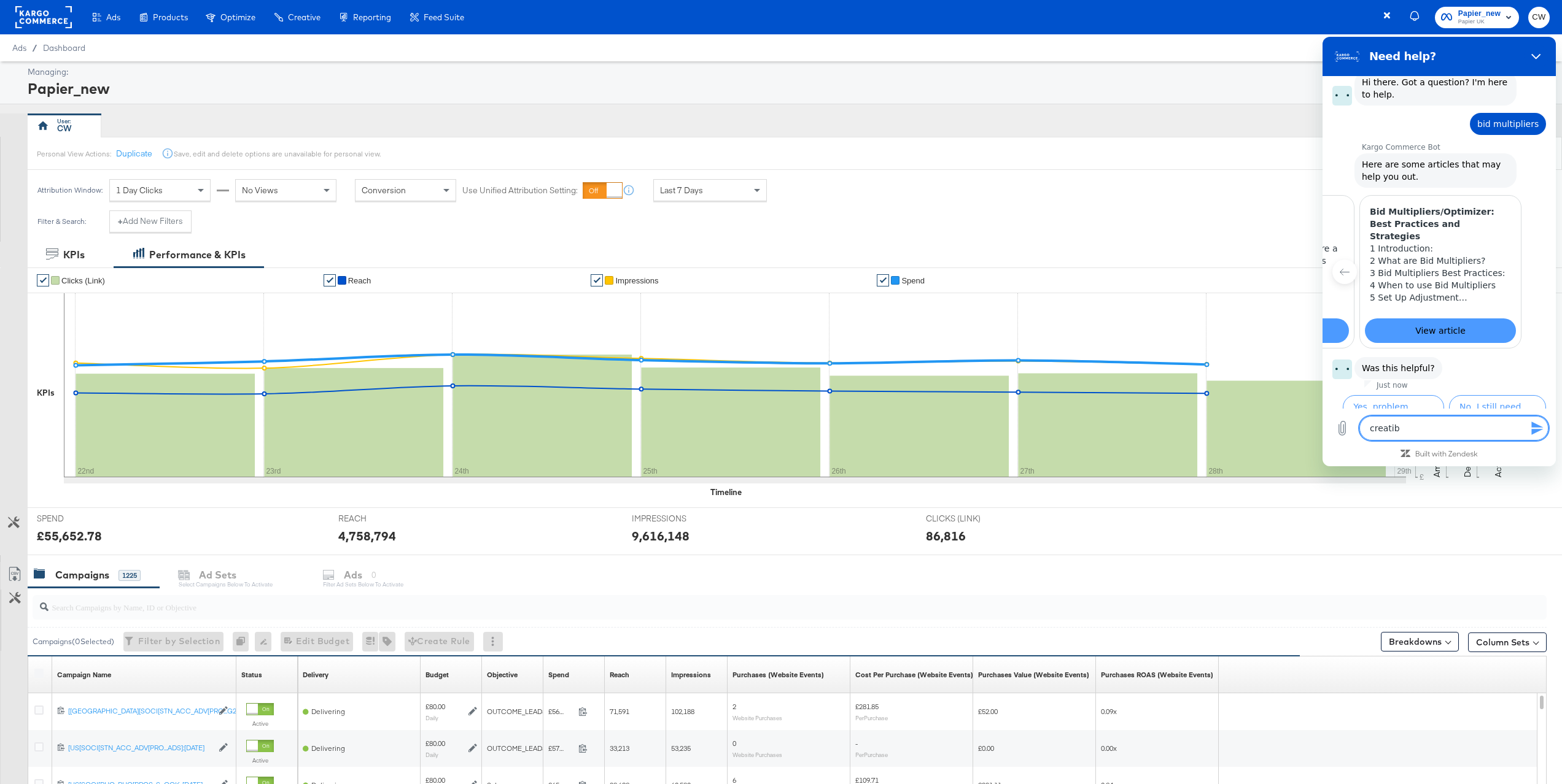
type textarea "creati"
type textarea "x"
type textarea "creat"
type textarea "x"
type textarea "crea"
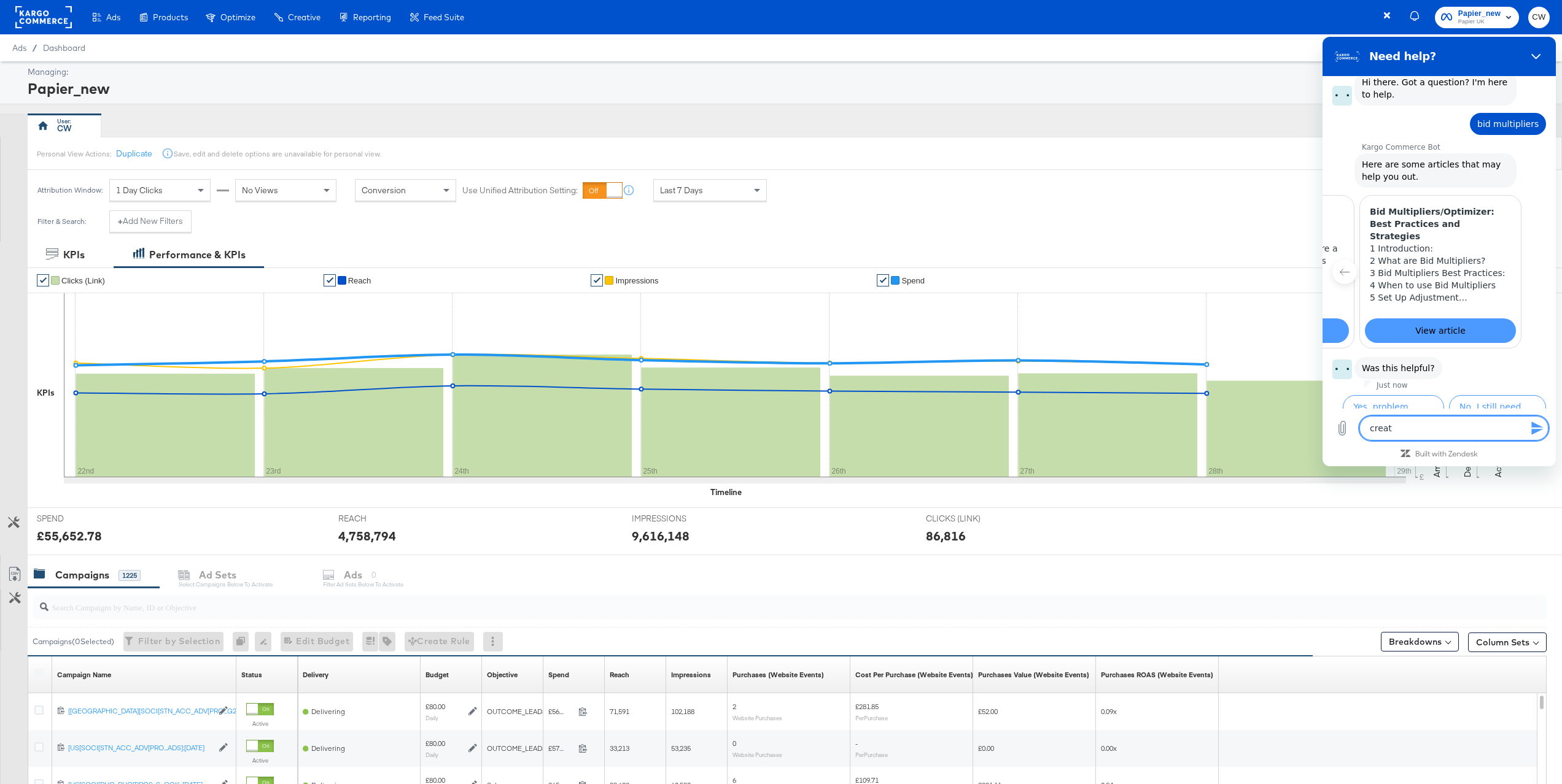
type textarea "x"
type textarea "cre"
type textarea "x"
type textarea "cr"
type textarea "x"
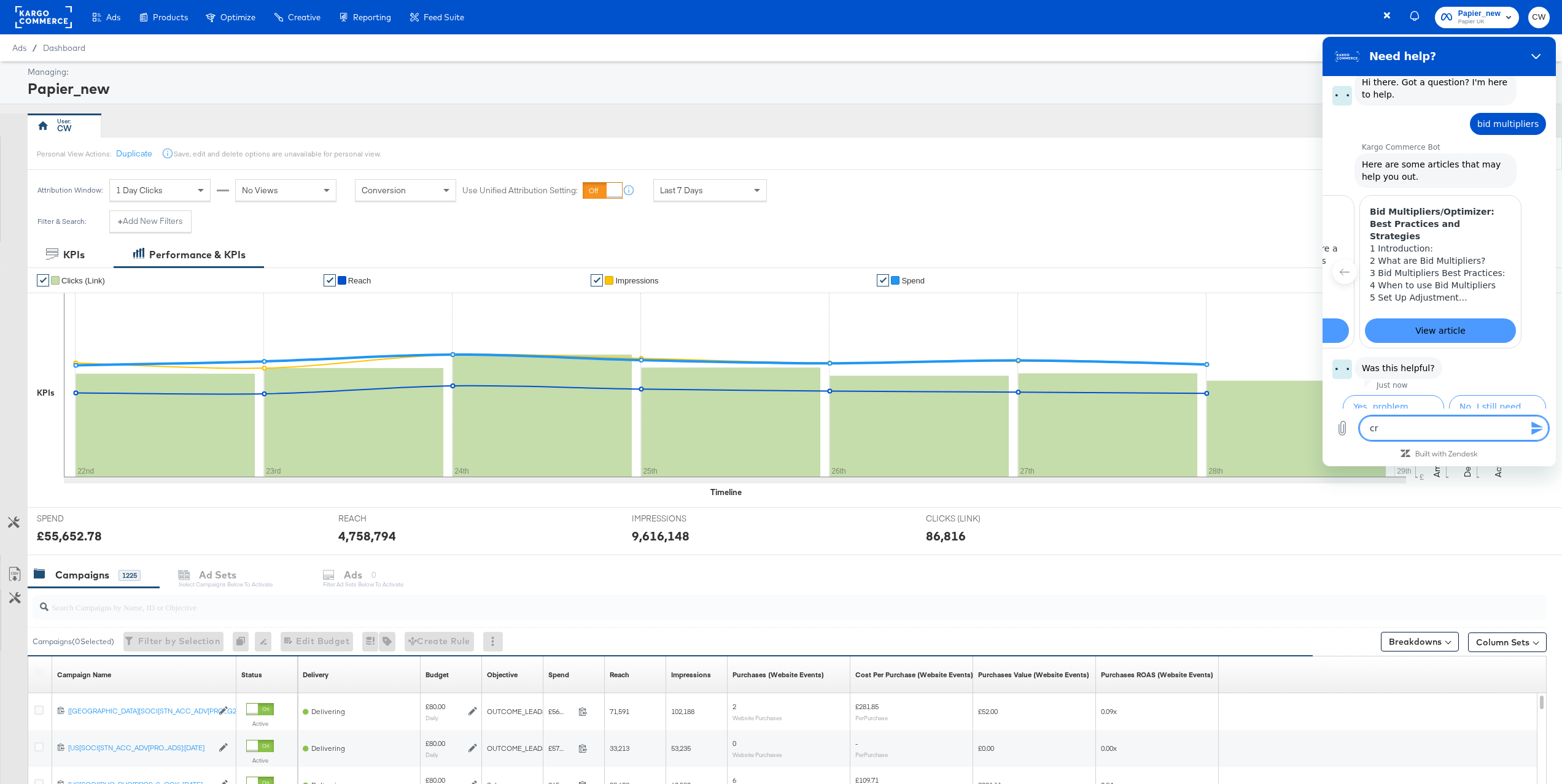
type textarea "c"
type textarea "x"
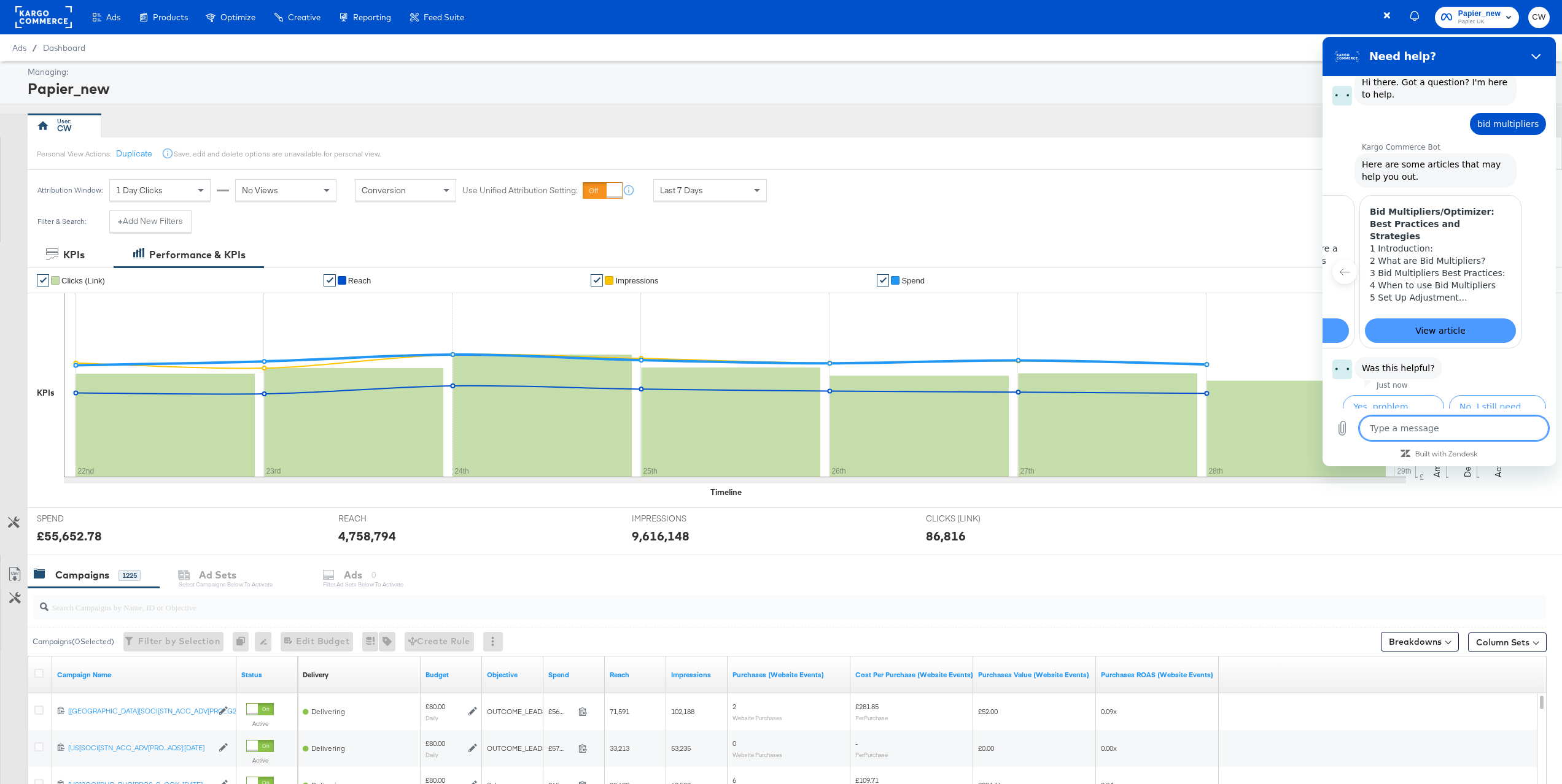
type textarea "c"
type textarea "x"
type textarea "cu"
type textarea "x"
type textarea "cus"
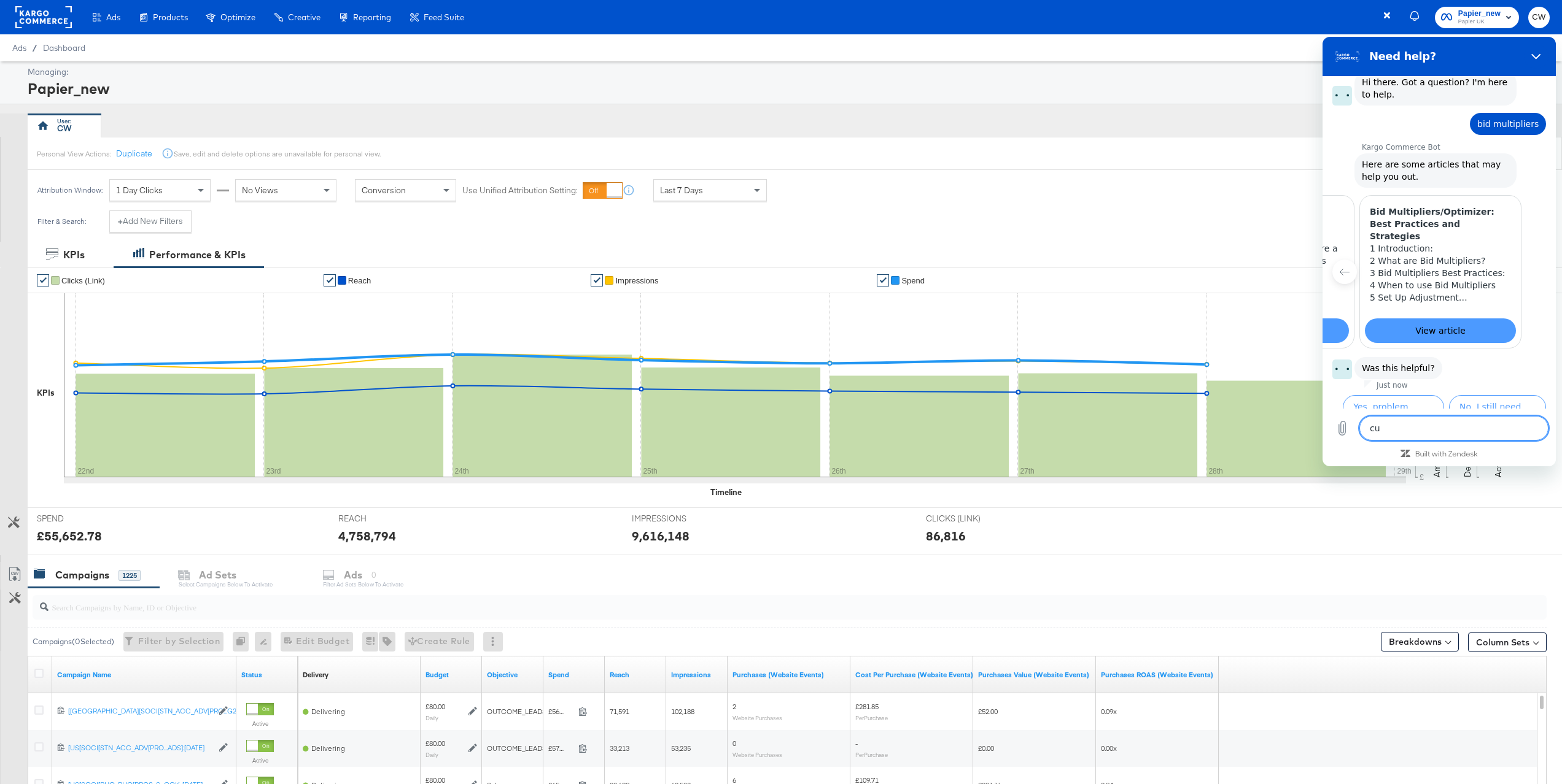
type textarea "x"
type textarea "cust"
type textarea "x"
type textarea "custo"
type textarea "x"
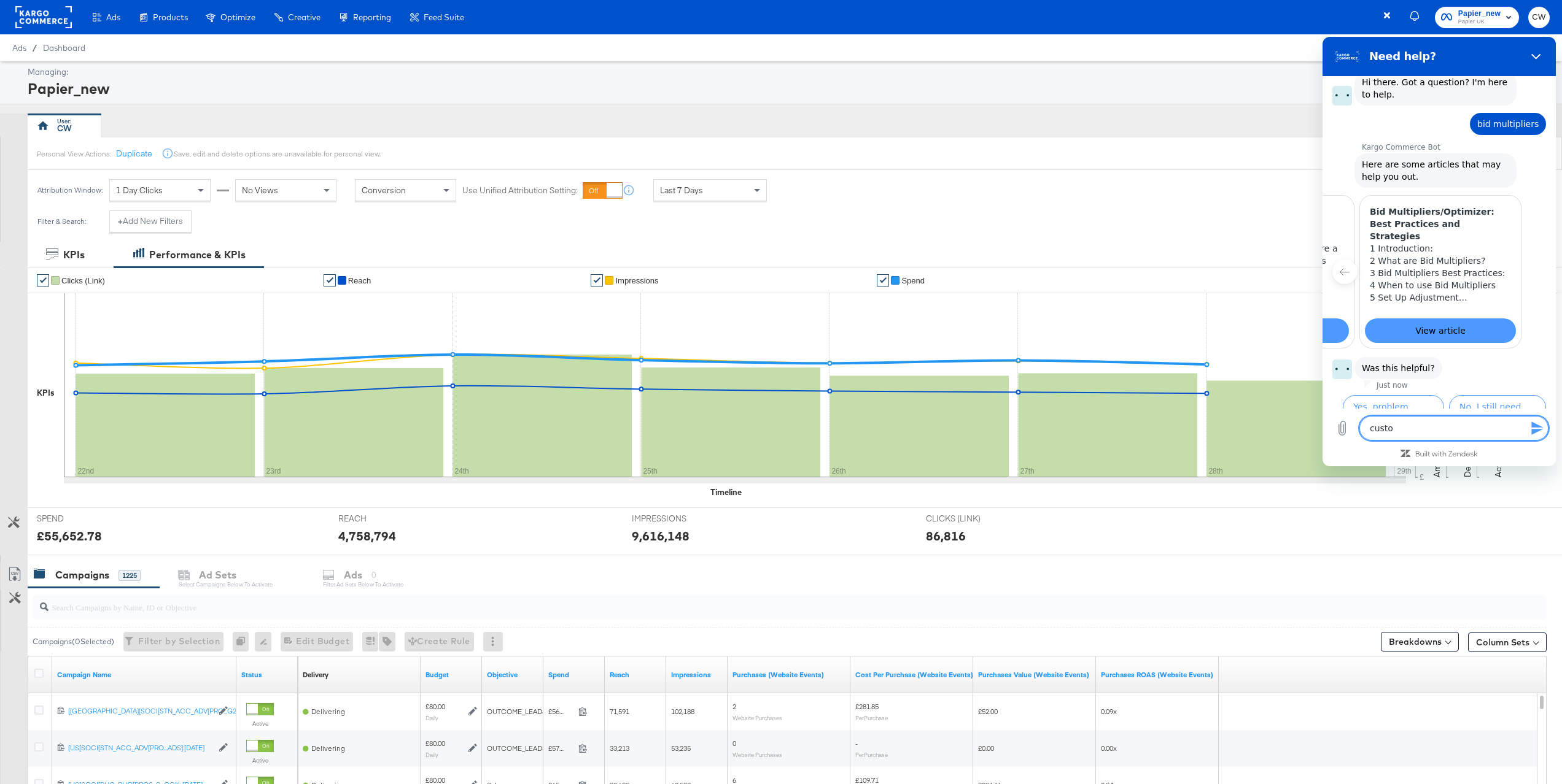
type textarea "custom"
type textarea "x"
type textarea "custom"
type textarea "x"
type textarea "custom m"
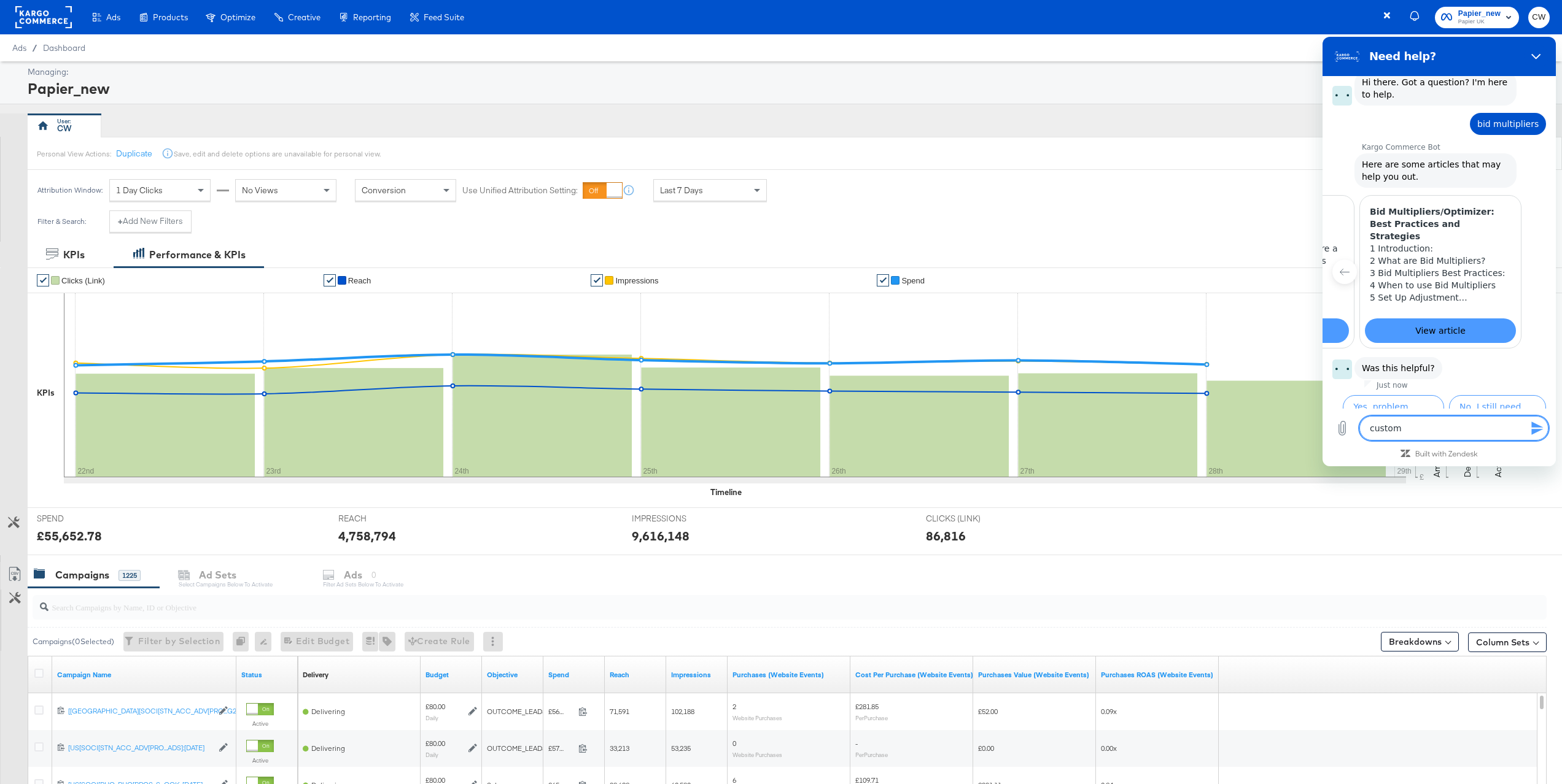
type textarea "x"
type textarea "custom me"
type textarea "x"
type textarea "custom met"
type textarea "x"
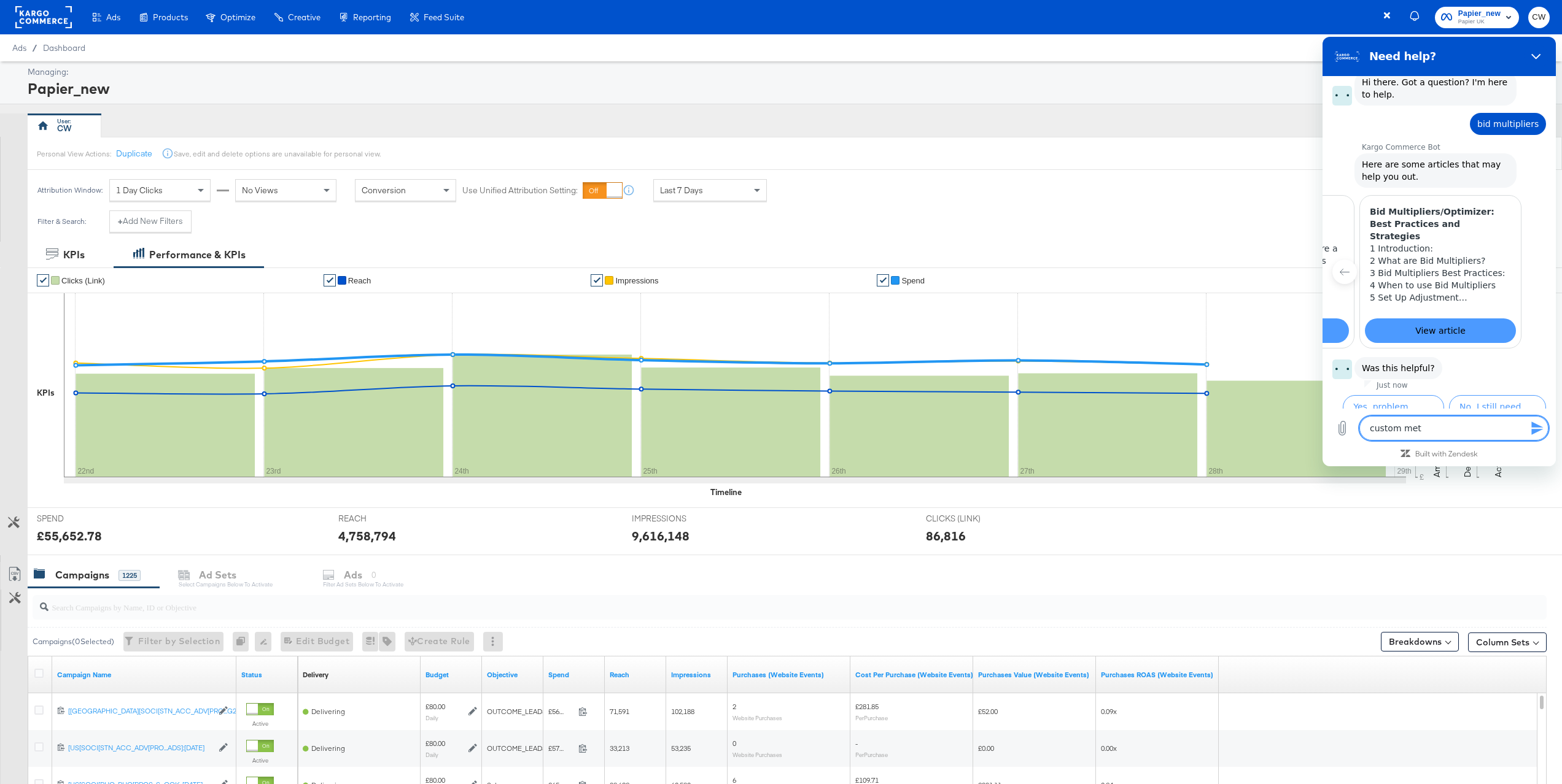
type textarea "custom metr"
type textarea "x"
type textarea "custom metri"
type textarea "x"
type textarea "custom metric"
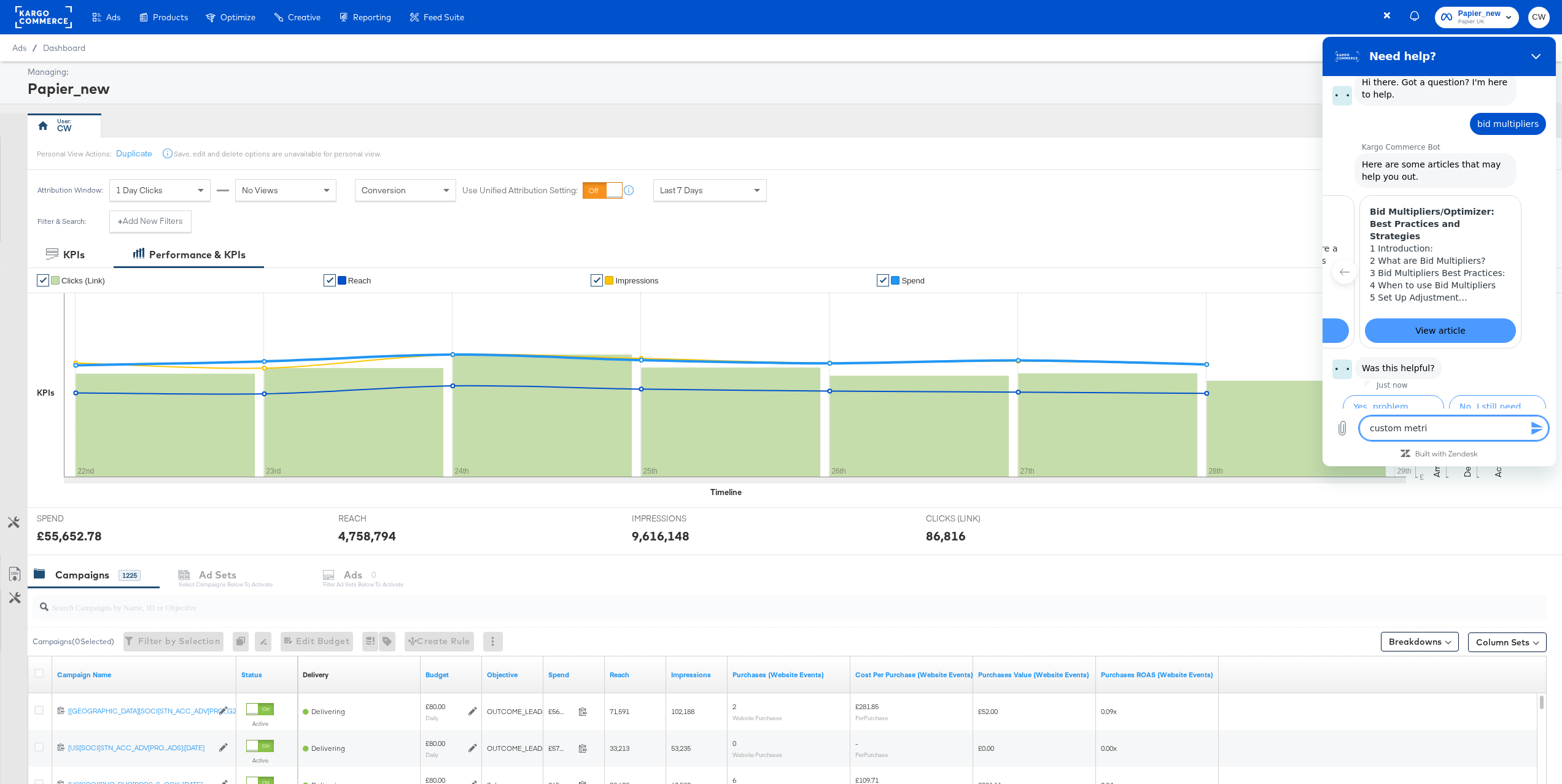
type textarea "x"
type textarea "custom metrics"
type textarea "x"
type textarea "custom metrics"
type textarea "x"
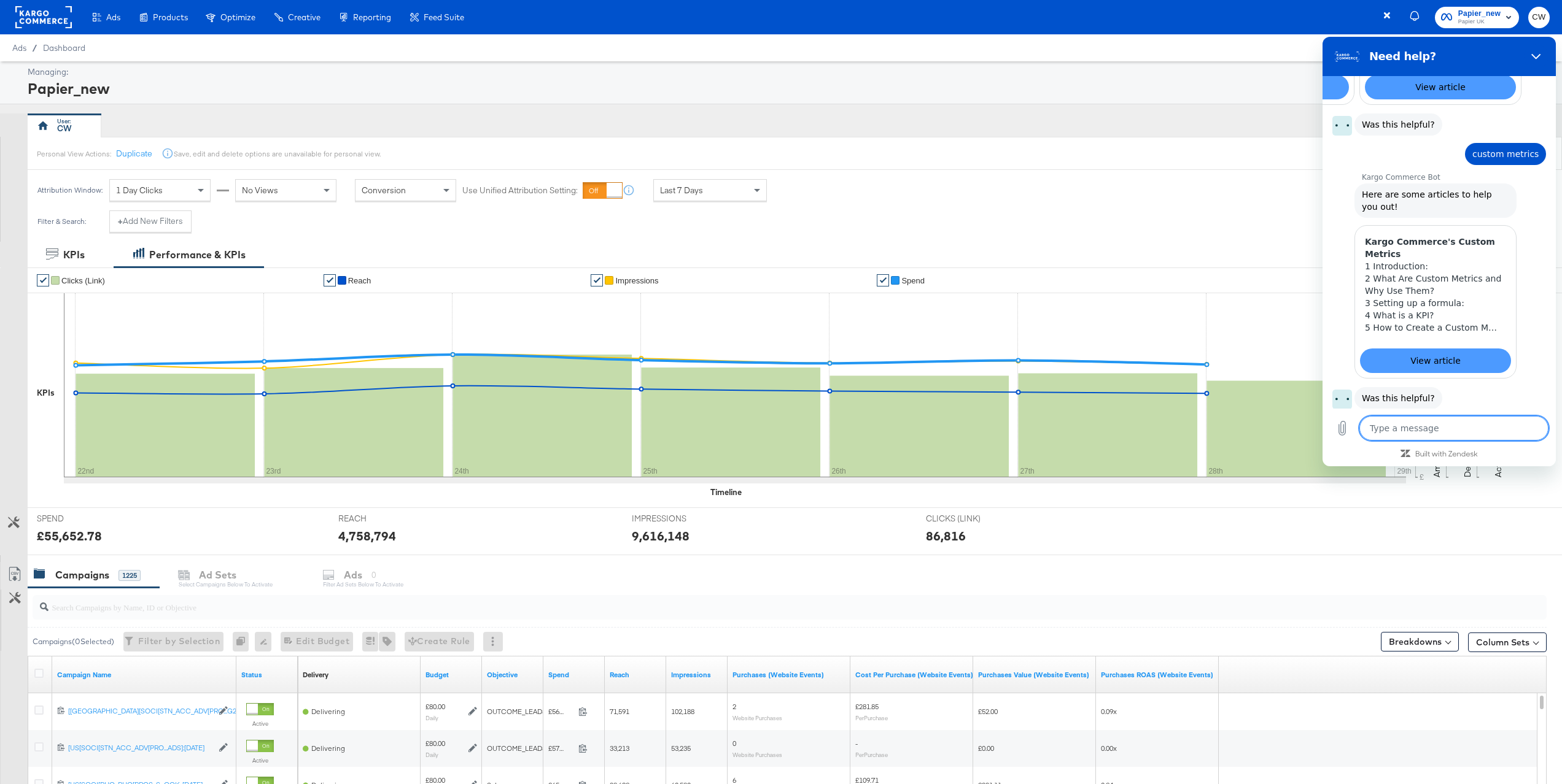
scroll to position [315, 0]
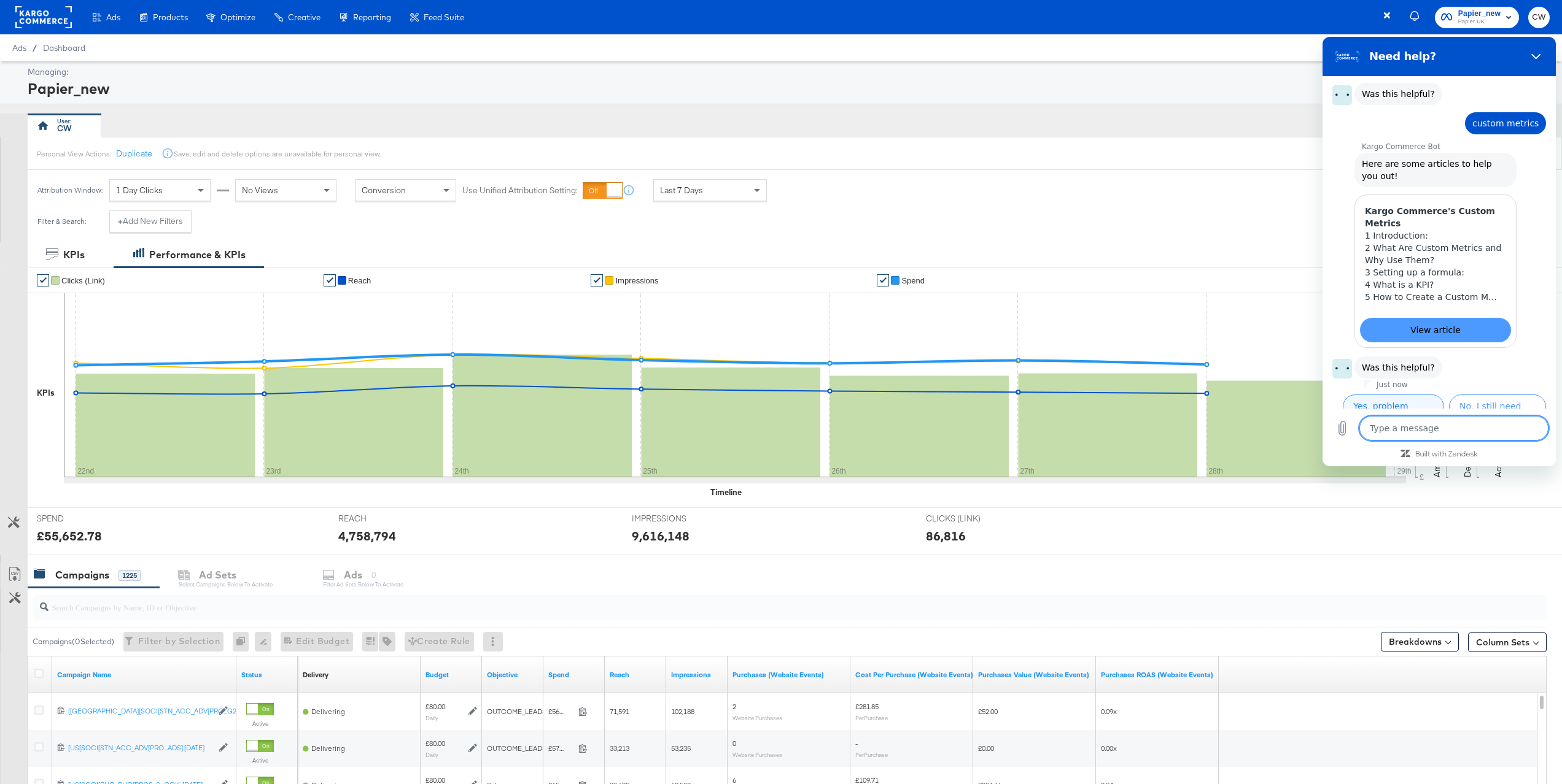
click at [1393, 394] on button "Yes, problem solved" at bounding box center [1394, 412] width 101 height 35
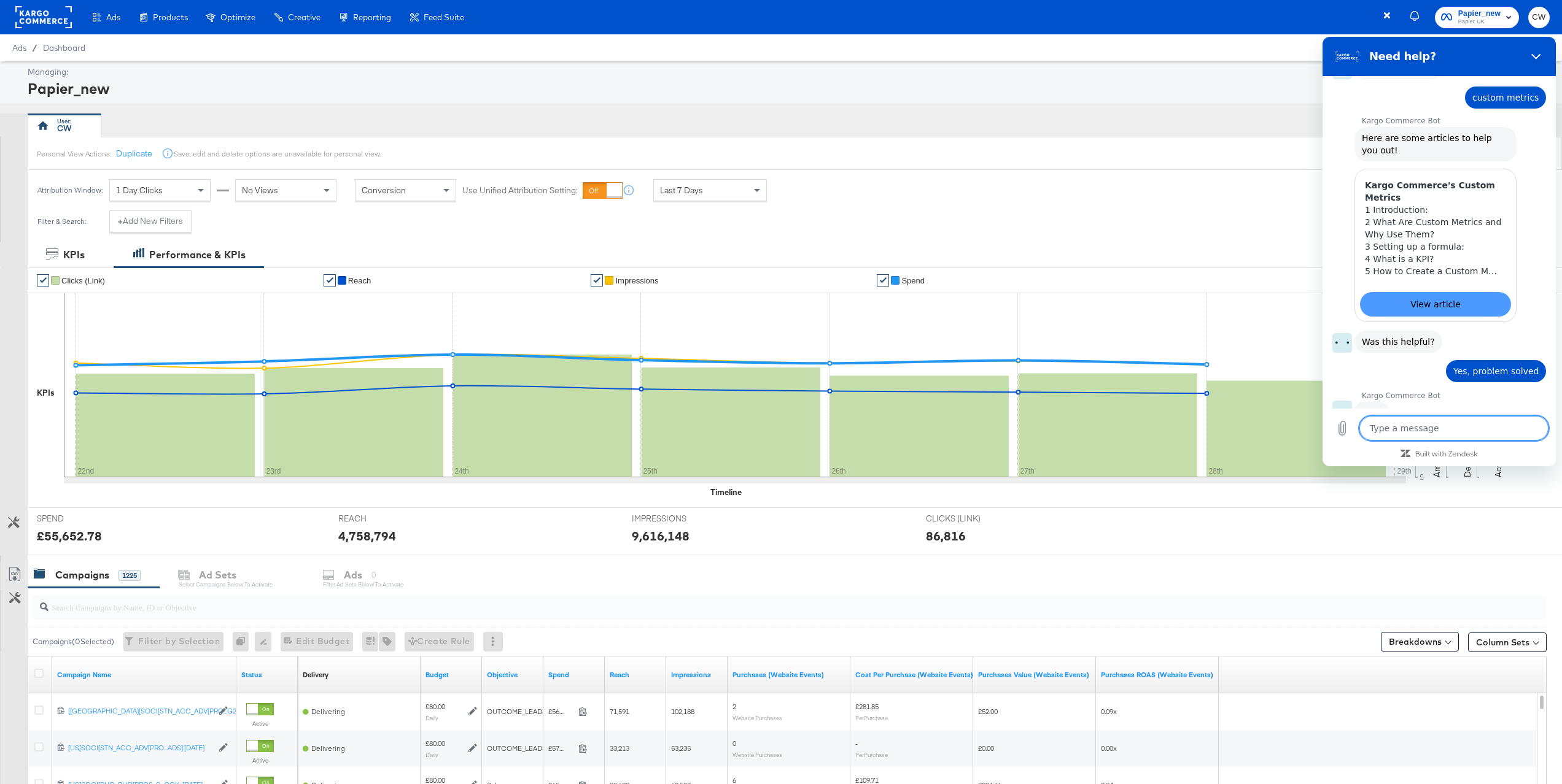
scroll to position [339, 0]
type textarea "x"
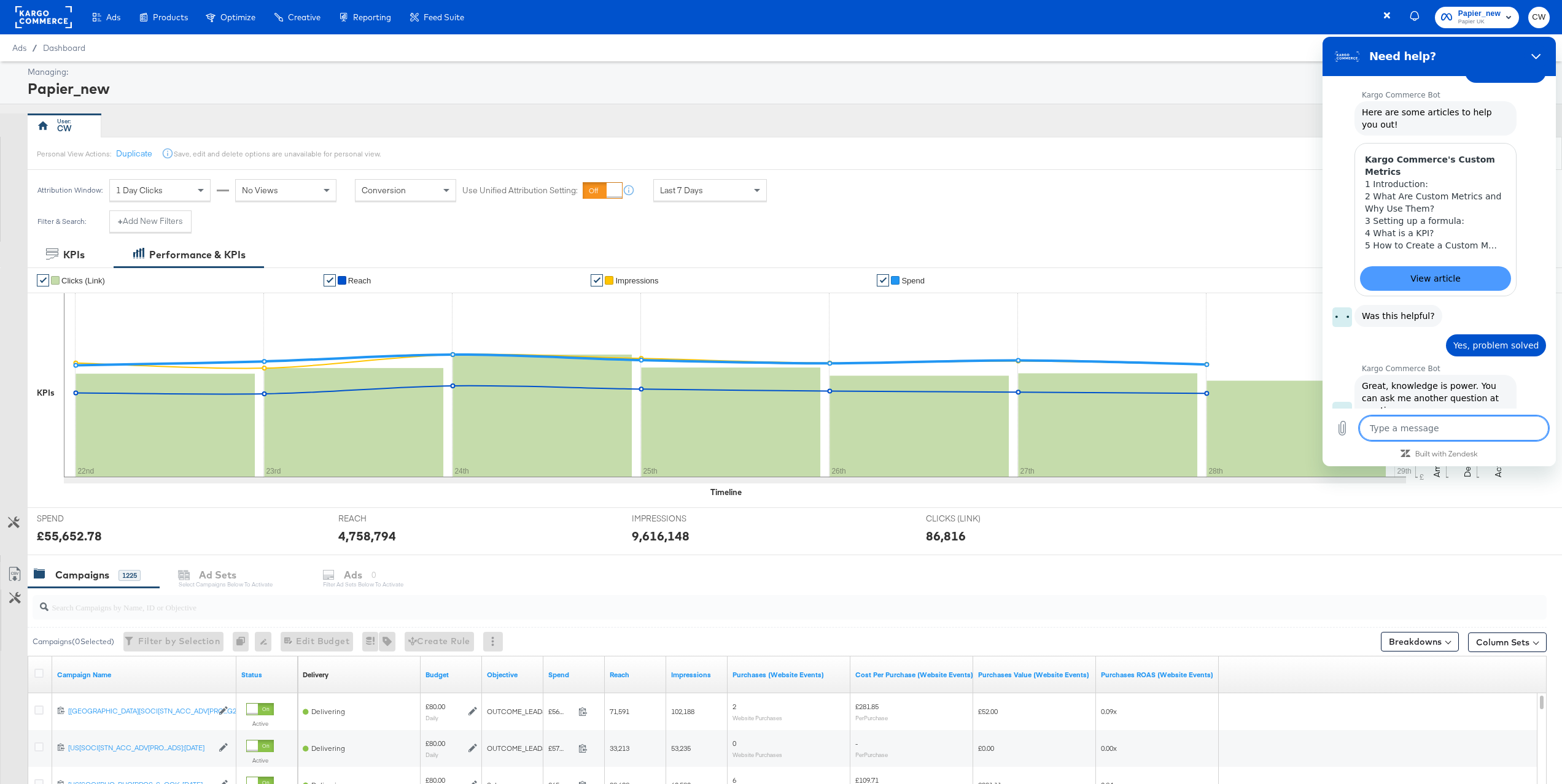
scroll to position [369, 0]
type textarea "m"
type textarea "x"
type textarea "mo"
type textarea "x"
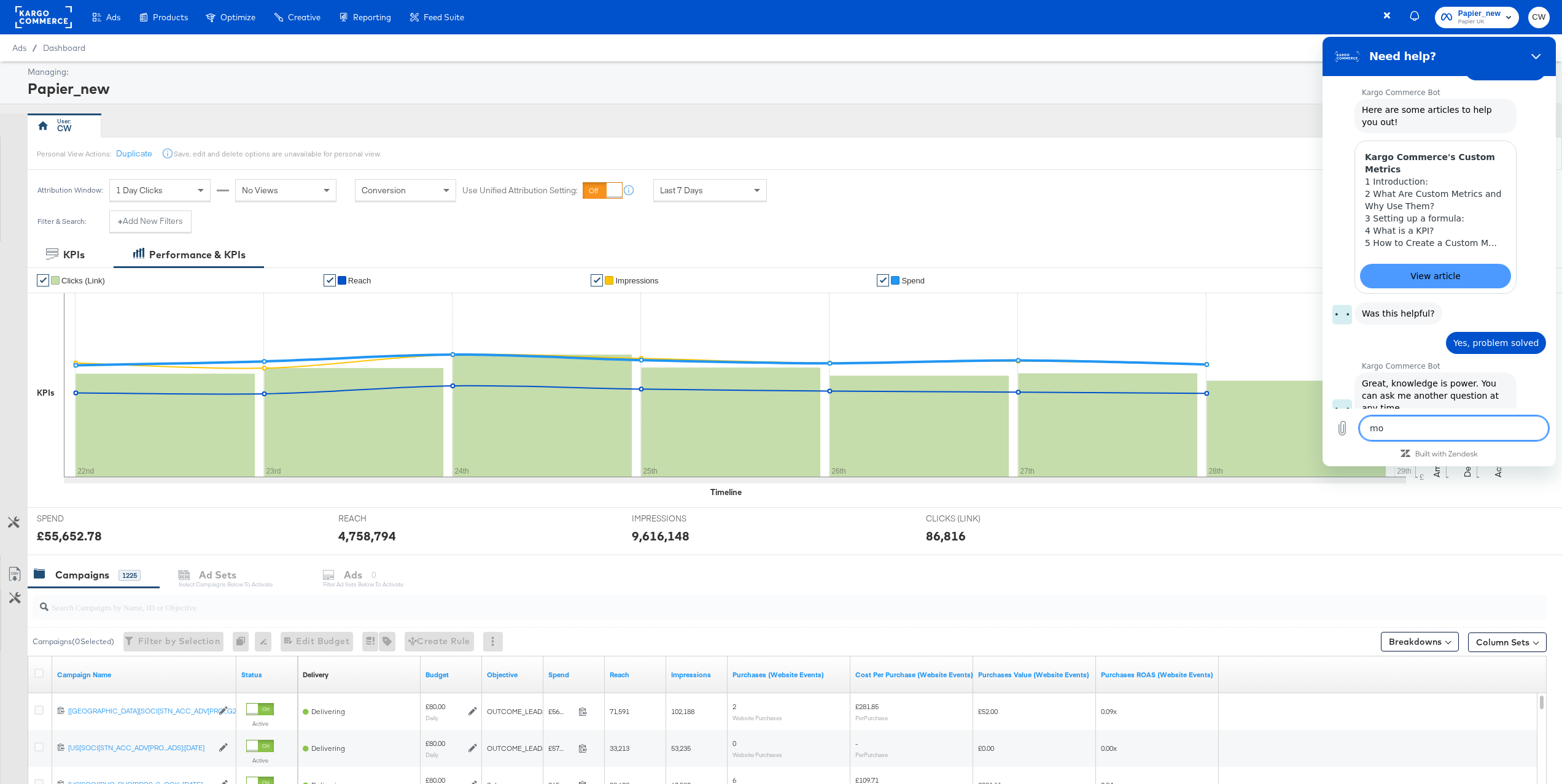
type textarea "mor"
type textarea "x"
type textarea "more"
type textarea "x"
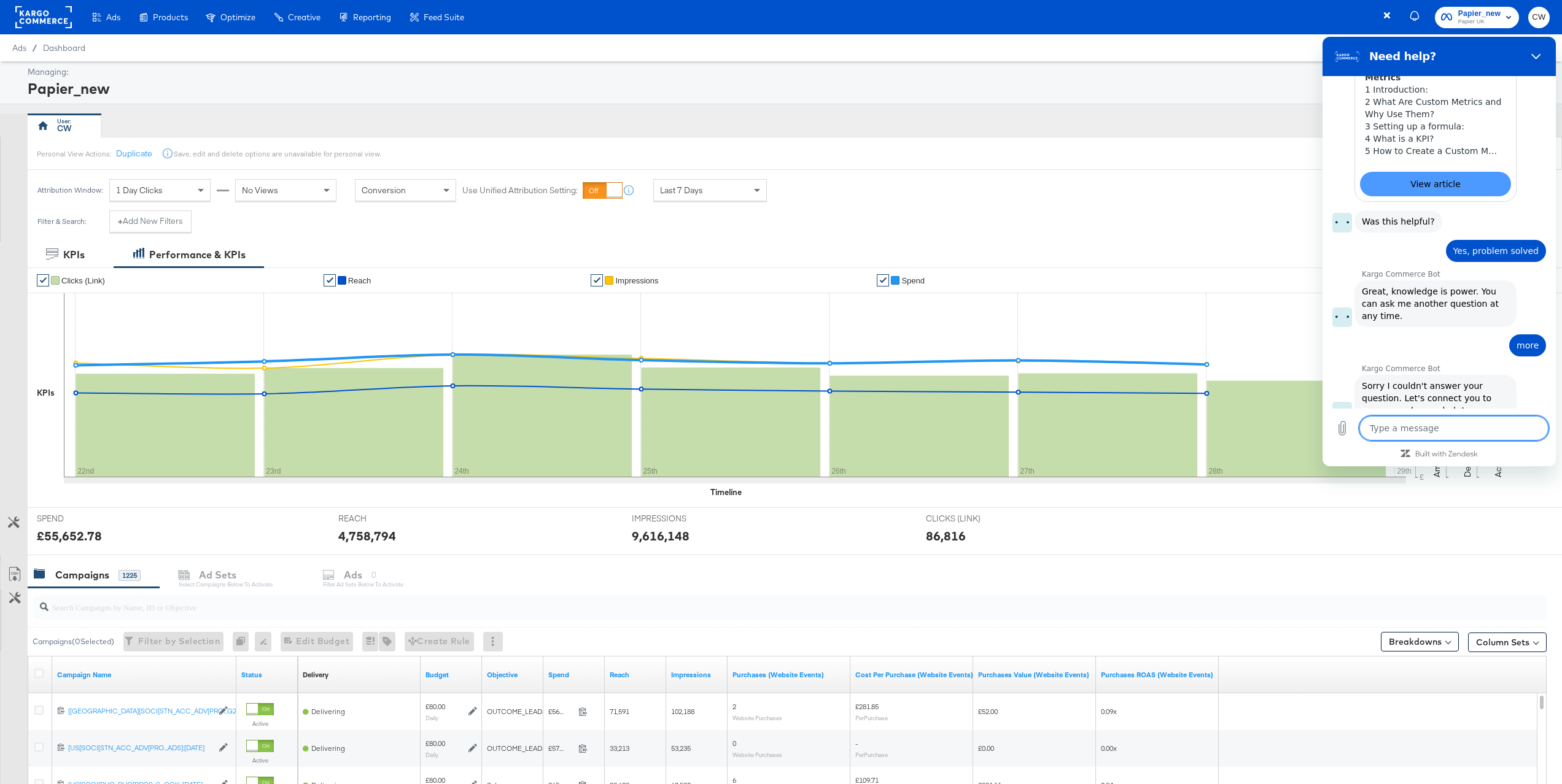
scroll to position [492, 0]
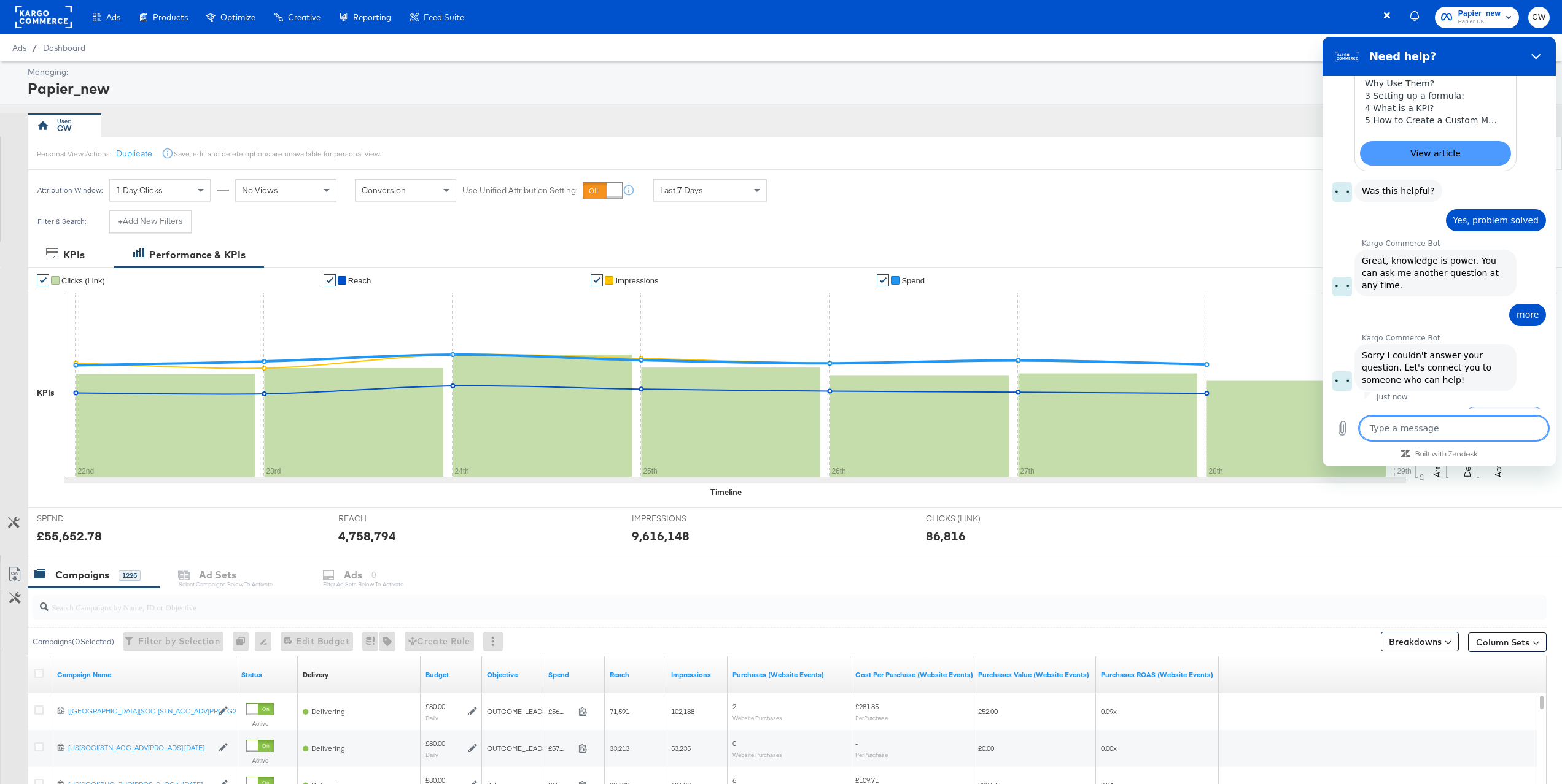
click at [1514, 407] on button "Talk to a human" at bounding box center [1504, 424] width 84 height 35
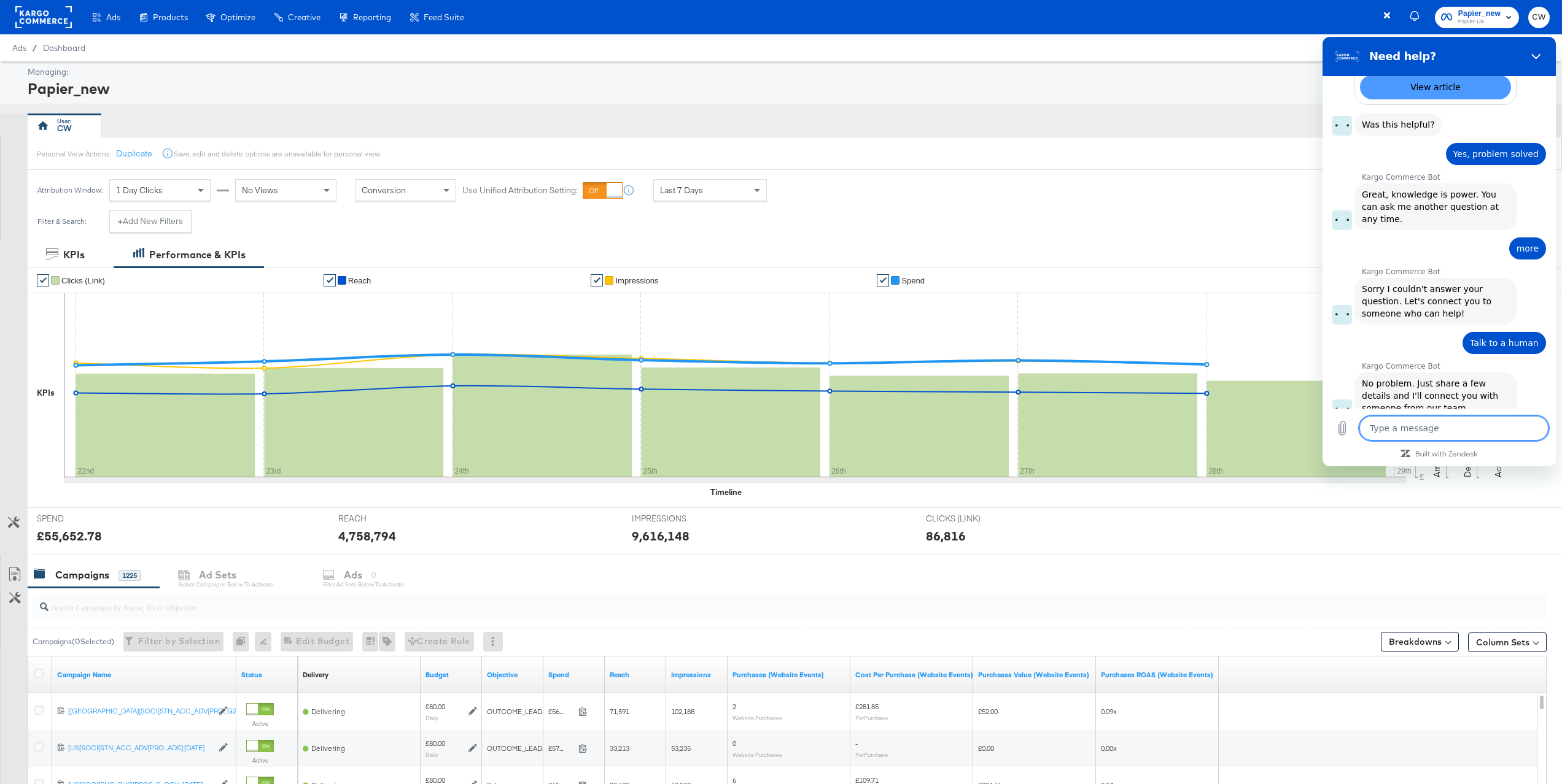
type textarea "x"
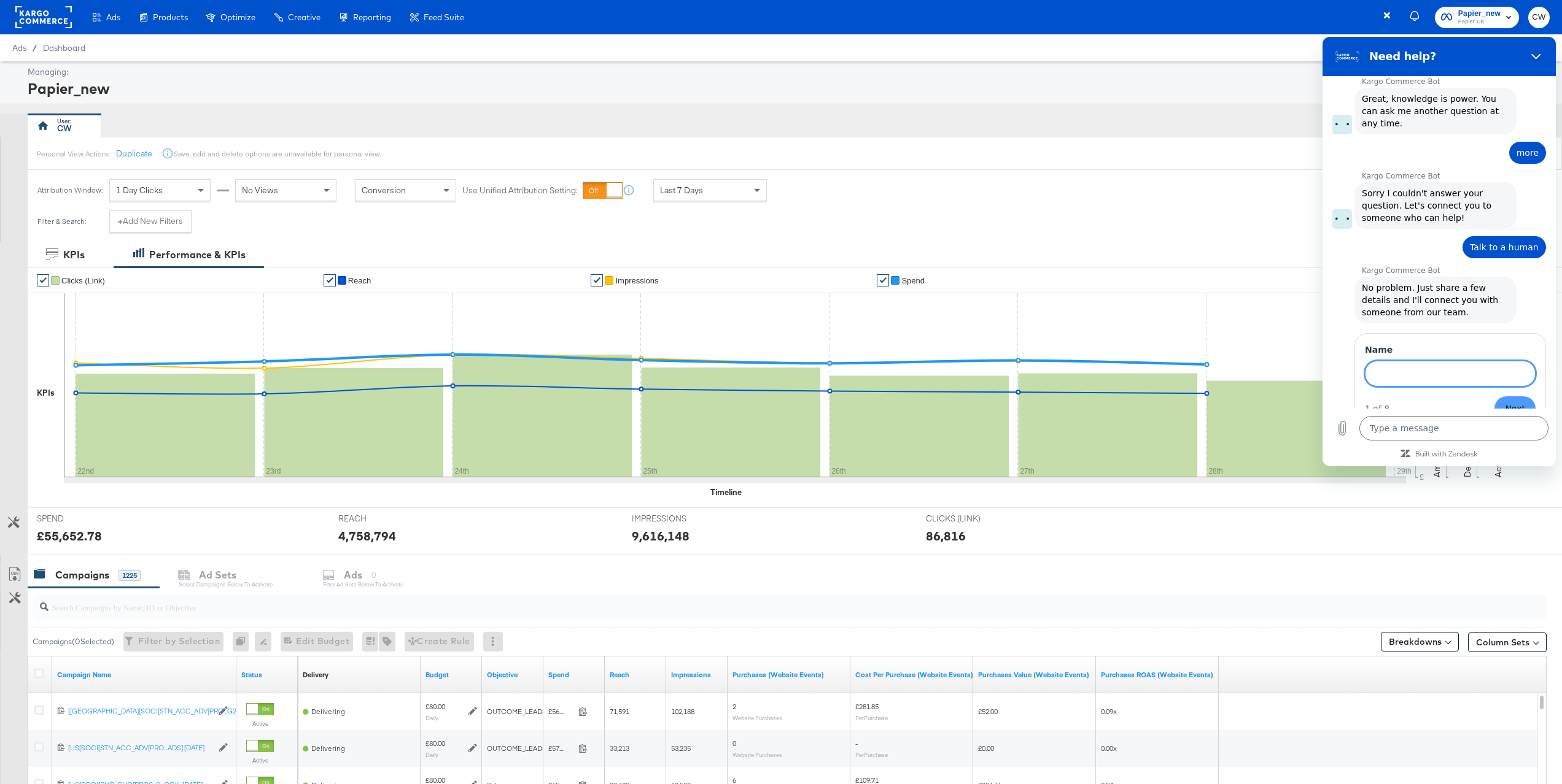
scroll to position [652, 0]
type input "craig"
click at [1521, 403] on span "Next" at bounding box center [1515, 410] width 20 height 15
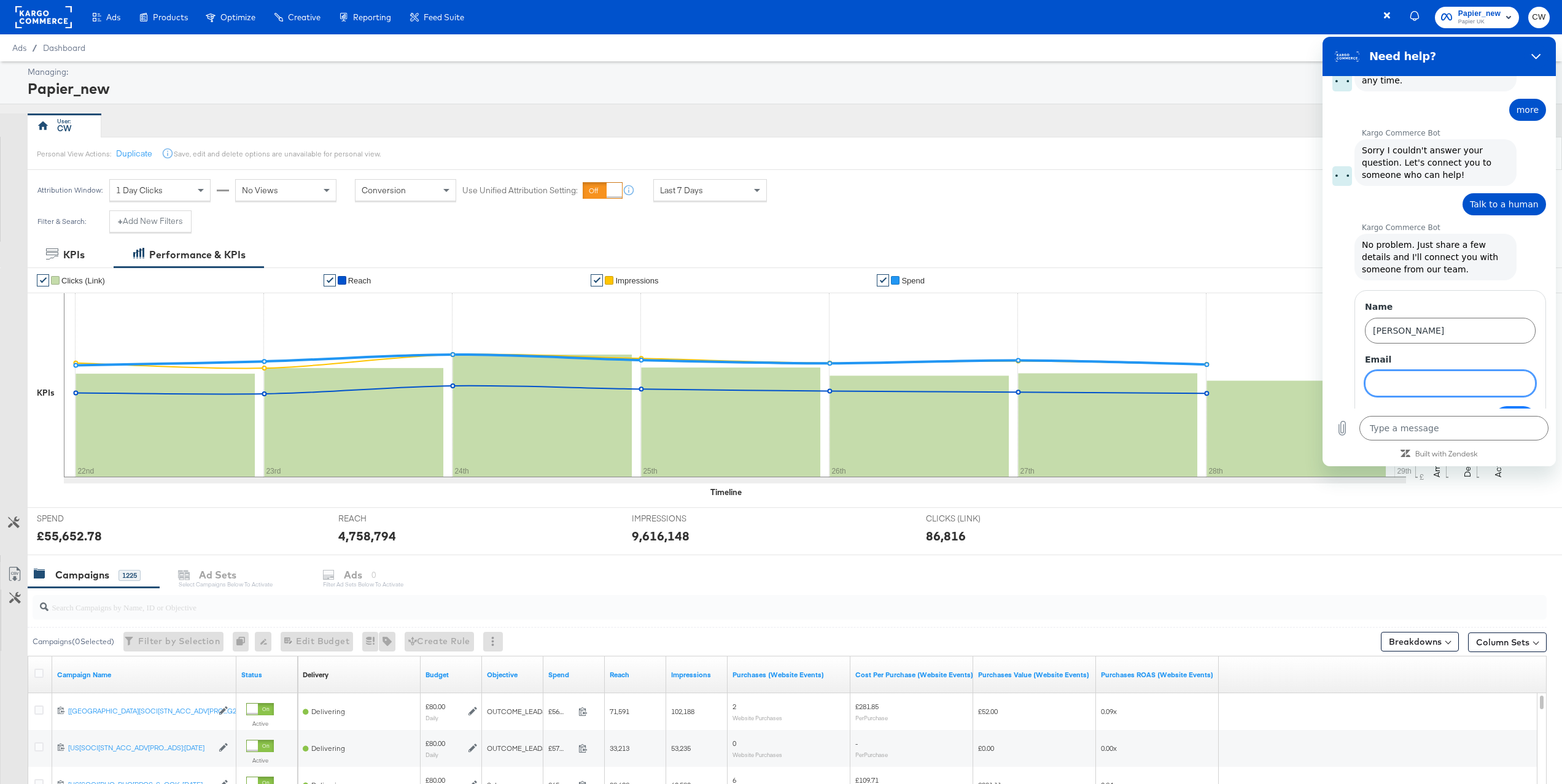
scroll to position [705, 0]
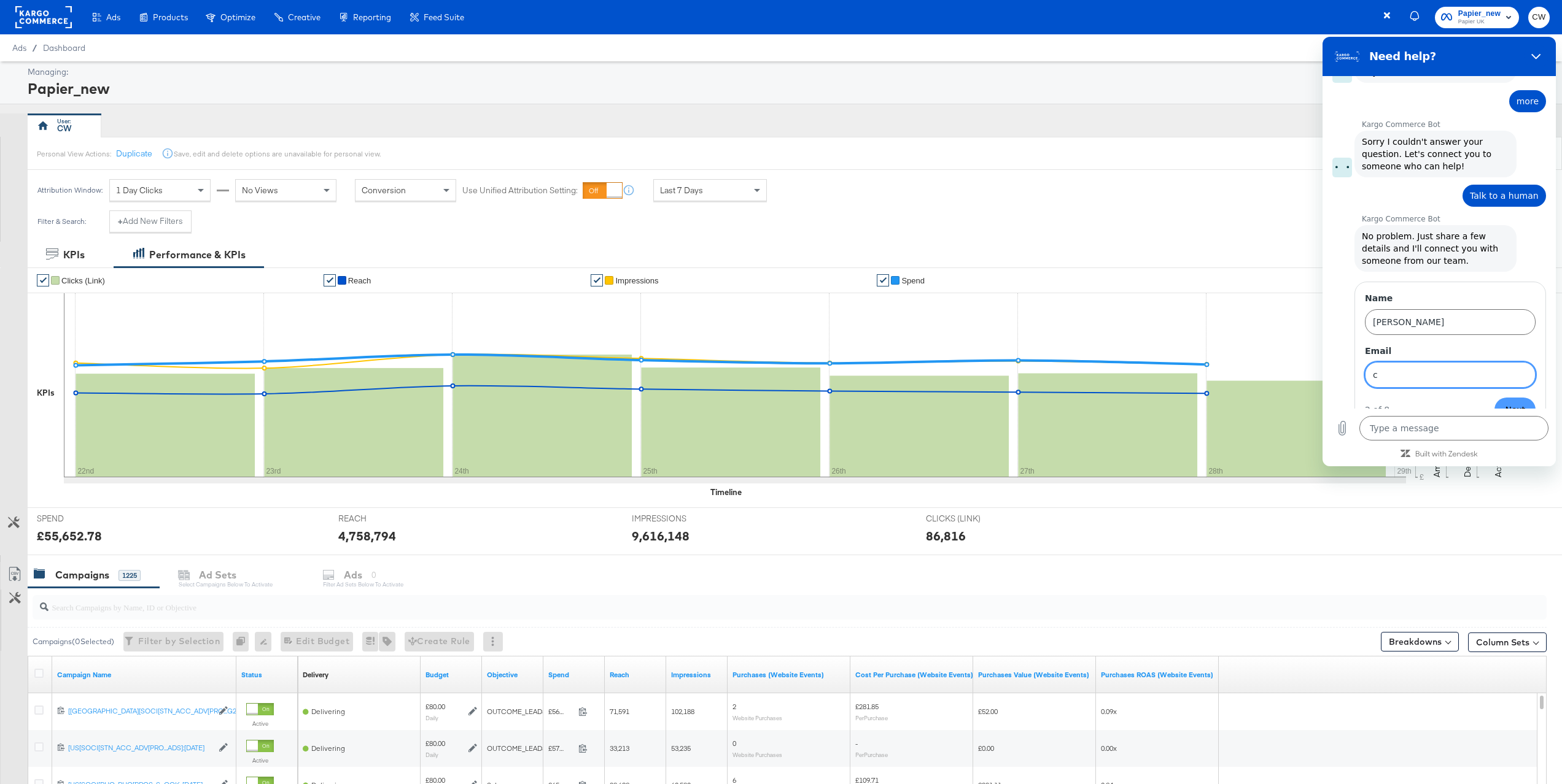
type input "craig.wilmott@kargo.com"
click at [1518, 403] on span "Next" at bounding box center [1515, 410] width 20 height 15
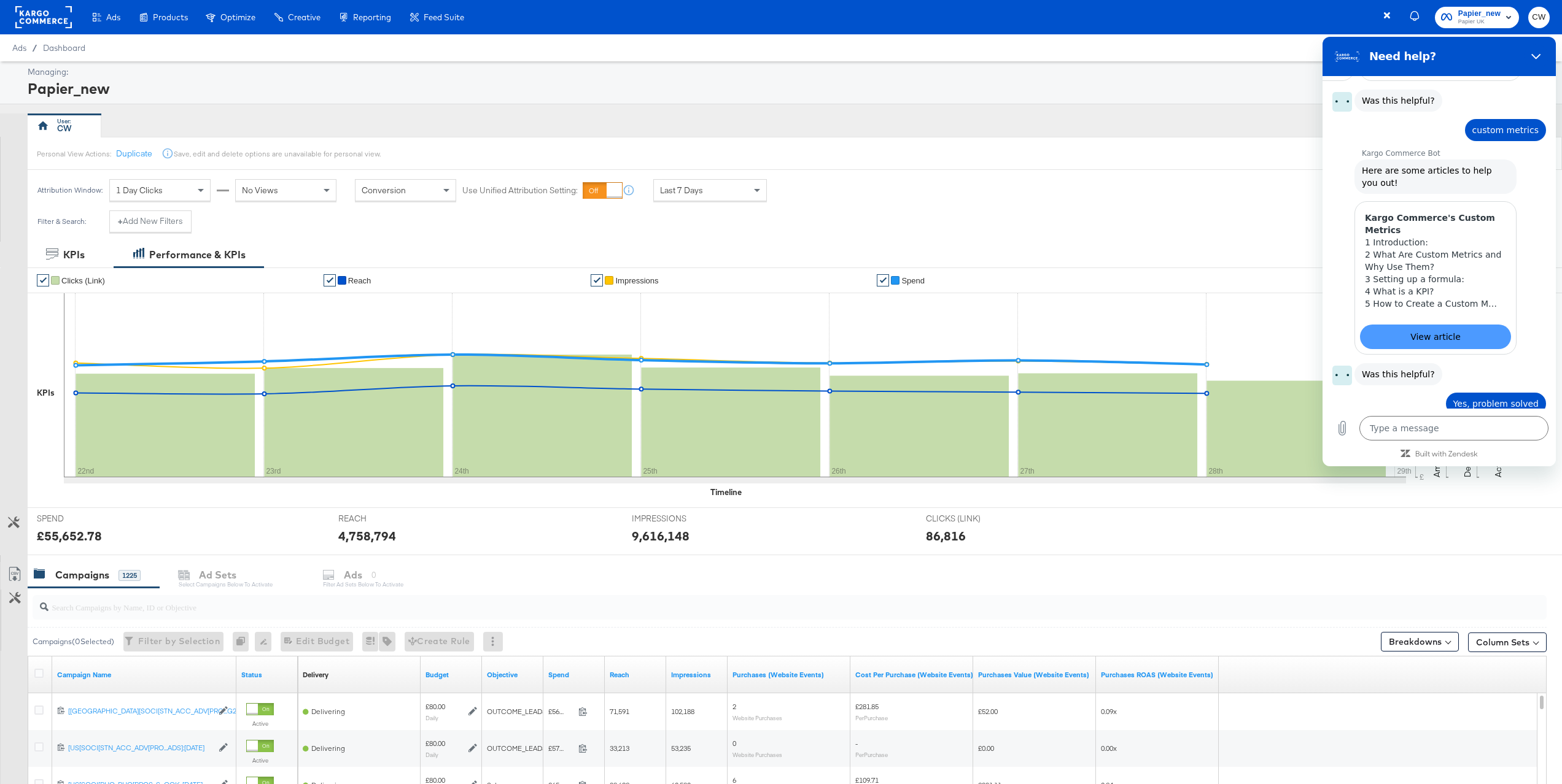
scroll to position [245, 0]
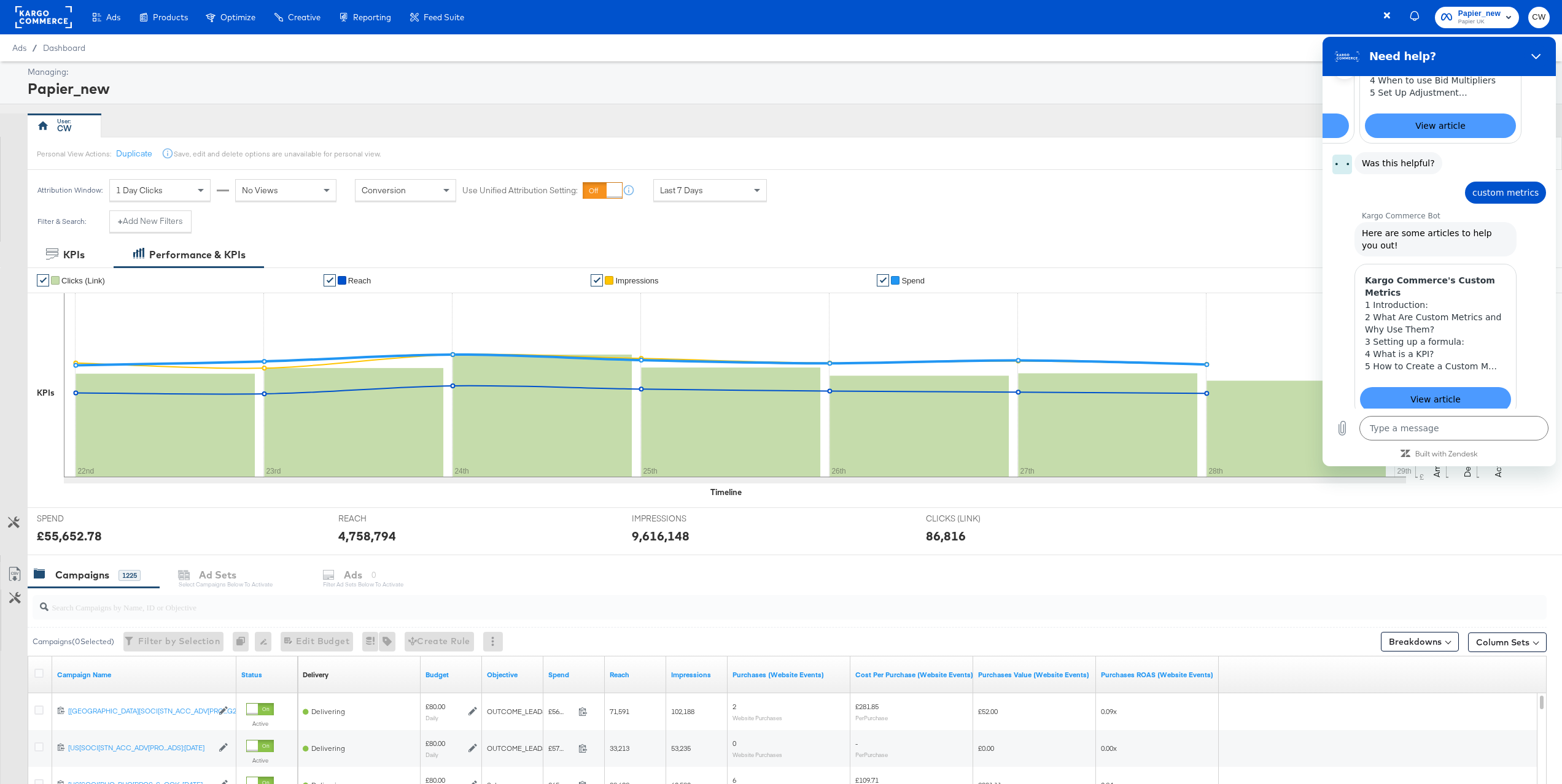
click at [1384, 23] on div "button" at bounding box center [1389, 17] width 11 height 24
type textarea "x"
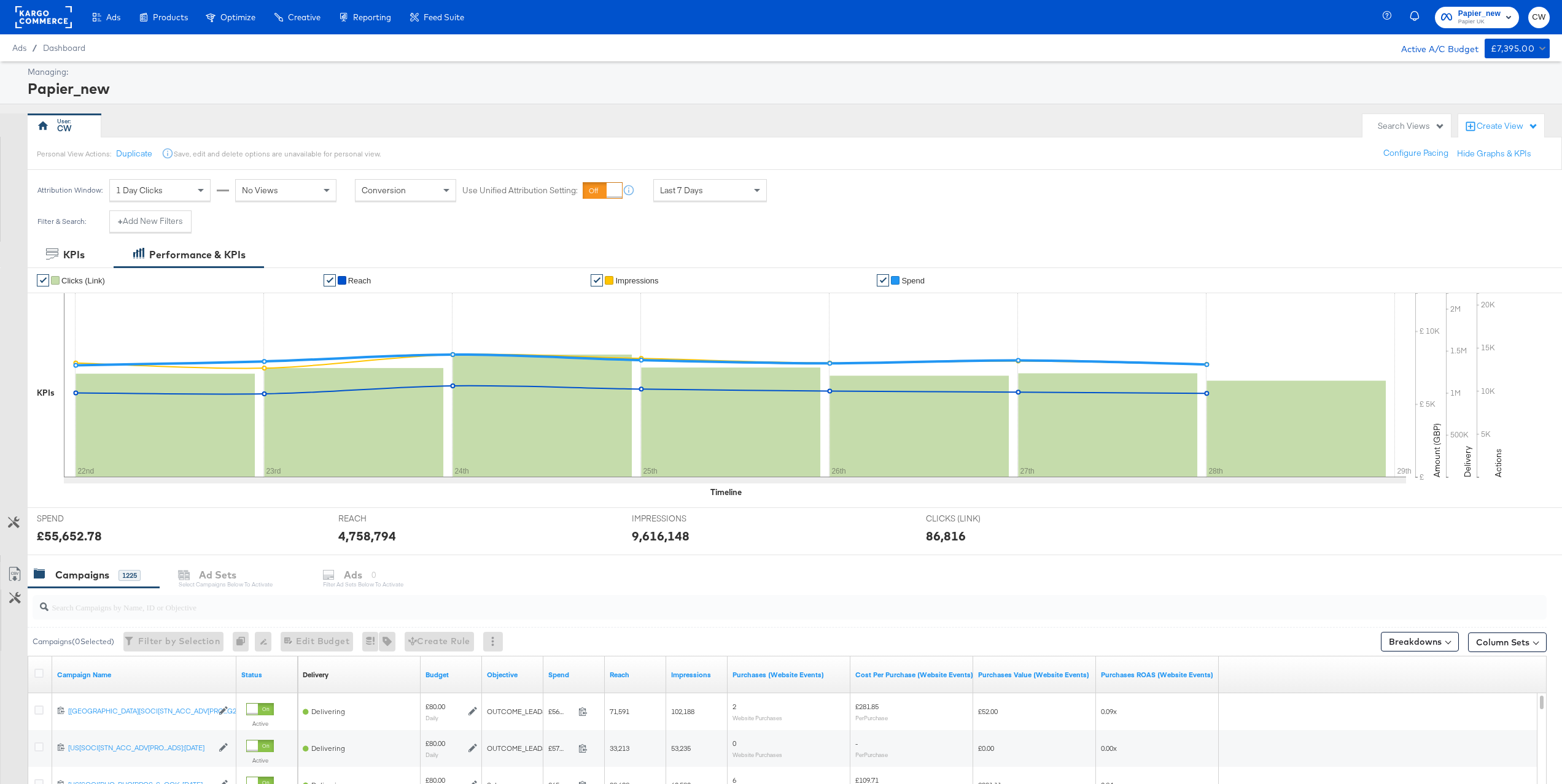
click at [38, 15] on rect at bounding box center [44, 17] width 57 height 22
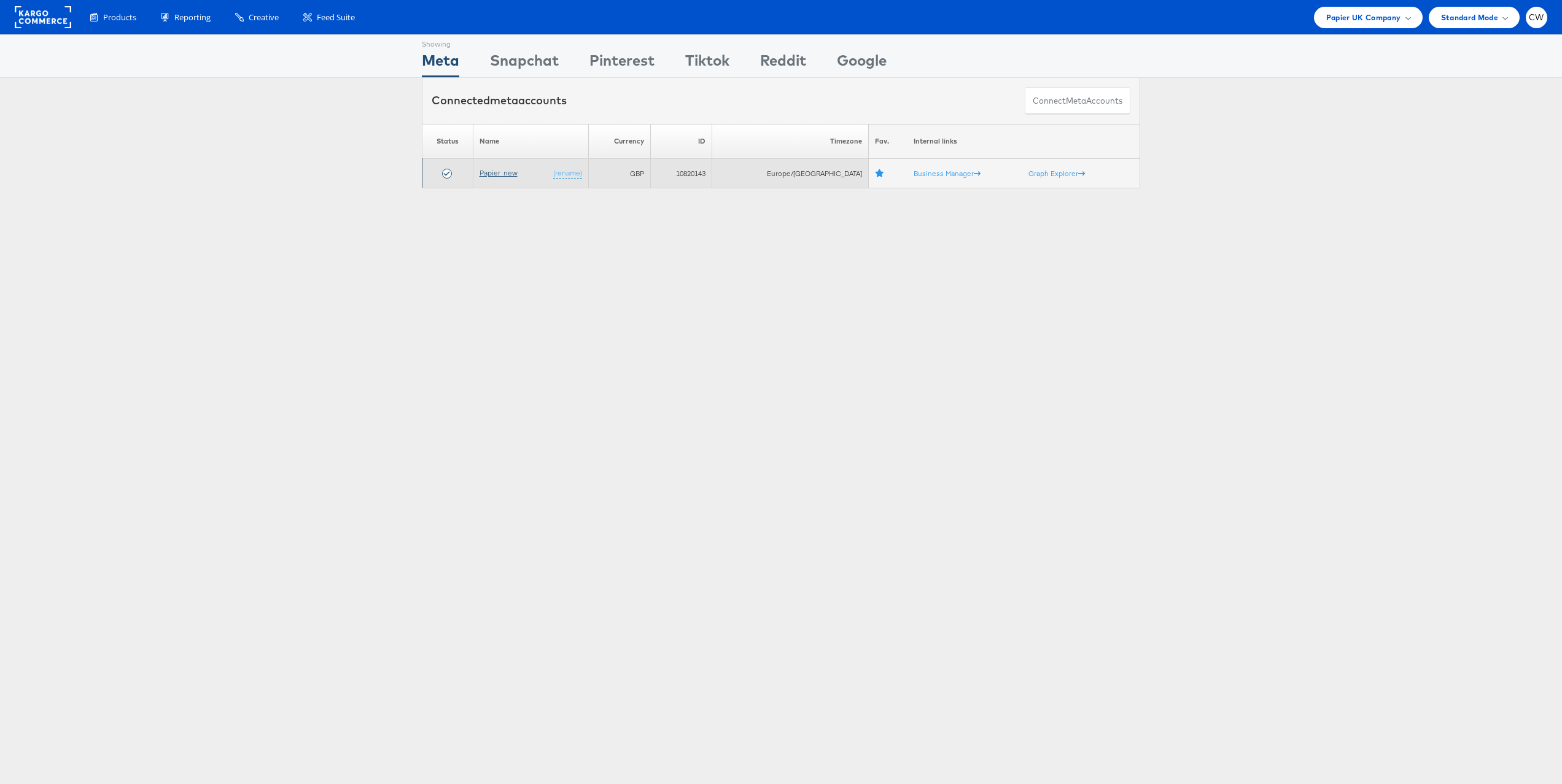
click at [510, 171] on link "Papier_new" at bounding box center [499, 173] width 38 height 9
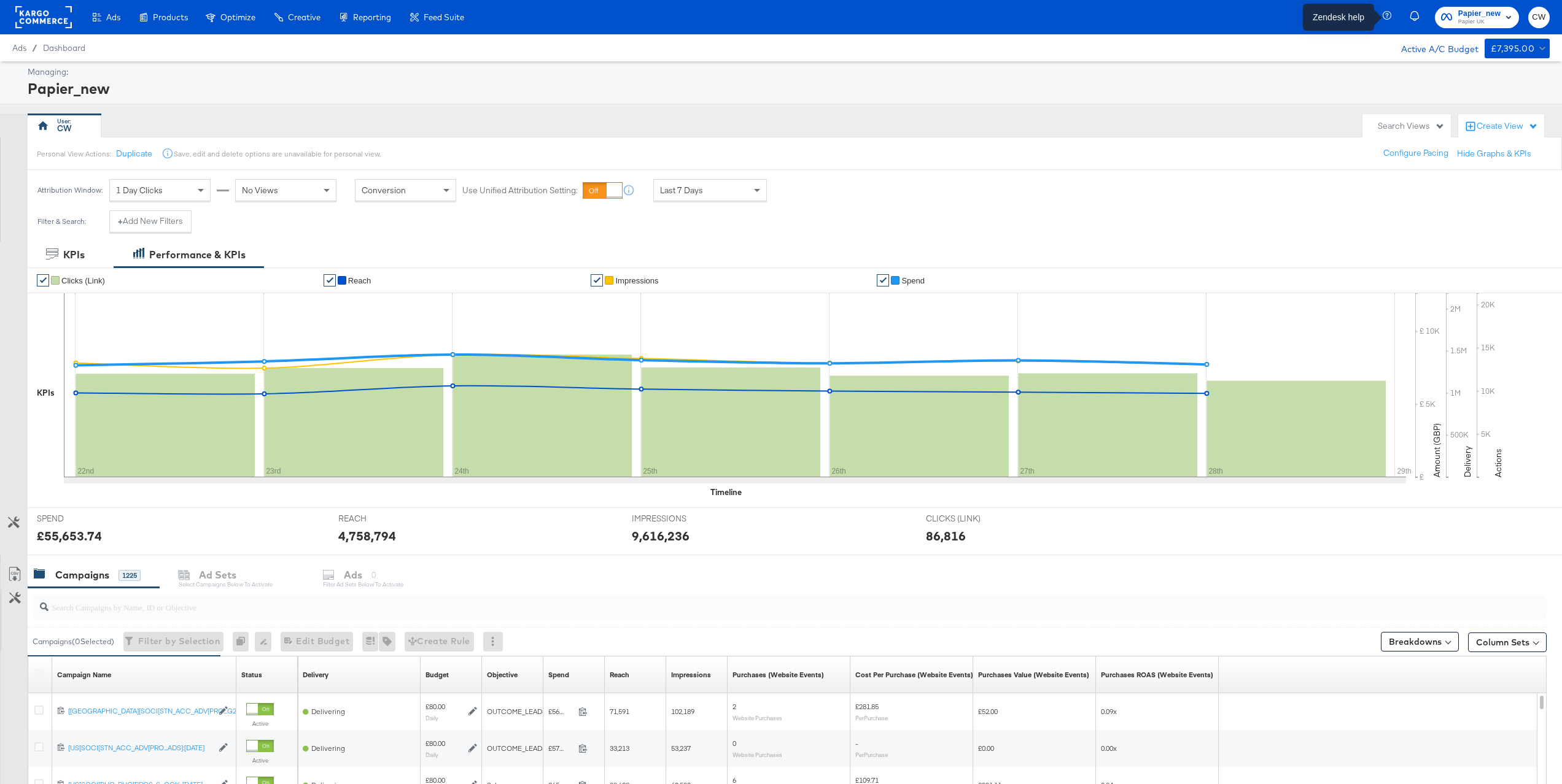
click at [1385, 17] on icon "button" at bounding box center [1389, 16] width 11 height 11
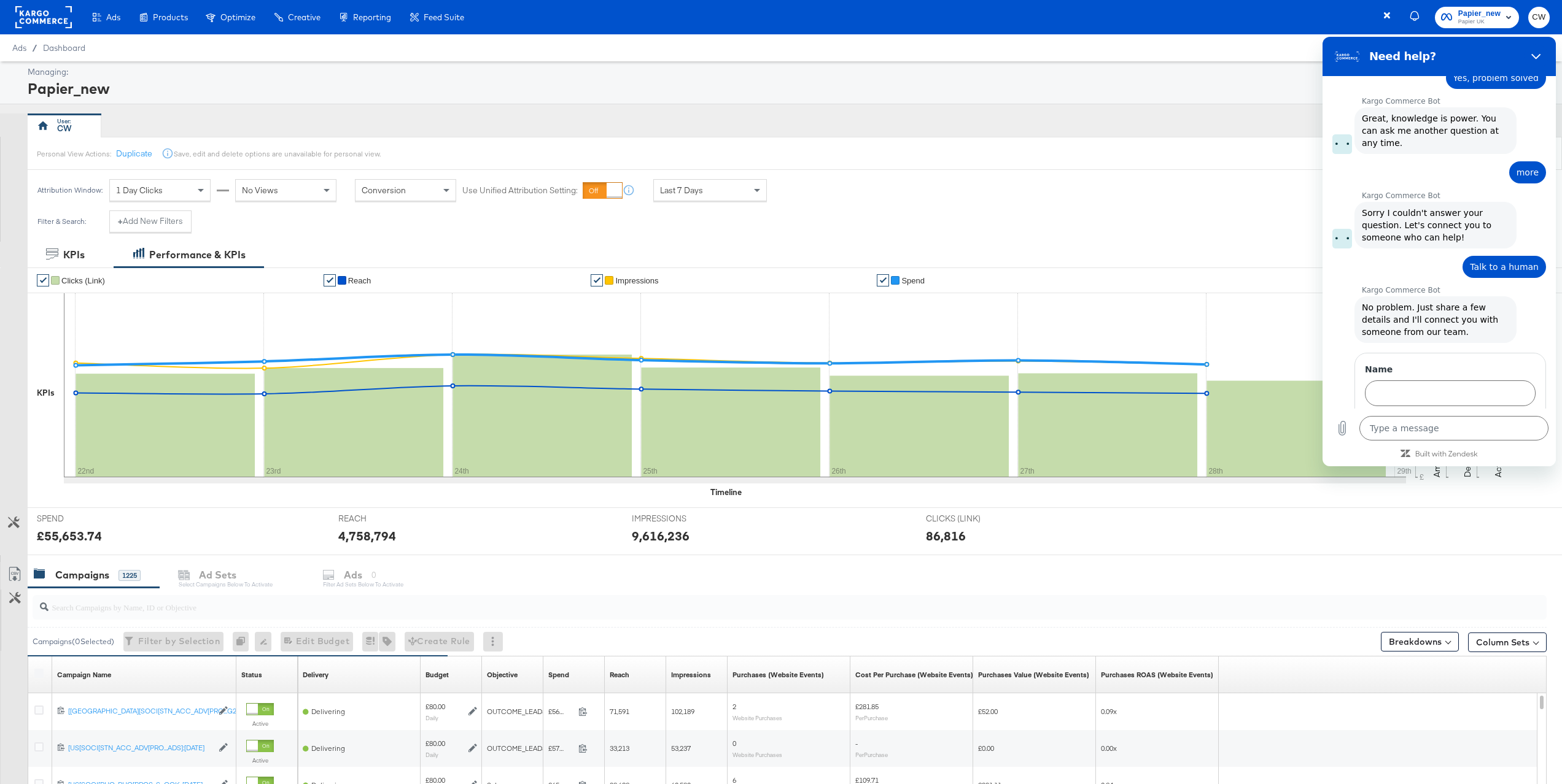
scroll to position [652, 0]
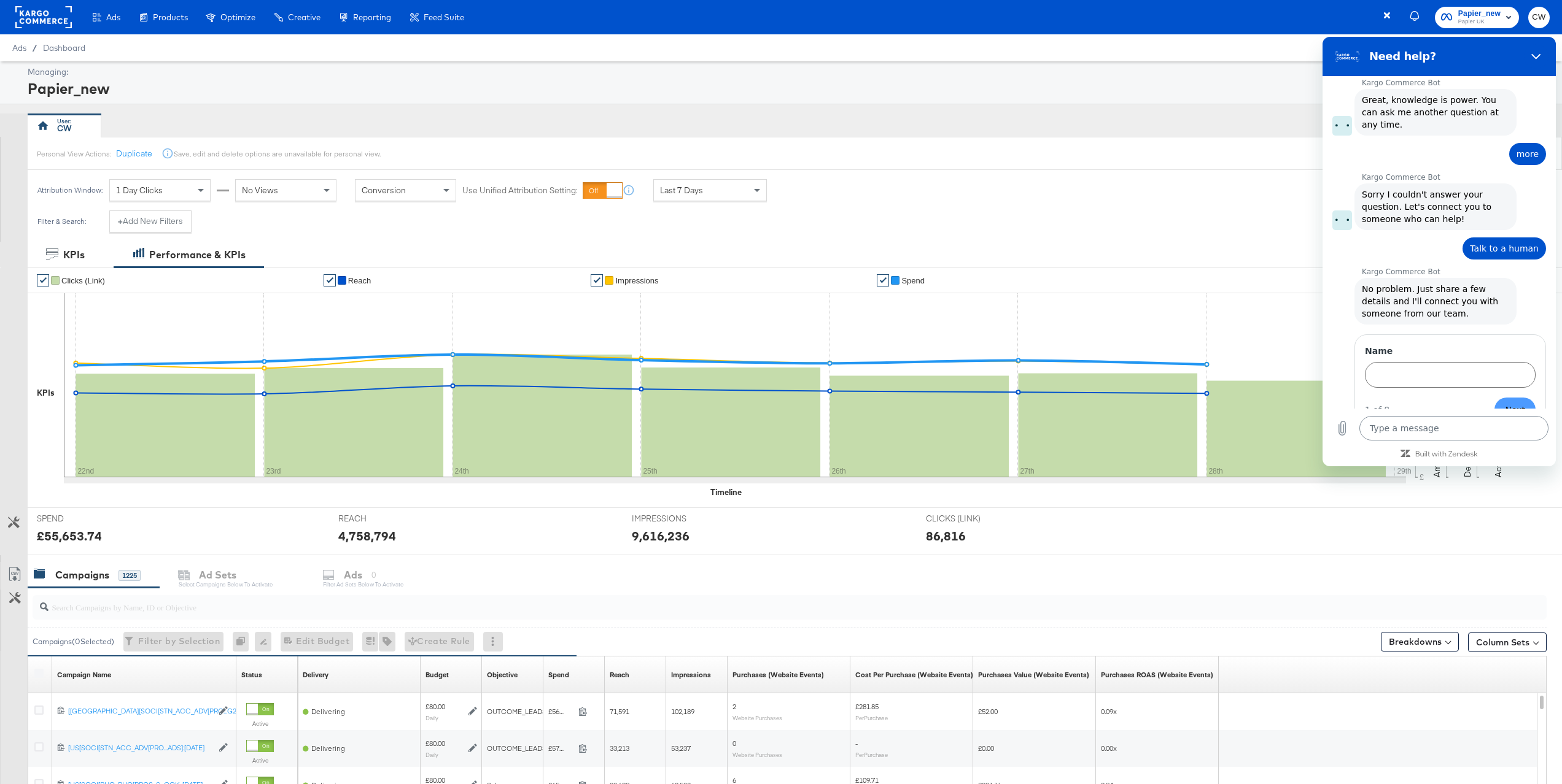
click at [1392, 436] on textarea at bounding box center [1454, 428] width 189 height 25
type textarea "bni"
type textarea "x"
type textarea "bn"
type textarea "x"
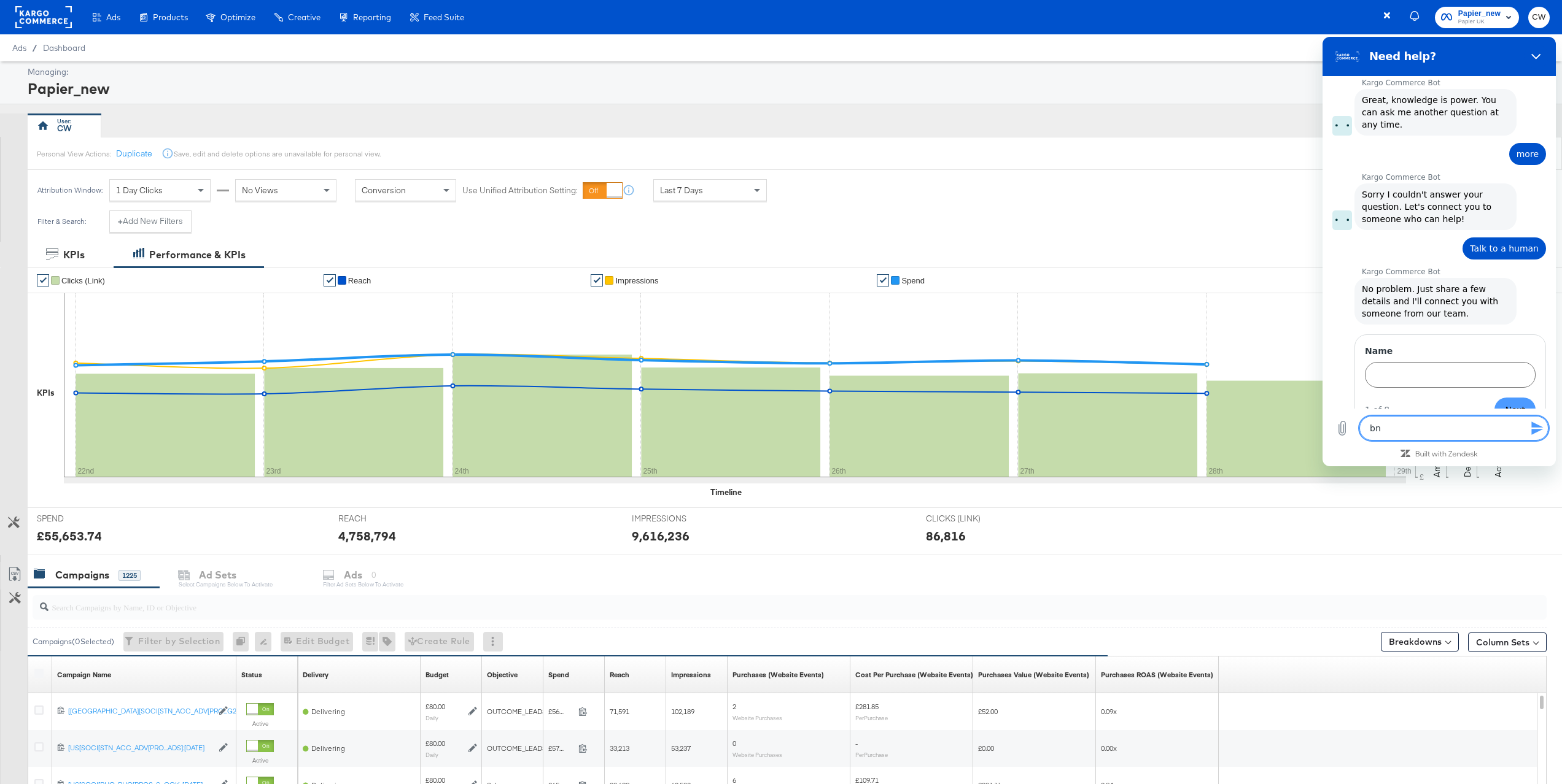
type textarea "b"
type textarea "x"
type textarea "b"
type textarea "x"
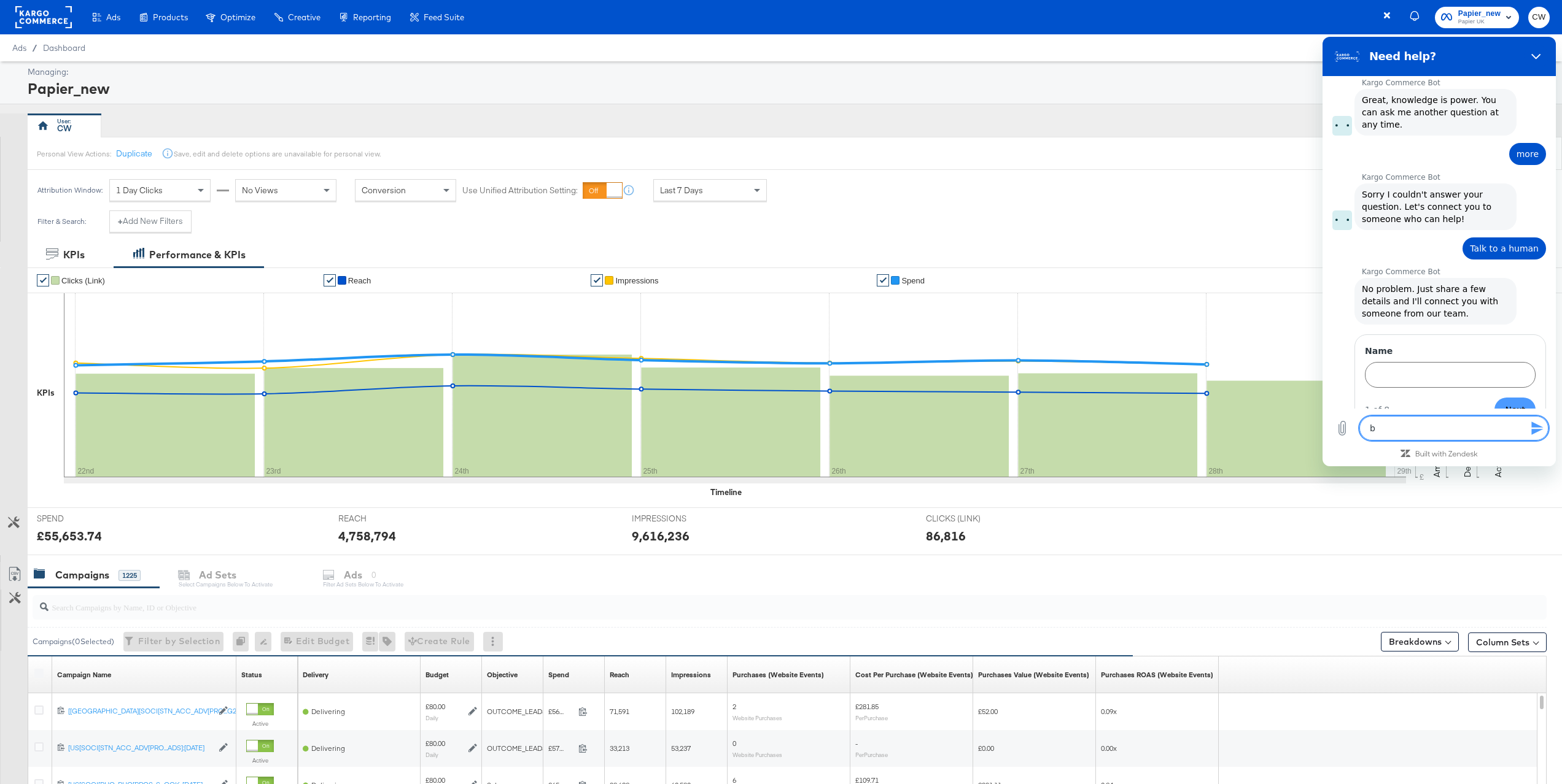
type textarea "bi"
type textarea "x"
type textarea "bid"
type textarea "x"
type textarea "bid"
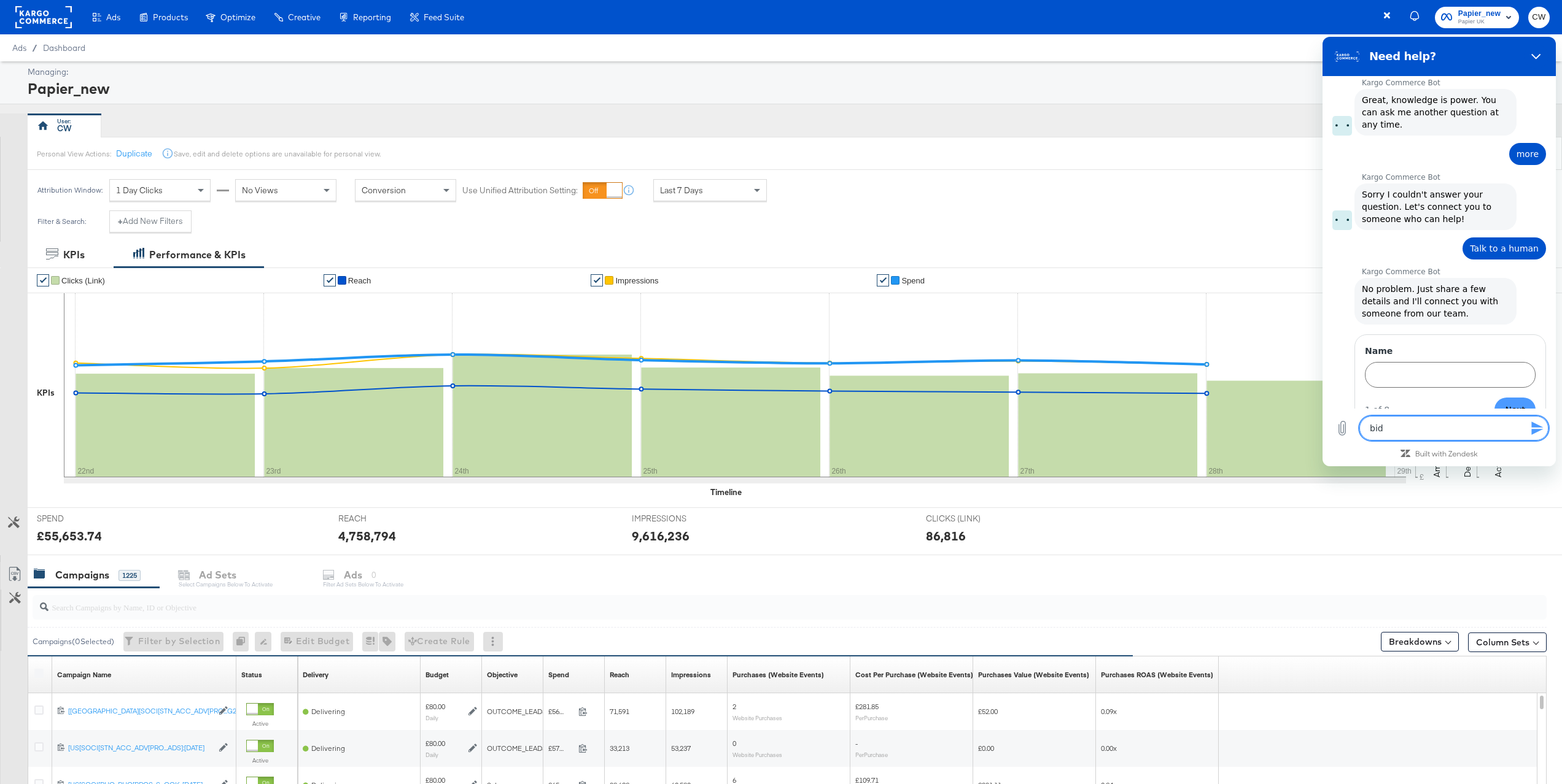
type textarea "x"
type textarea "bid m"
type textarea "x"
type textarea "bid mu"
type textarea "x"
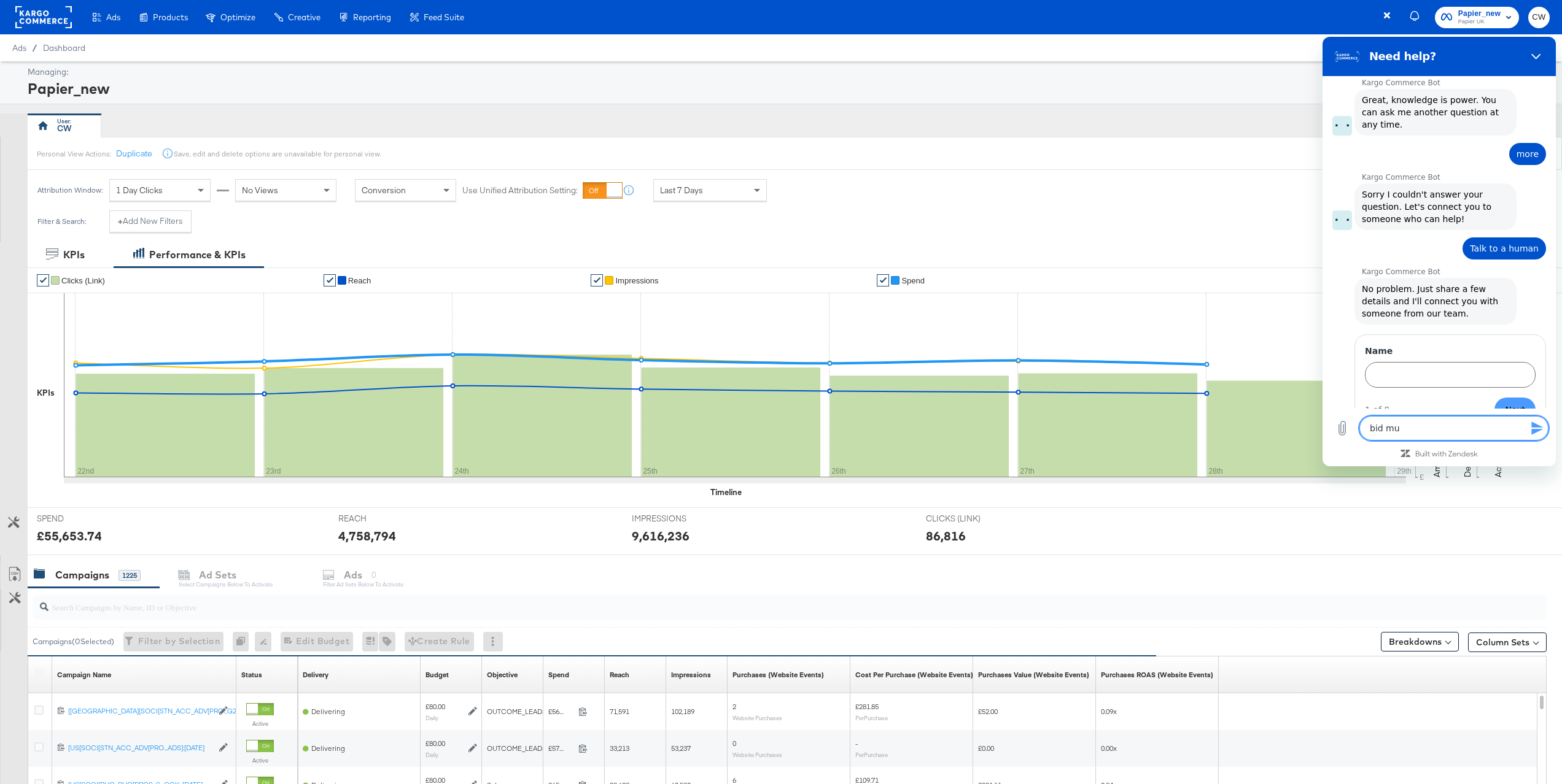
type textarea "bid mul"
type textarea "x"
type textarea "bid mult"
type textarea "x"
type textarea "bid multi"
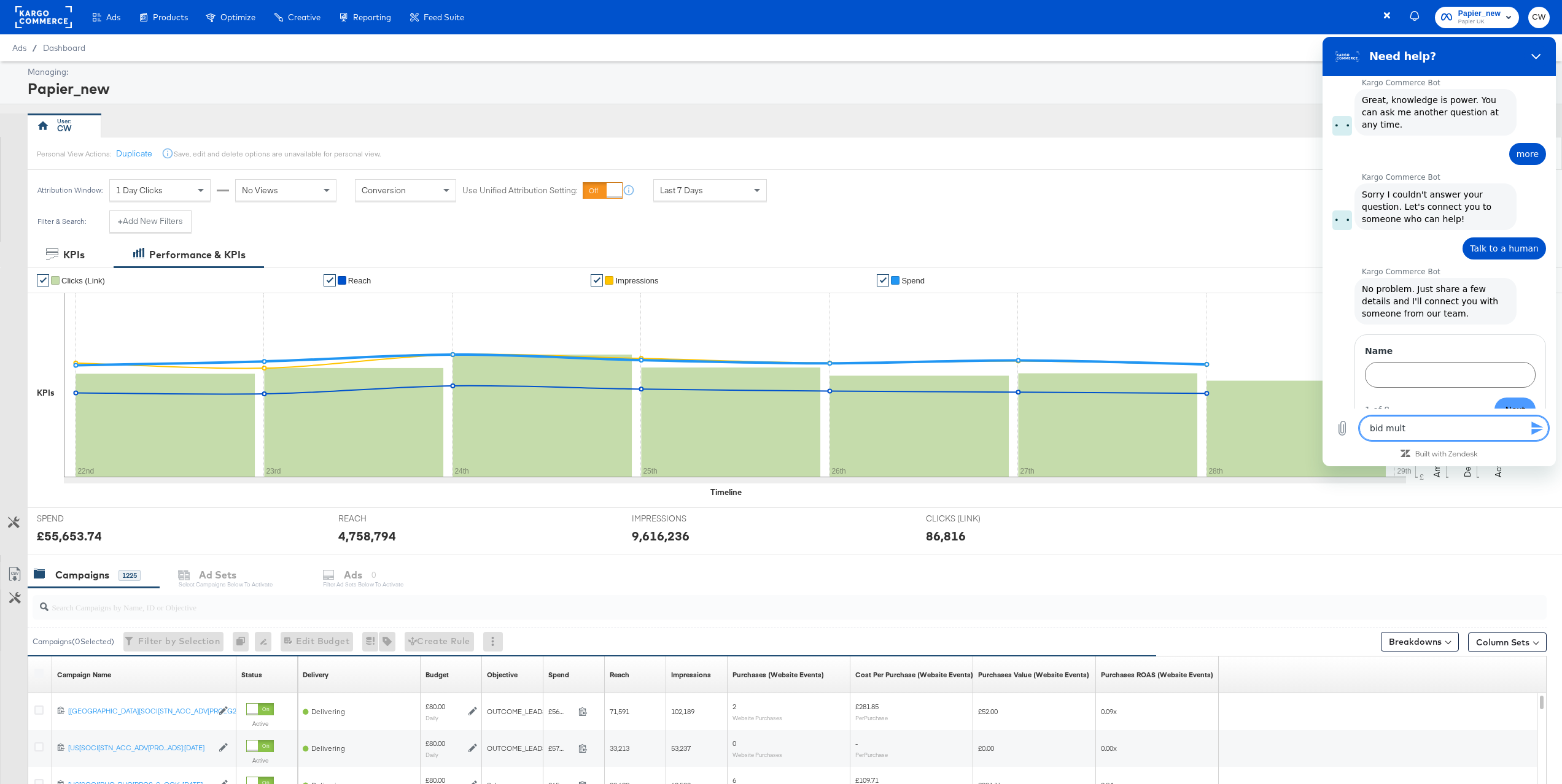
type textarea "x"
type textarea "bid multip"
type textarea "x"
type textarea "bid multipl"
type textarea "x"
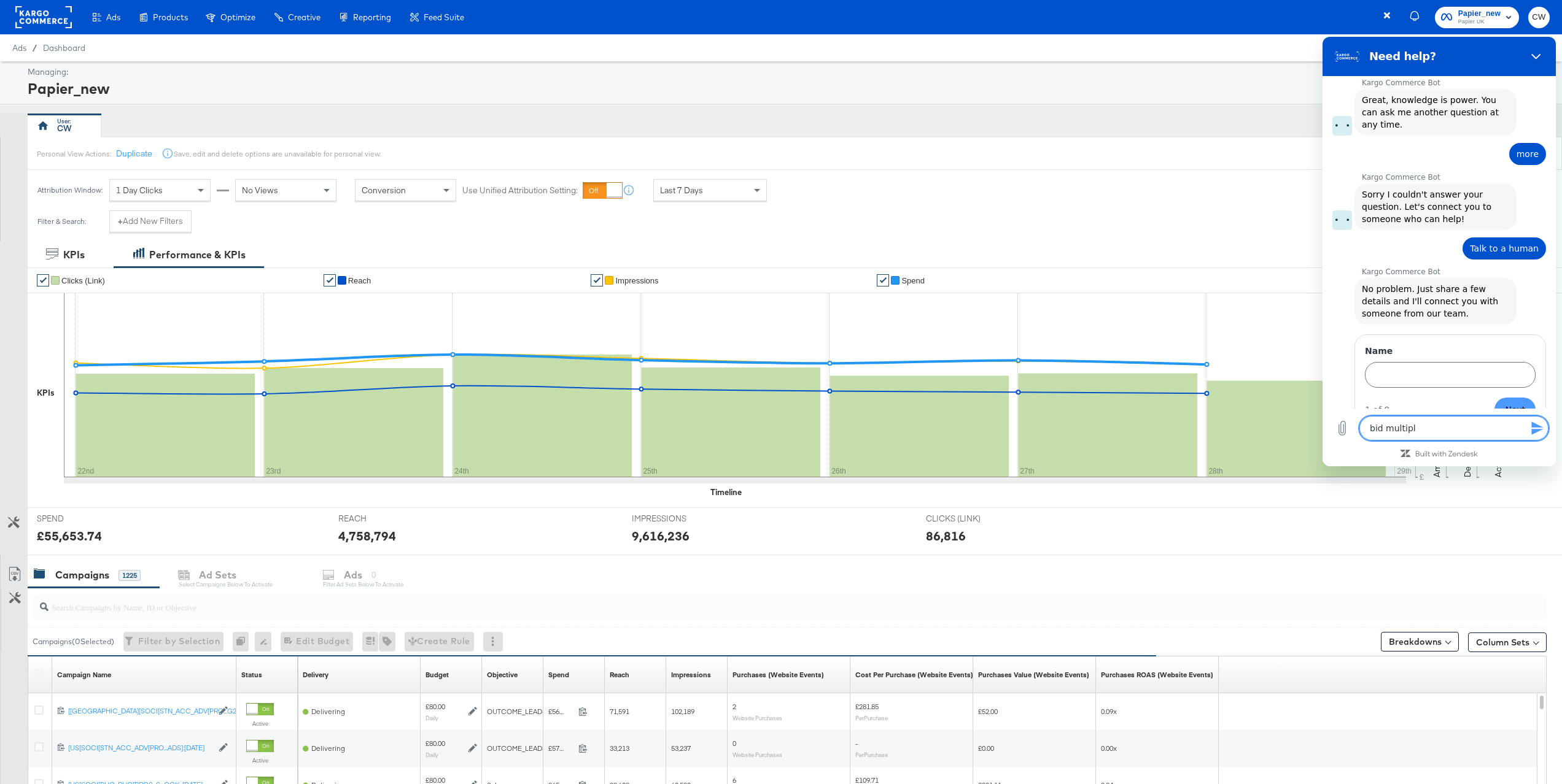
type textarea "bid multipli"
type textarea "x"
type textarea "bid multiplie"
type textarea "x"
type textarea "bid multiplier"
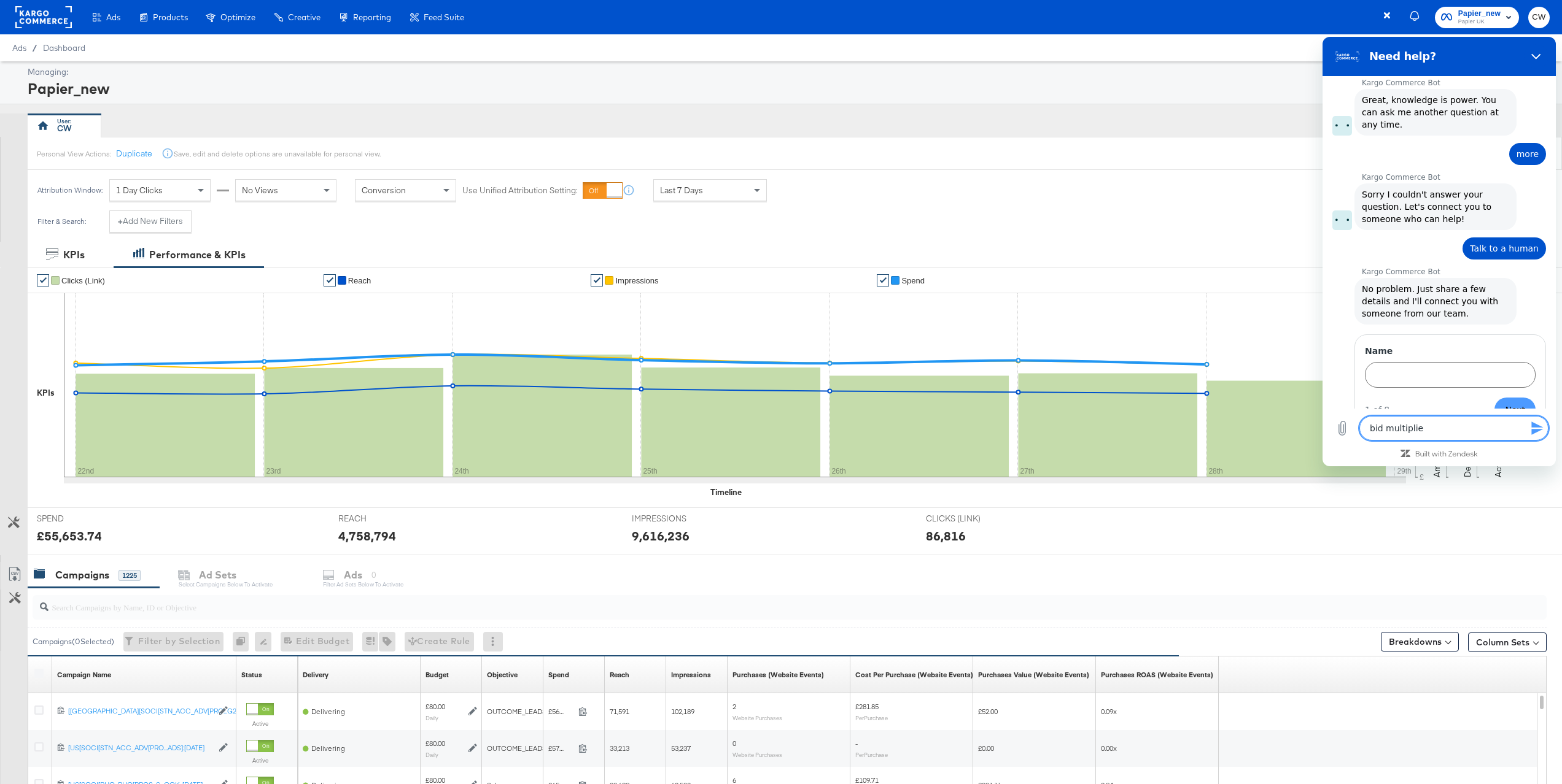
type textarea "x"
type textarea "bid multipliers"
type textarea "x"
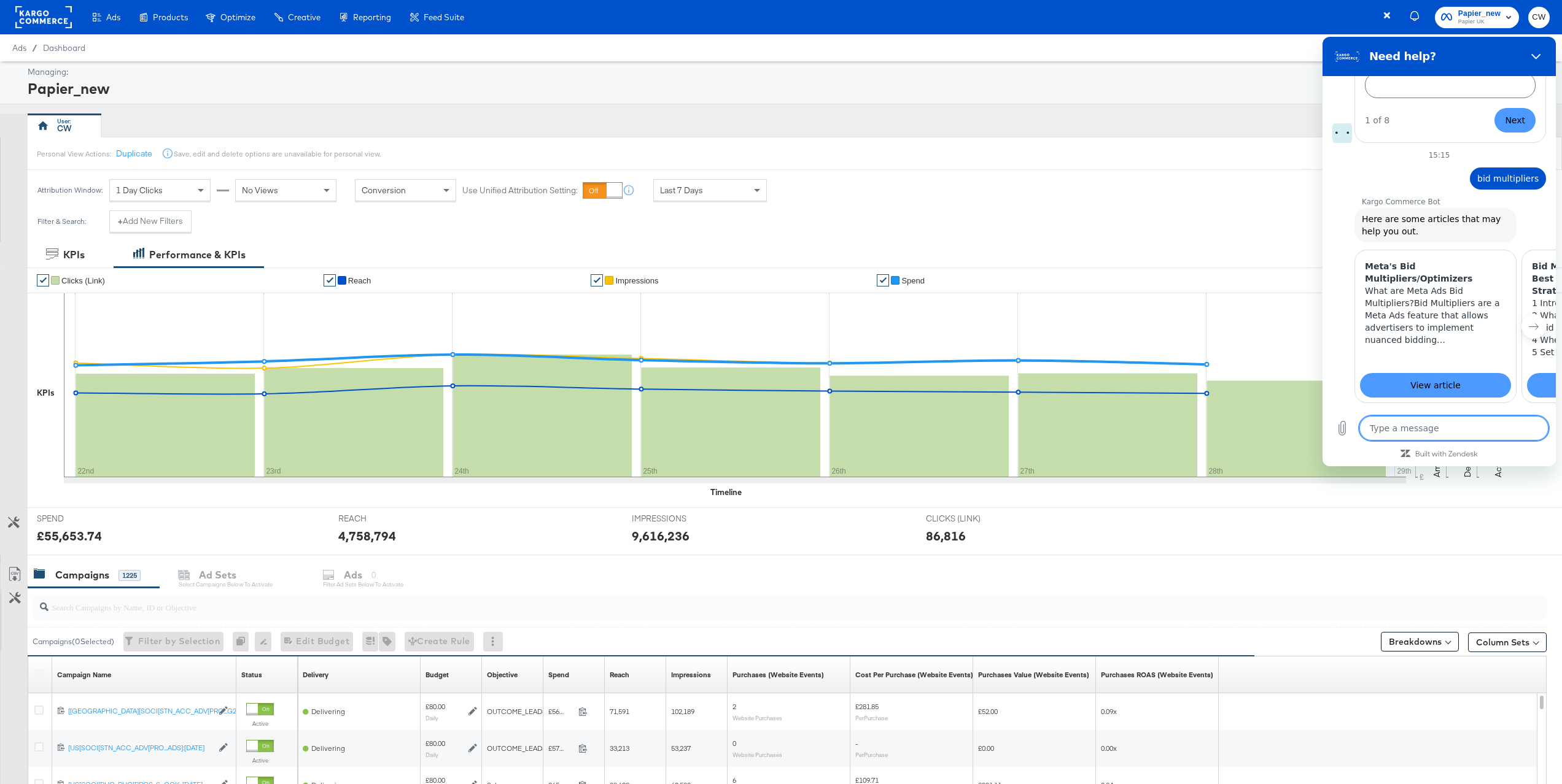
scroll to position [973, 0]
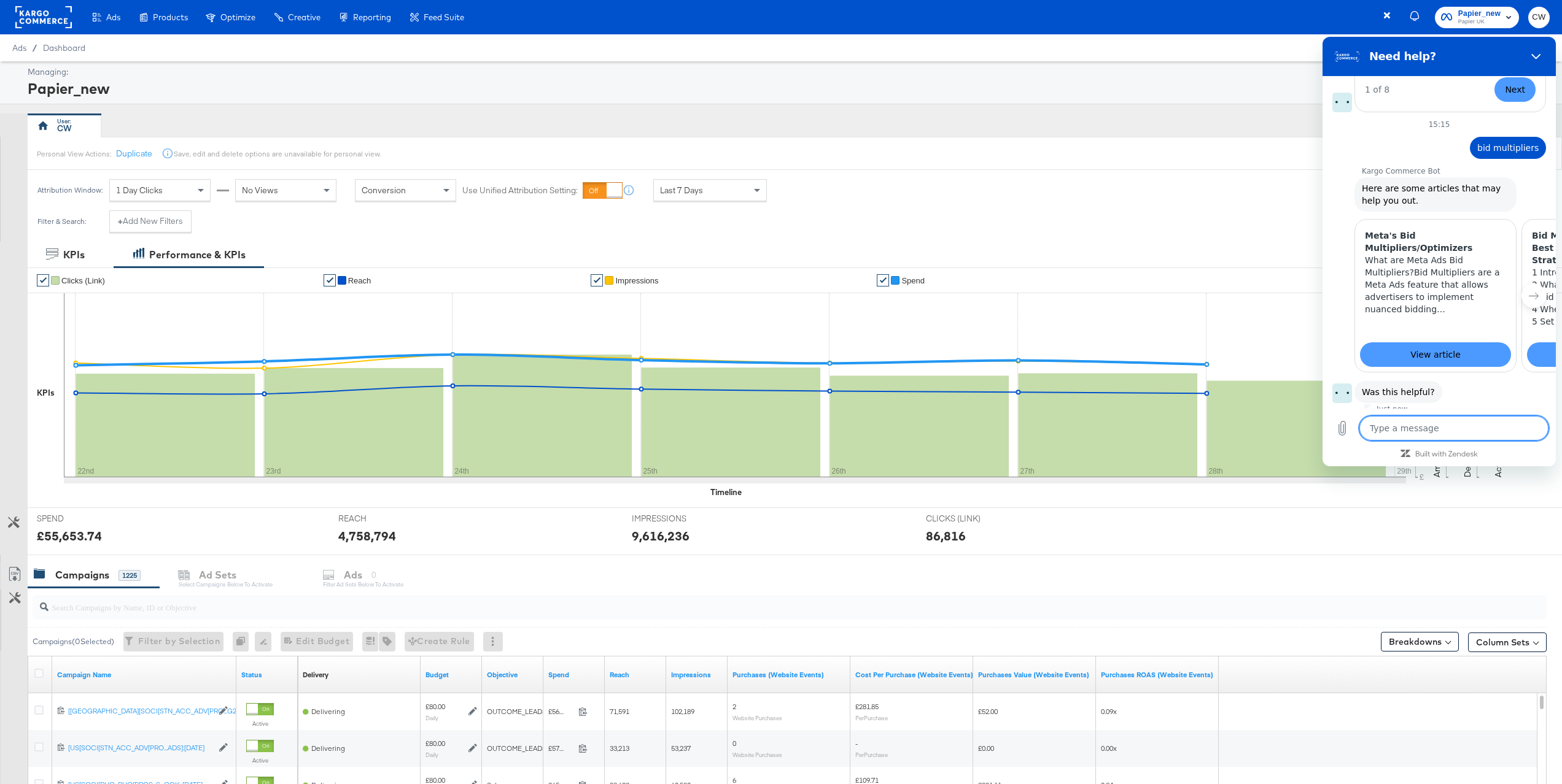
click at [1501, 419] on button "No, I still need help" at bounding box center [1498, 436] width 97 height 35
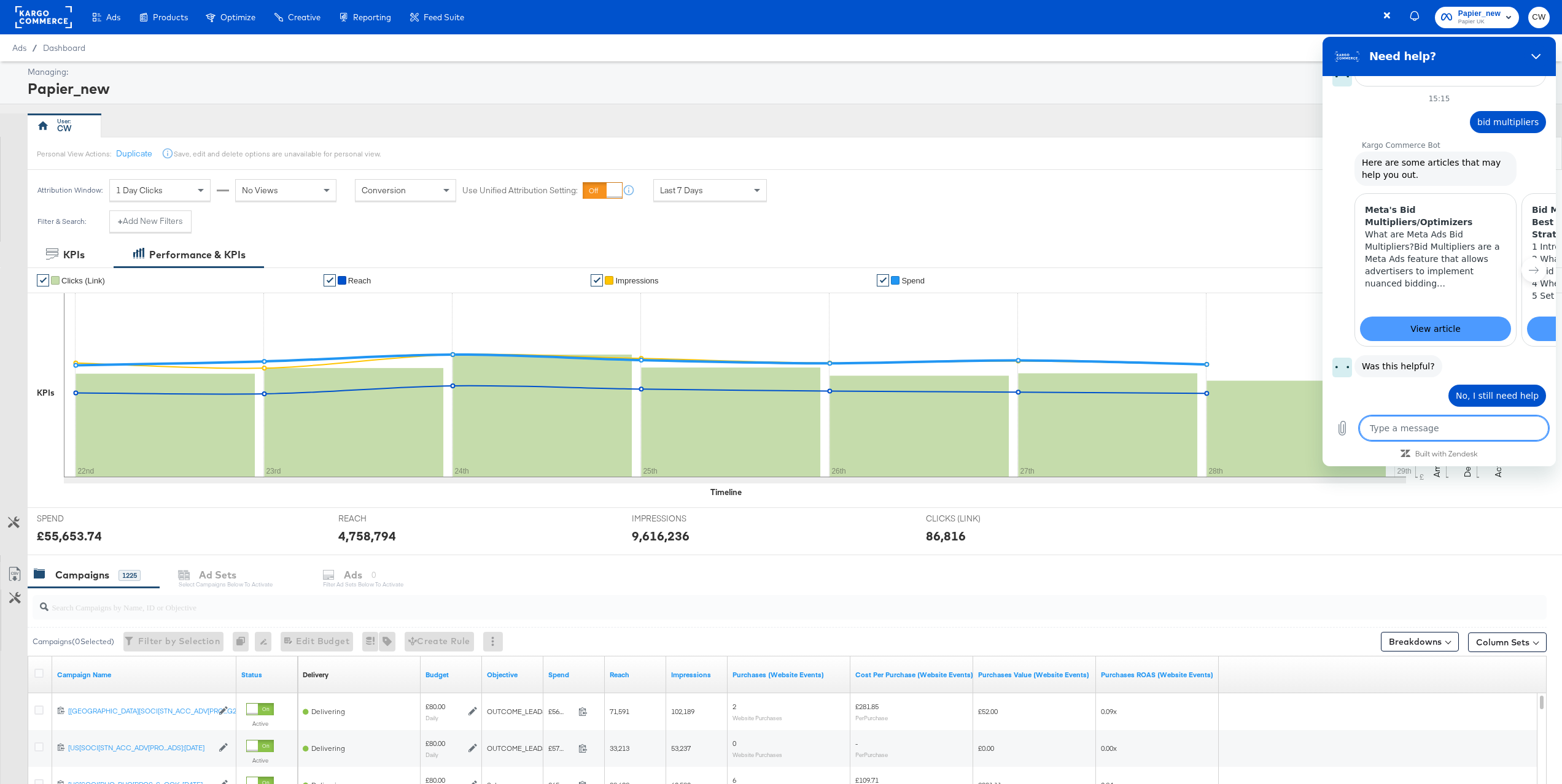
scroll to position [997, 0]
type textarea "x"
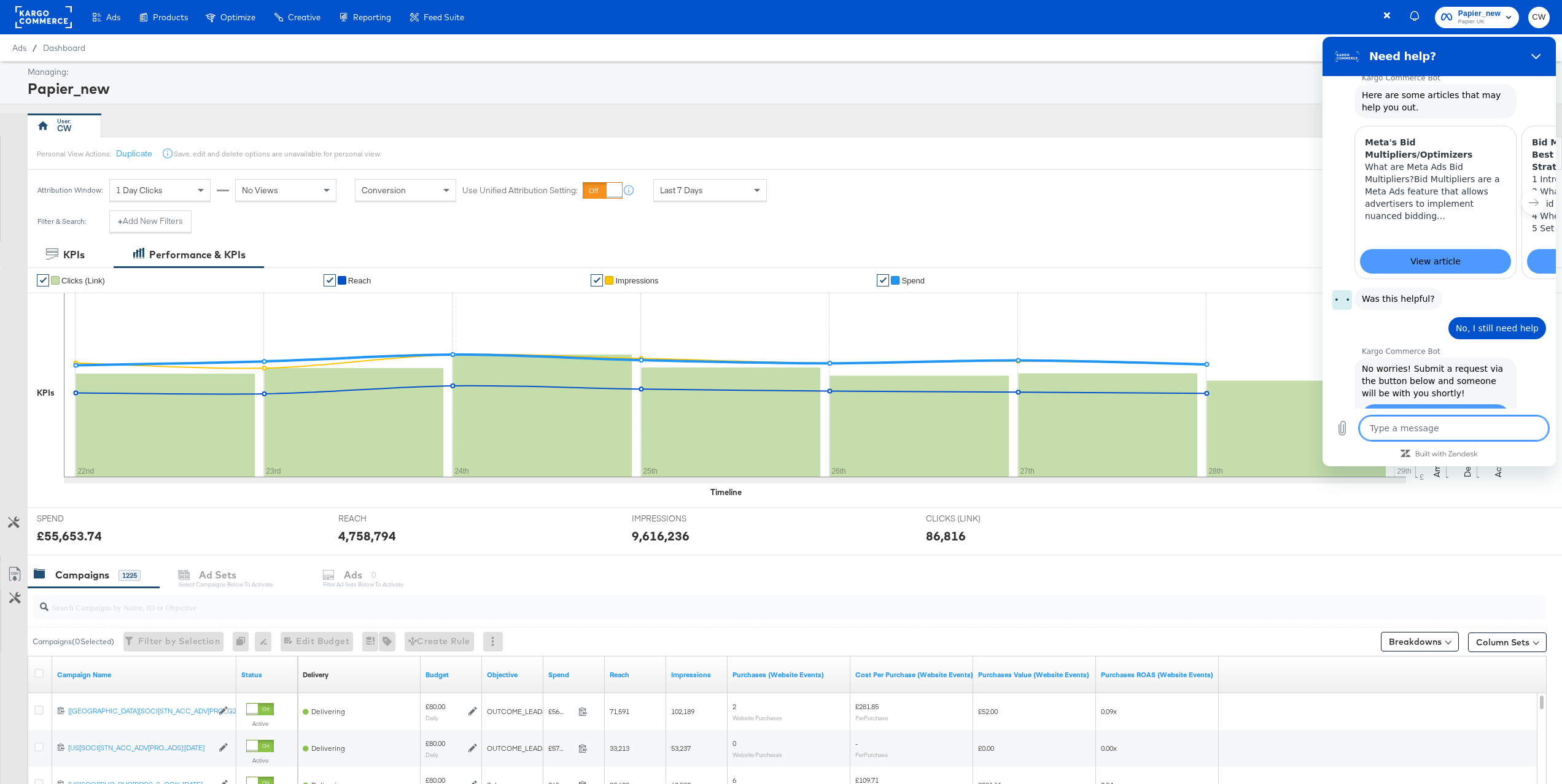
scroll to position [1069, 0]
